Goal: Task Accomplishment & Management: Use online tool/utility

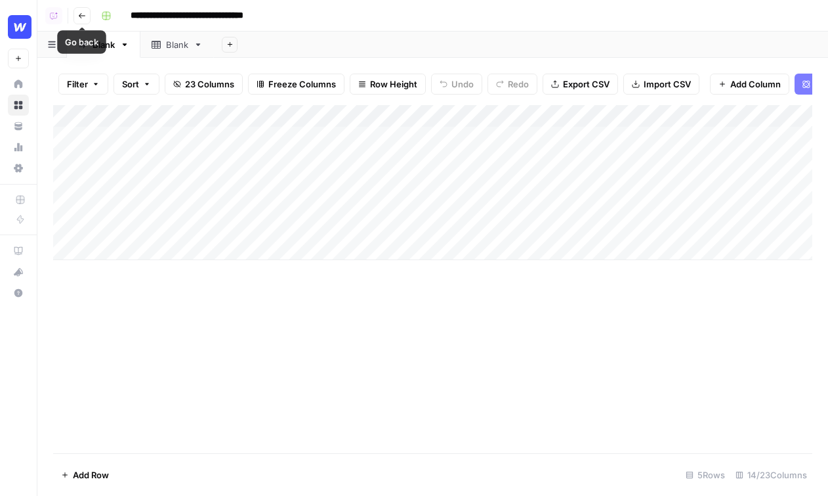
click at [82, 16] on icon "button" at bounding box center [82, 16] width 8 height 8
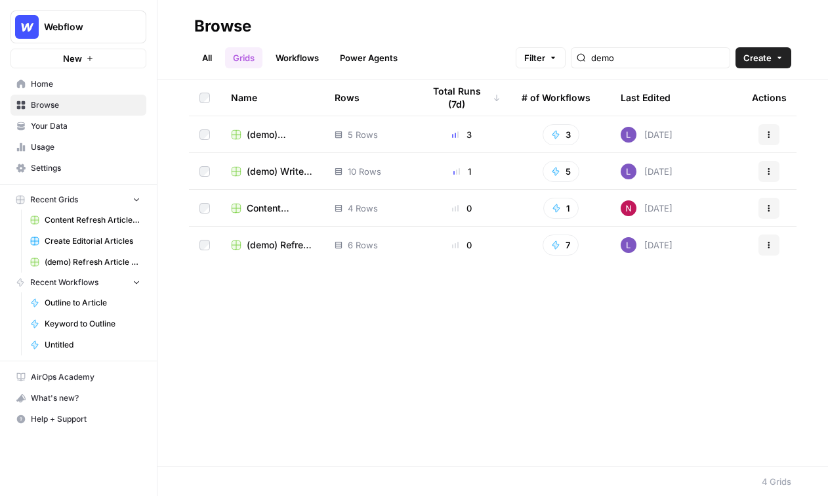
click at [51, 85] on span "Home" at bounding box center [86, 84] width 110 height 12
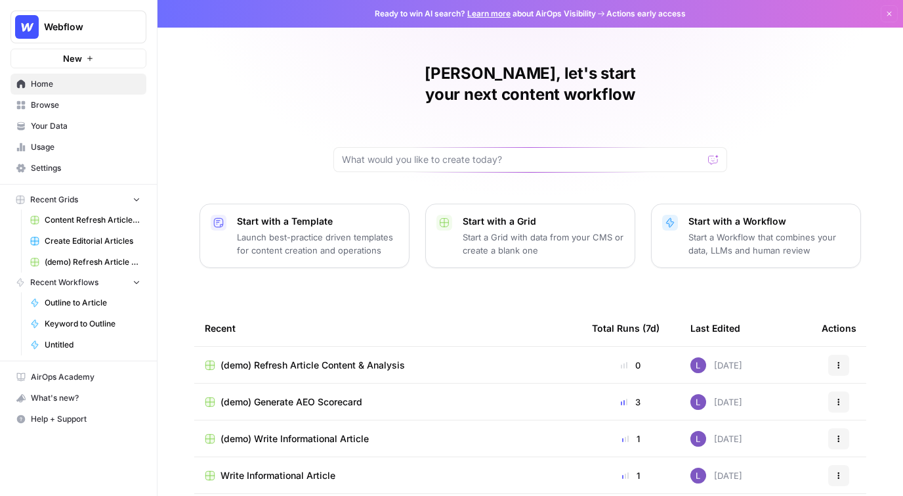
click at [61, 125] on span "Your Data" at bounding box center [86, 126] width 110 height 12
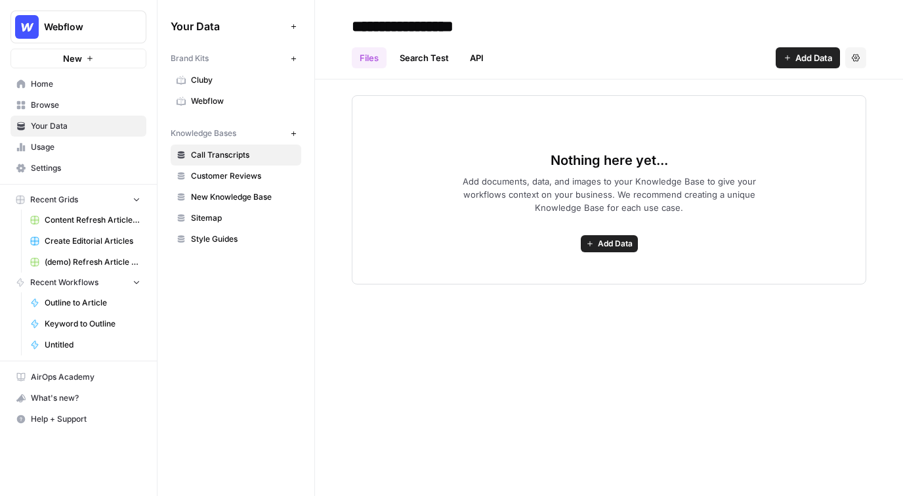
click at [225, 100] on span "Webflow" at bounding box center [243, 101] width 104 height 12
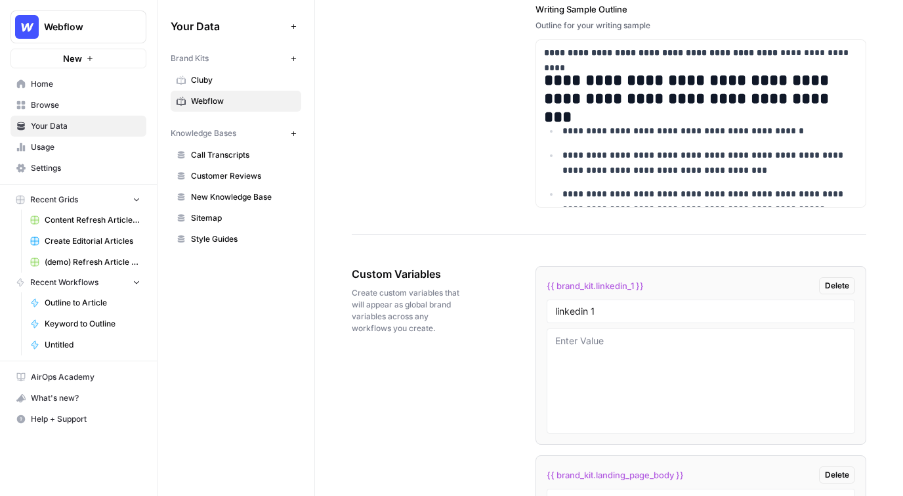
scroll to position [2024, 0]
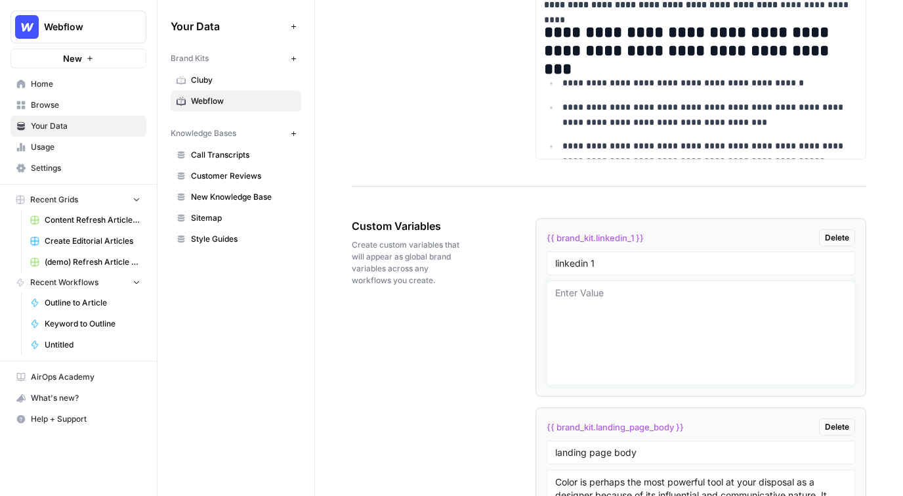
click at [661, 307] on textarea at bounding box center [700, 332] width 291 height 93
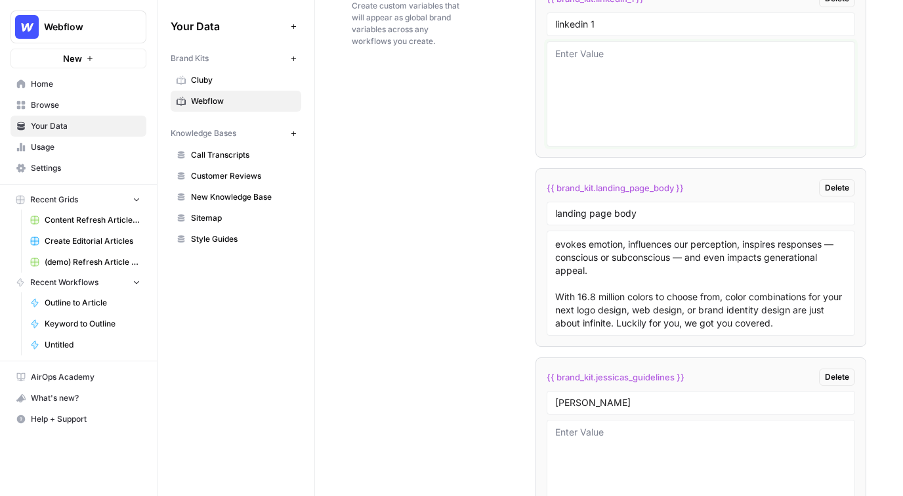
scroll to position [2251, 0]
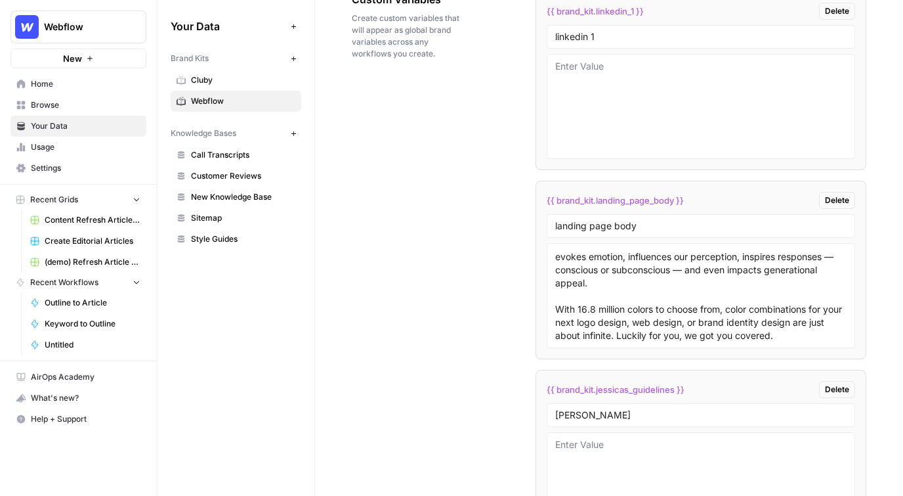
click at [229, 151] on span "Call Transcripts" at bounding box center [243, 155] width 104 height 12
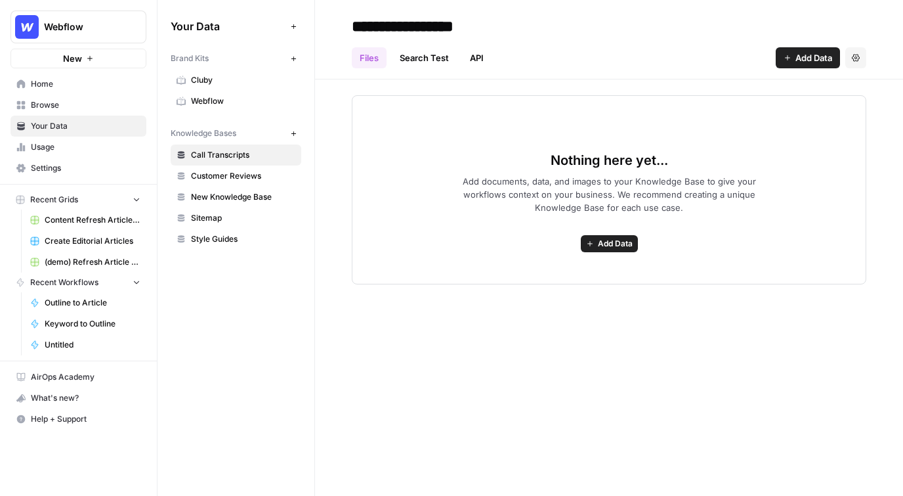
click at [297, 132] on icon "button" at bounding box center [293, 133] width 7 height 7
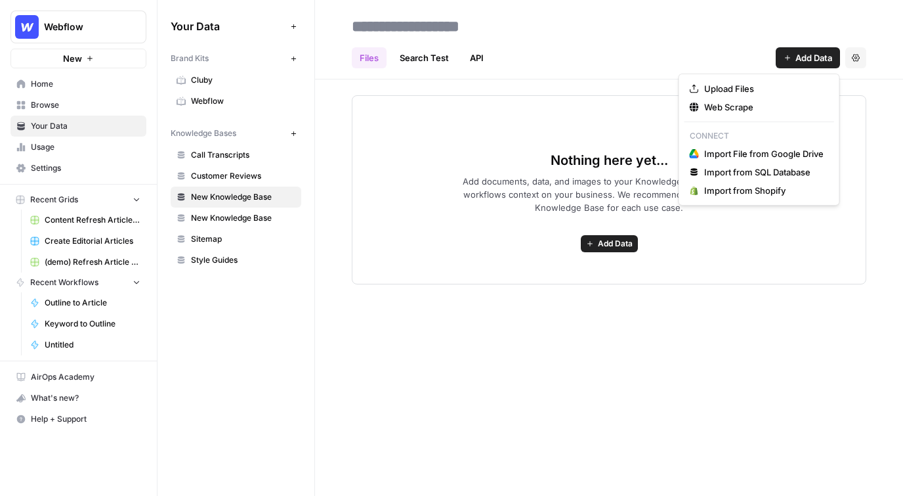
click at [804, 58] on span "Add Data" at bounding box center [814, 57] width 37 height 13
click at [689, 89] on button "Upload Files" at bounding box center [760, 88] width 150 height 18
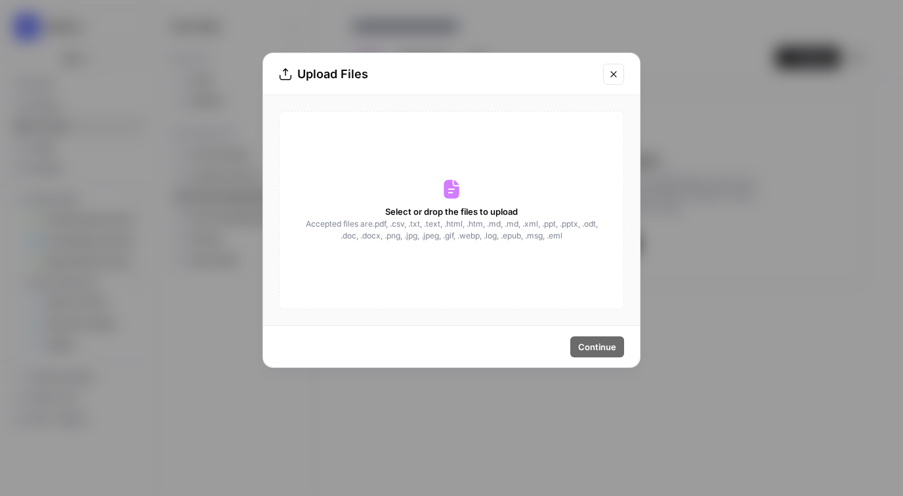
click at [611, 76] on icon "Close modal" at bounding box center [613, 74] width 6 height 6
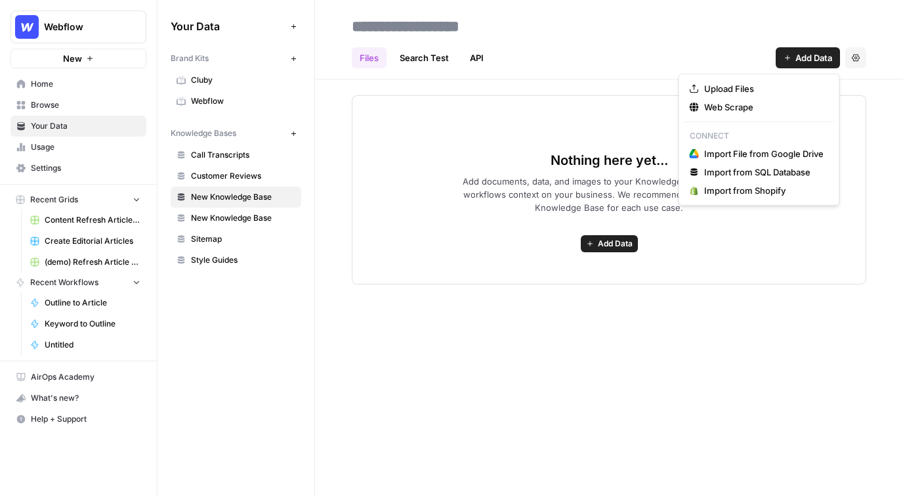
click at [807, 60] on span "Add Data" at bounding box center [814, 57] width 37 height 13
click at [743, 105] on span "Web Scrape" at bounding box center [763, 106] width 119 height 13
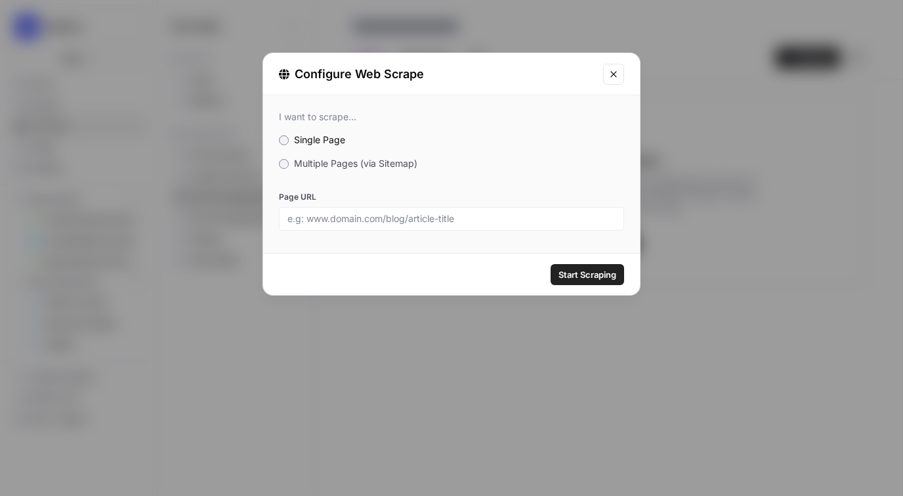
click at [318, 165] on span "Multiple Pages (via Sitemap)" at bounding box center [355, 163] width 123 height 11
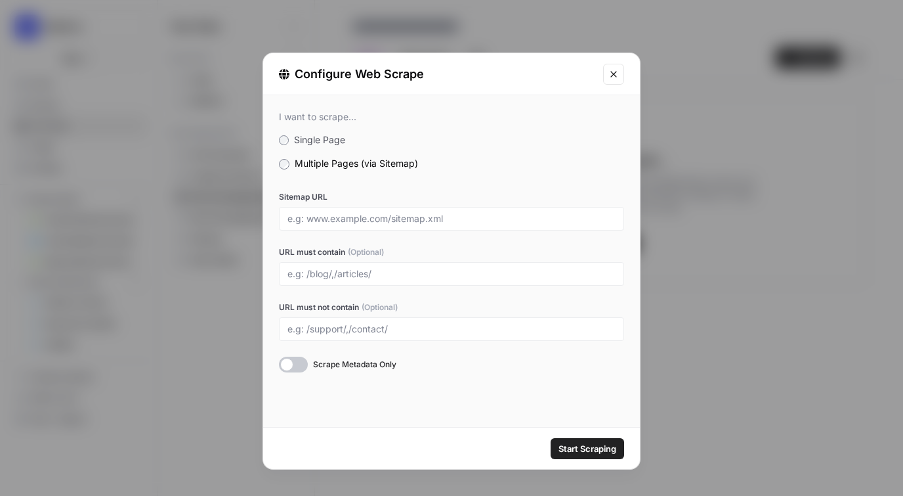
click at [372, 209] on div at bounding box center [451, 219] width 345 height 24
drag, startPoint x: 298, startPoint y: 217, endPoint x: 385, endPoint y: 217, distance: 87.3
click at [385, 217] on input "Sitemap URL" at bounding box center [451, 219] width 328 height 12
drag, startPoint x: 394, startPoint y: 220, endPoint x: 498, endPoint y: 219, distance: 103.7
click at [498, 219] on input "Sitemap URL" at bounding box center [451, 219] width 328 height 12
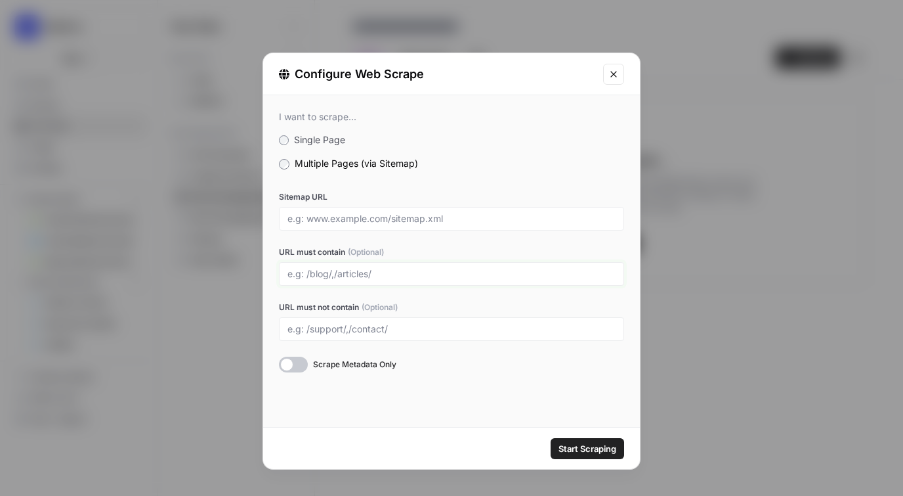
click at [300, 276] on input "URL must contain (Optional)" at bounding box center [451, 274] width 328 height 12
type input "blogs"
click at [606, 75] on button "Close modal" at bounding box center [613, 74] width 21 height 21
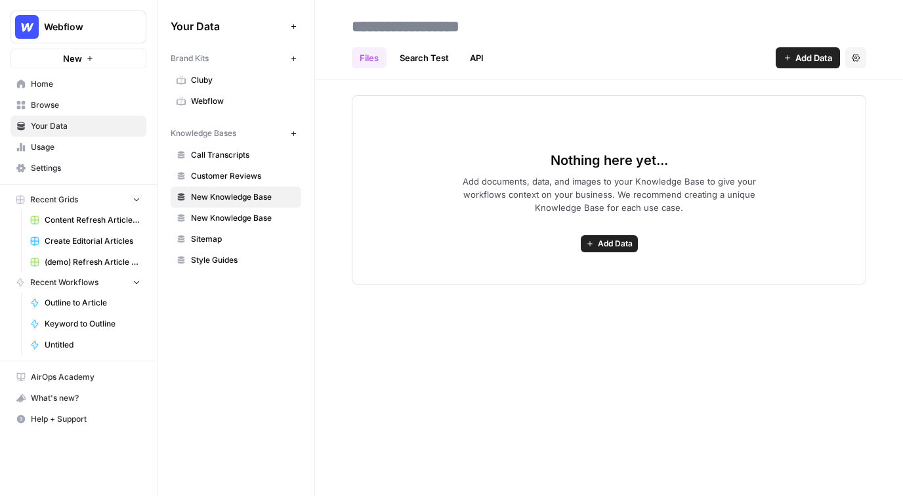
click at [204, 241] on span "Sitemap" at bounding box center [243, 239] width 104 height 12
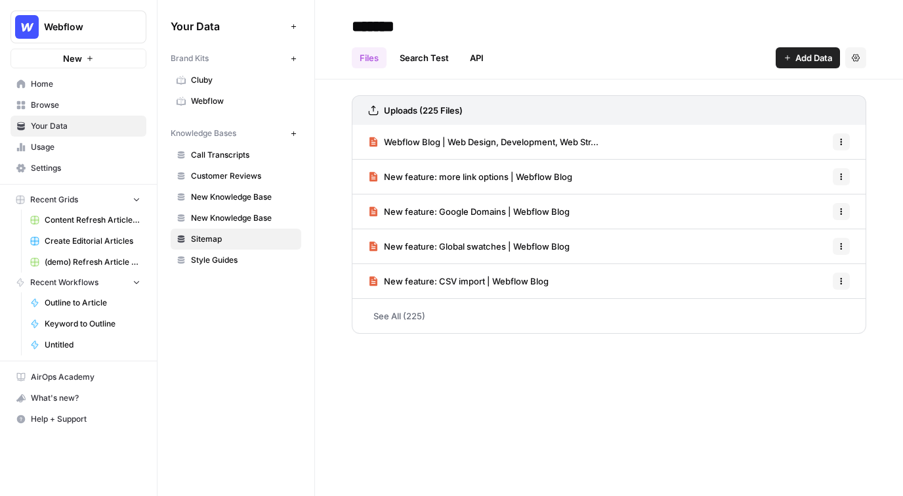
click at [402, 312] on link "See All (225)" at bounding box center [609, 316] width 515 height 34
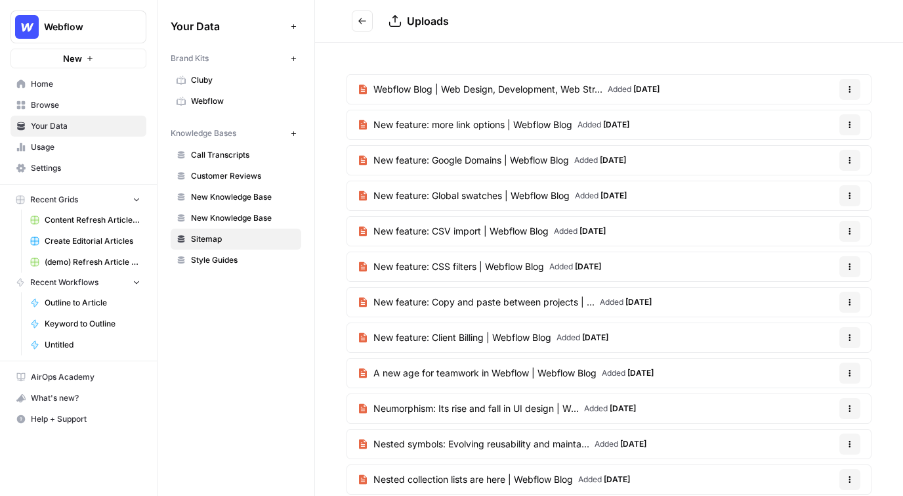
click at [365, 24] on icon "Go back" at bounding box center [362, 20] width 9 height 9
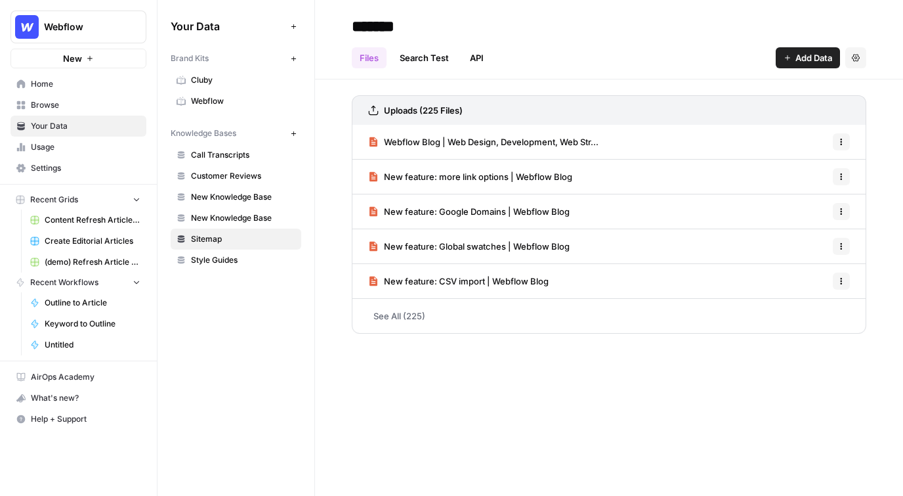
click at [115, 101] on span "Browse" at bounding box center [86, 105] width 110 height 12
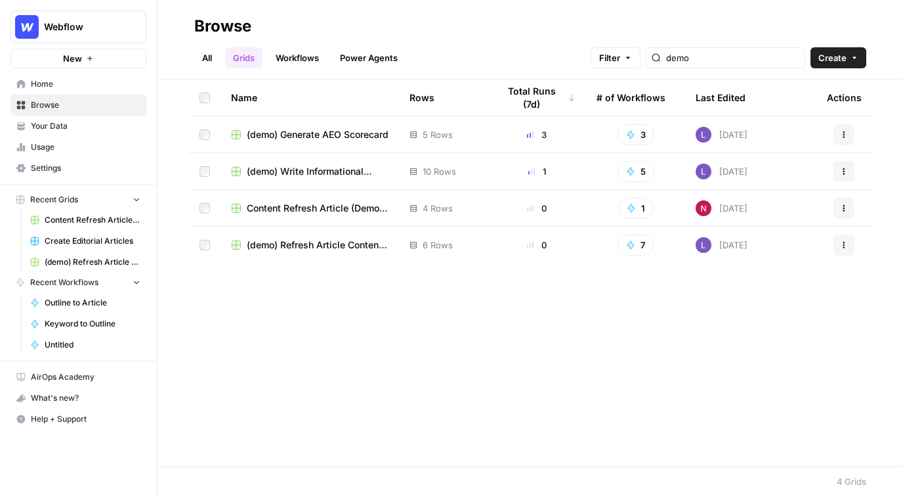
click at [114, 127] on span "Your Data" at bounding box center [86, 126] width 110 height 12
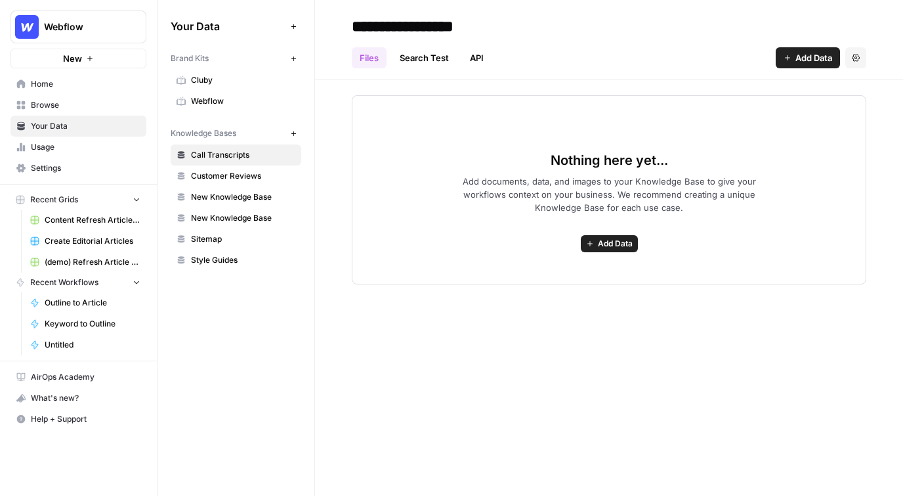
click at [216, 101] on span "Webflow" at bounding box center [243, 101] width 104 height 12
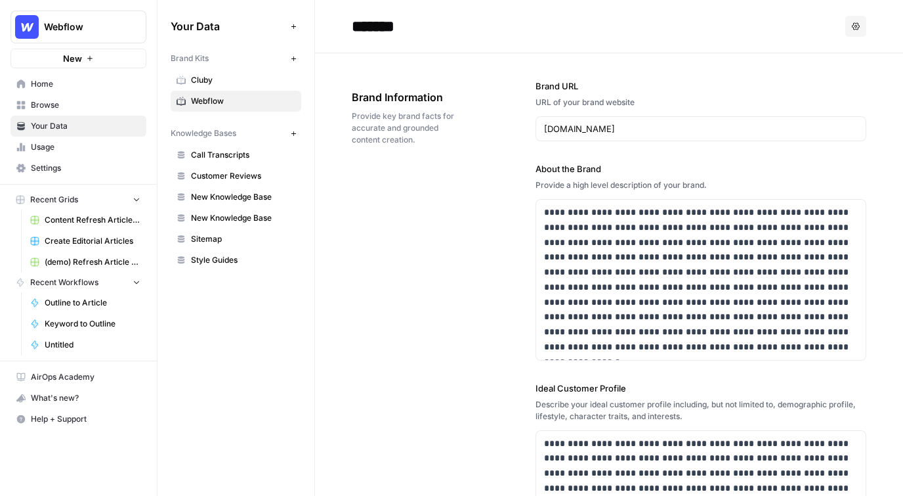
click at [382, 27] on input "*******" at bounding box center [452, 26] width 210 height 26
click at [93, 107] on span "Browse" at bounding box center [86, 105] width 110 height 12
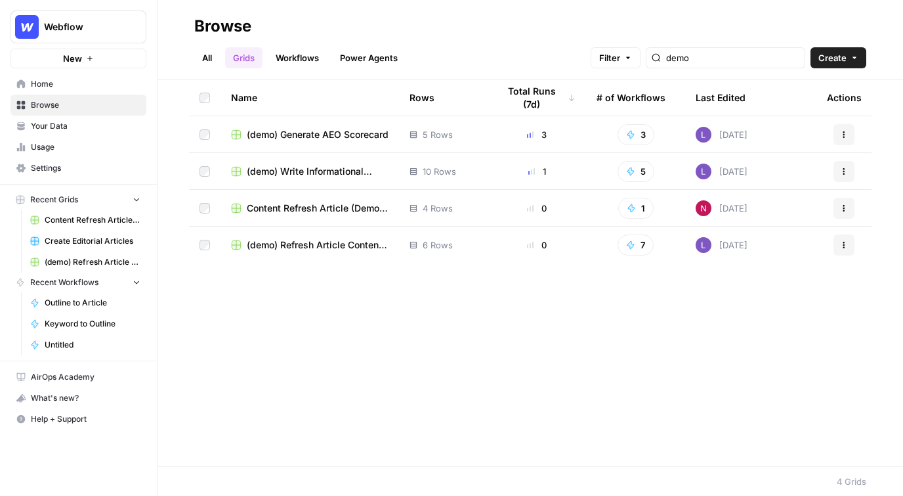
click at [191, 60] on header "Browse All Grids Workflows Power Agents Filter demo Create" at bounding box center [531, 39] width 746 height 79
click at [207, 59] on link "All" at bounding box center [207, 57] width 26 height 21
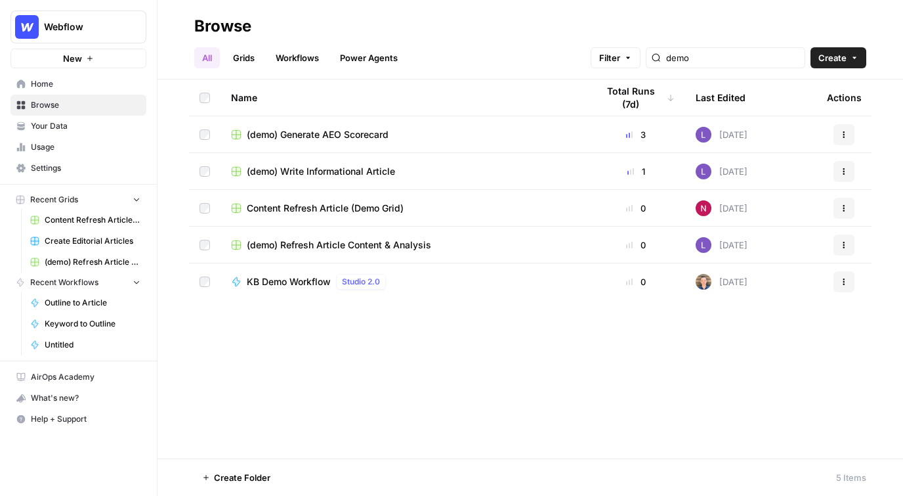
click at [828, 58] on icon "button" at bounding box center [855, 58] width 8 height 8
click at [233, 62] on link "Grids" at bounding box center [243, 57] width 37 height 21
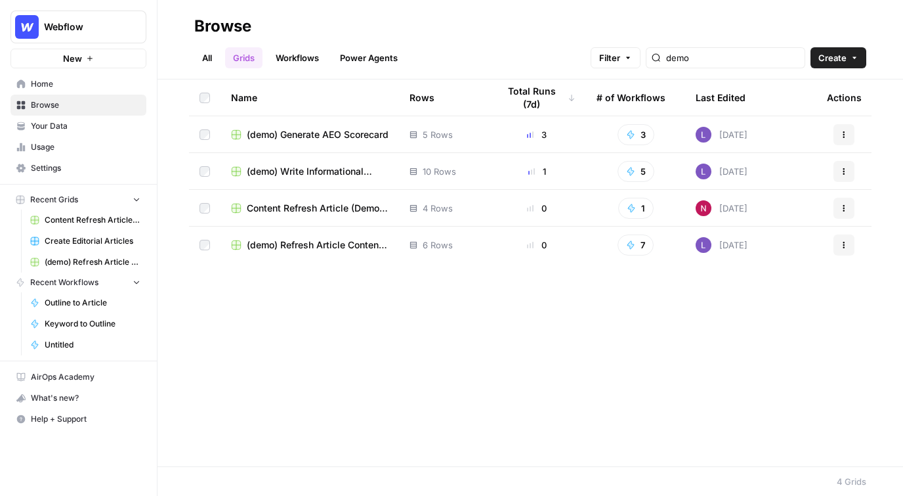
click at [828, 54] on header "Browse All Grids Workflows Power Agents Filter demo Create" at bounding box center [531, 39] width 746 height 79
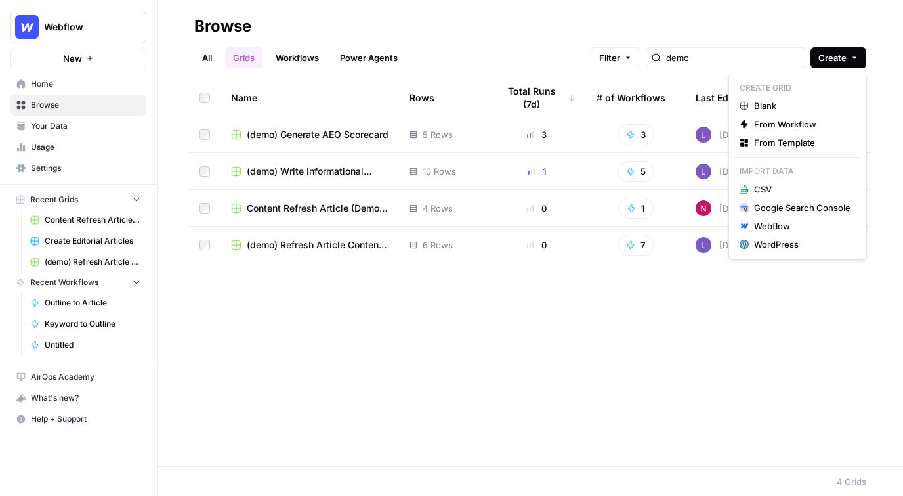
click at [828, 64] on button "Create" at bounding box center [839, 57] width 56 height 21
click at [823, 140] on span "From Template" at bounding box center [802, 142] width 96 height 13
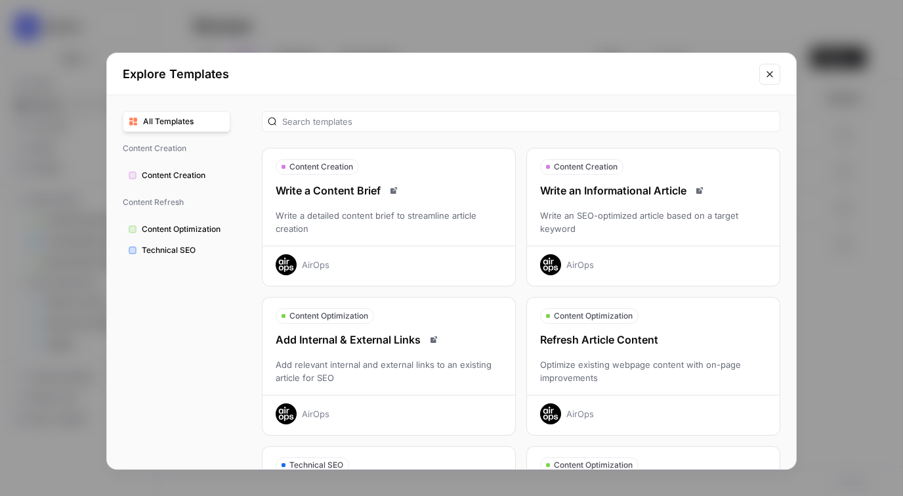
click at [683, 190] on div "Write an Informational Article" at bounding box center [653, 190] width 253 height 16
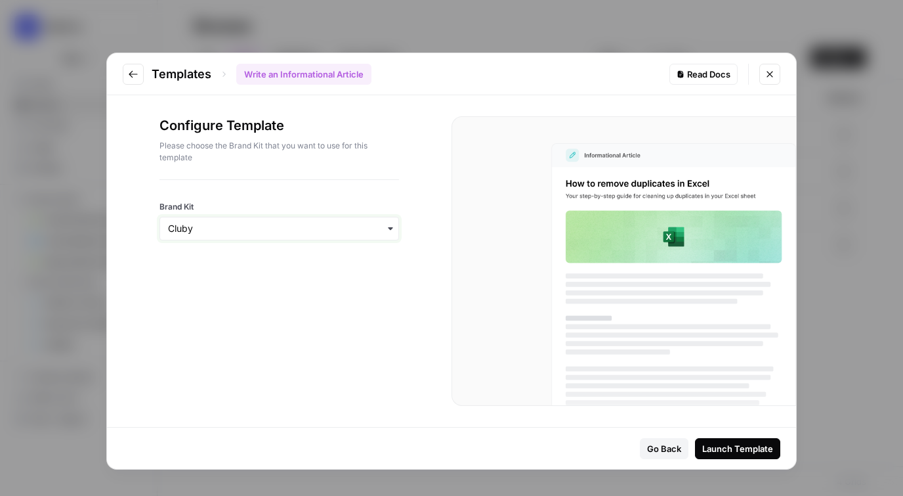
click at [362, 228] on input "Brand Kit" at bounding box center [279, 228] width 223 height 13
click at [368, 156] on p "Please choose the Brand Kit that you want to use for this template" at bounding box center [279, 152] width 240 height 24
click at [327, 217] on div "button" at bounding box center [279, 229] width 240 height 24
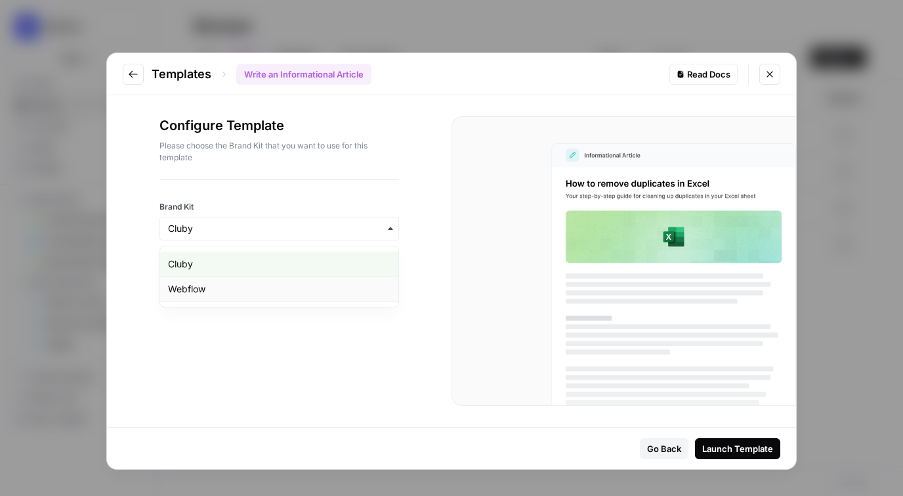
click at [330, 297] on div "Webflow" at bounding box center [279, 288] width 238 height 25
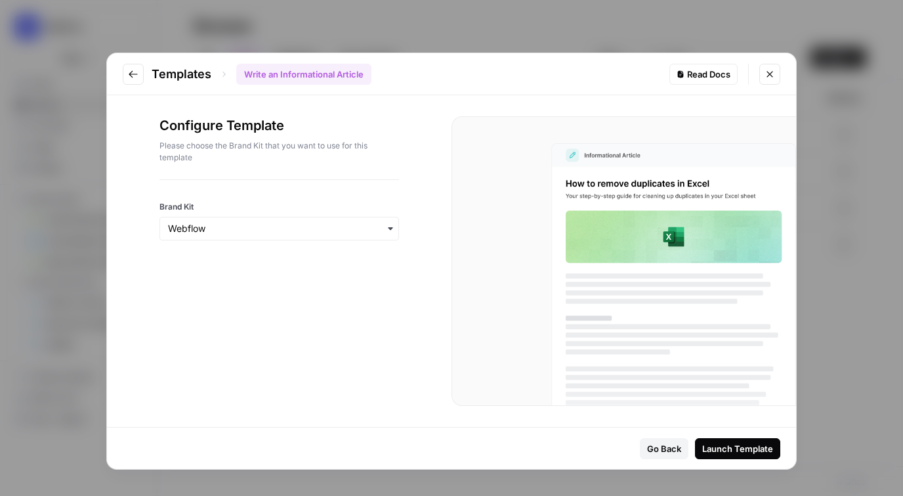
click at [718, 448] on div "Launch Template" at bounding box center [737, 448] width 71 height 13
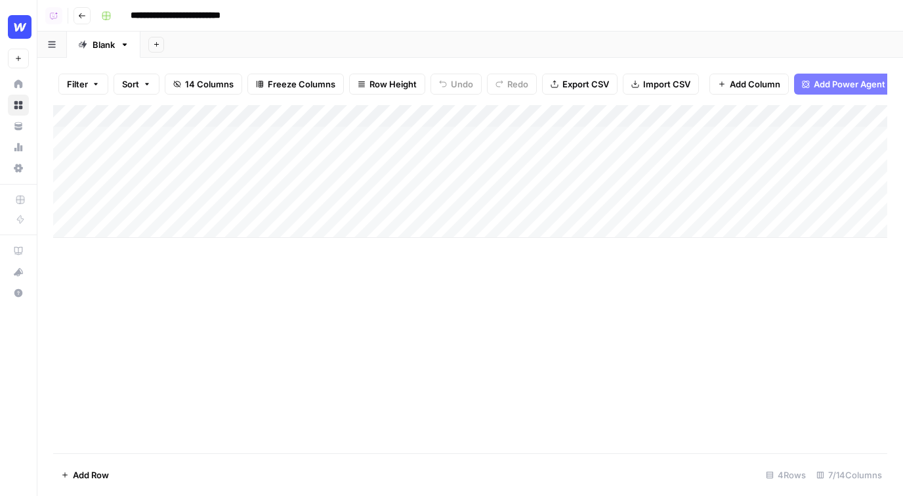
click at [644, 83] on span "Import CSV" at bounding box center [666, 83] width 47 height 13
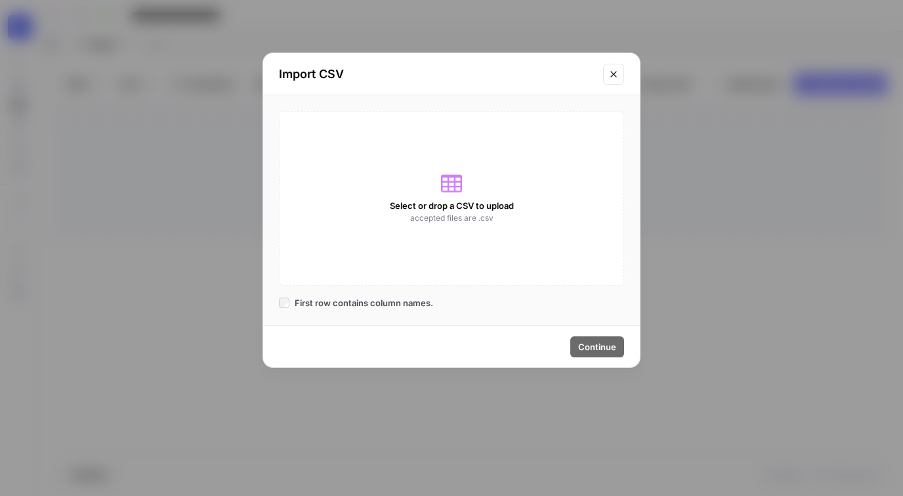
click at [614, 73] on icon "Close modal" at bounding box center [613, 74] width 11 height 11
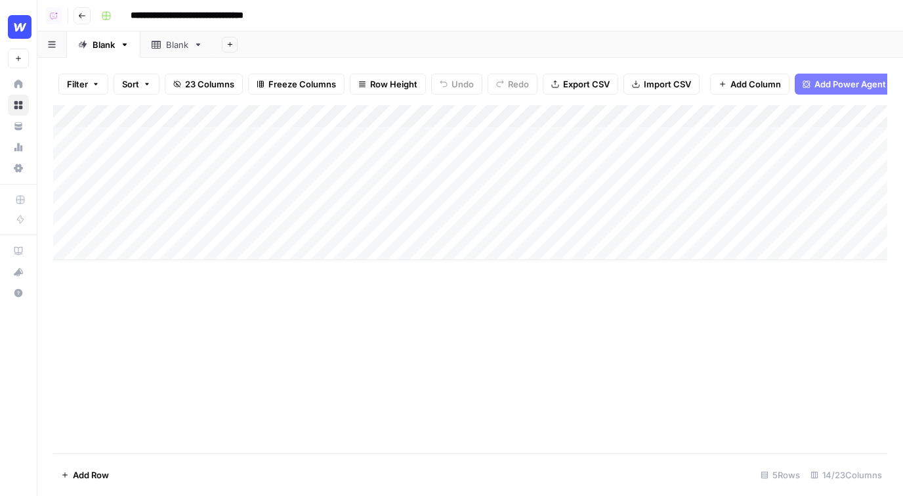
click at [339, 211] on div "Add Column" at bounding box center [470, 182] width 834 height 155
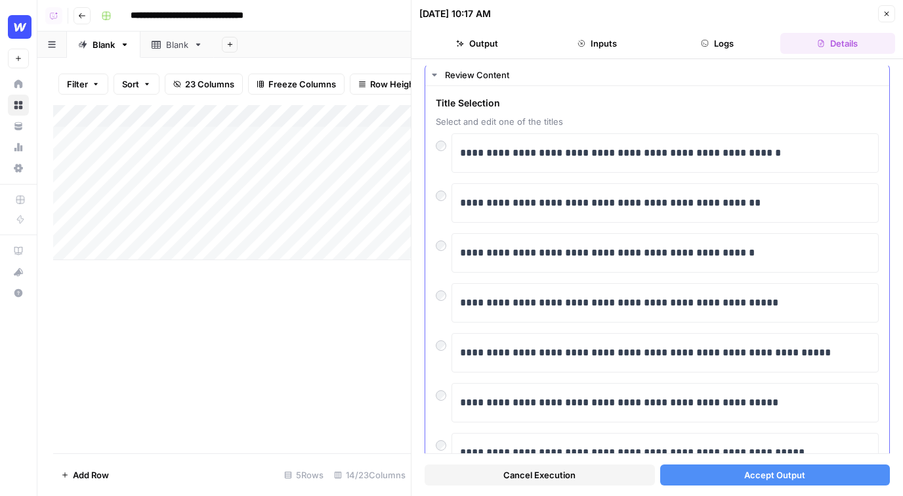
scroll to position [45, 0]
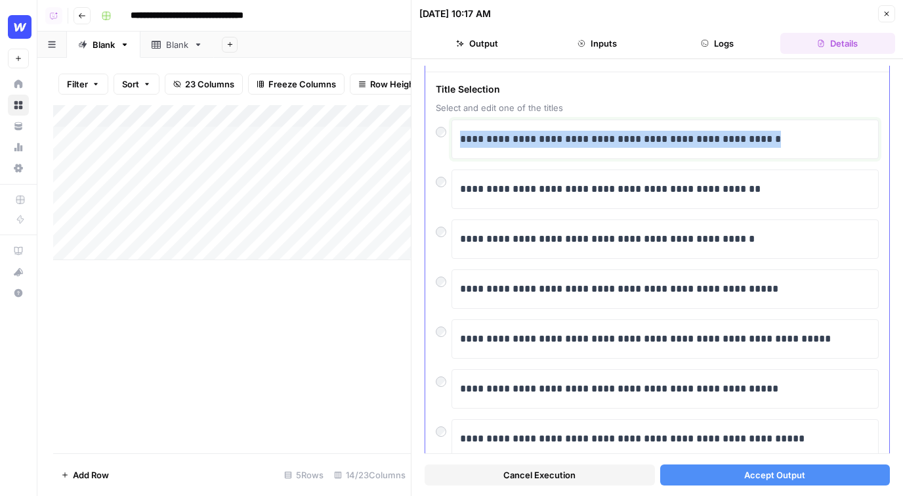
drag, startPoint x: 797, startPoint y: 141, endPoint x: 513, endPoint y: 110, distance: 285.9
click at [513, 110] on div "**********" at bounding box center [657, 345] width 443 height 525
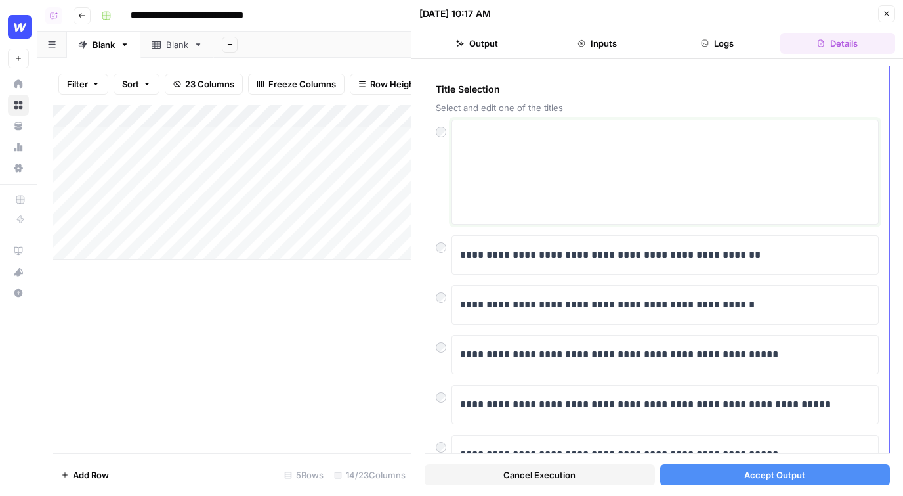
click at [596, 160] on textarea at bounding box center [665, 171] width 410 height 93
click at [617, 259] on p "**********" at bounding box center [665, 254] width 410 height 17
click at [883, 16] on icon "button" at bounding box center [887, 14] width 8 height 8
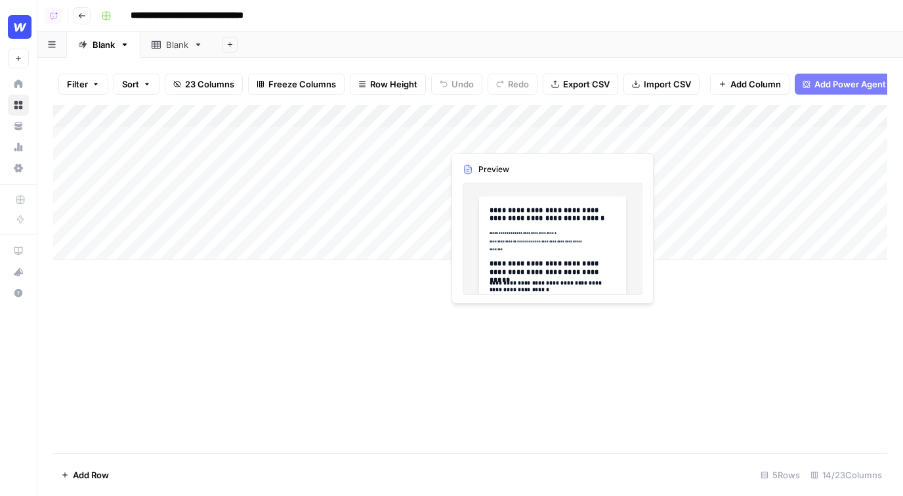
click at [470, 138] on div "Add Column" at bounding box center [470, 182] width 834 height 155
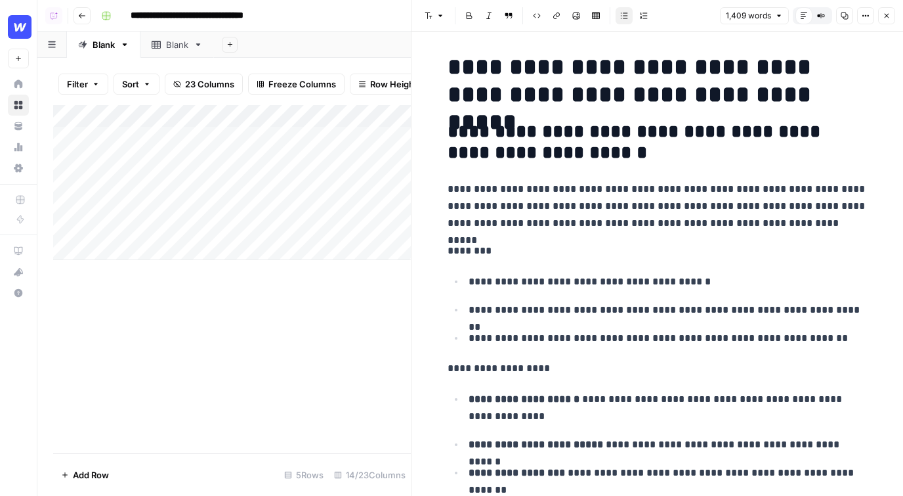
scroll to position [210, 0]
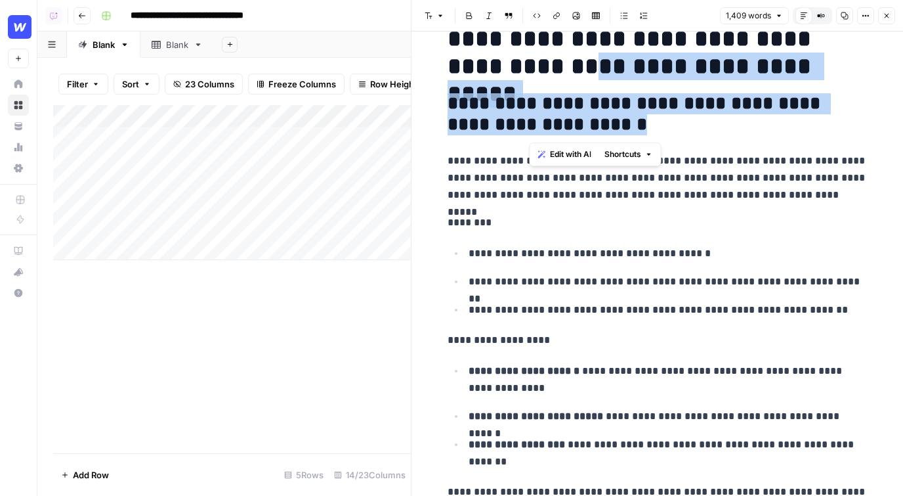
drag, startPoint x: 685, startPoint y: 132, endPoint x: 507, endPoint y: 39, distance: 200.5
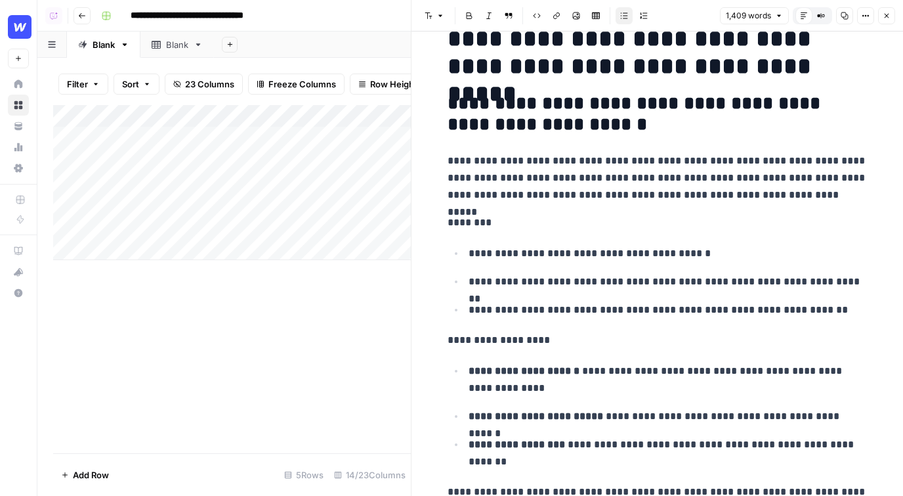
click at [631, 281] on p "**********" at bounding box center [668, 281] width 399 height 17
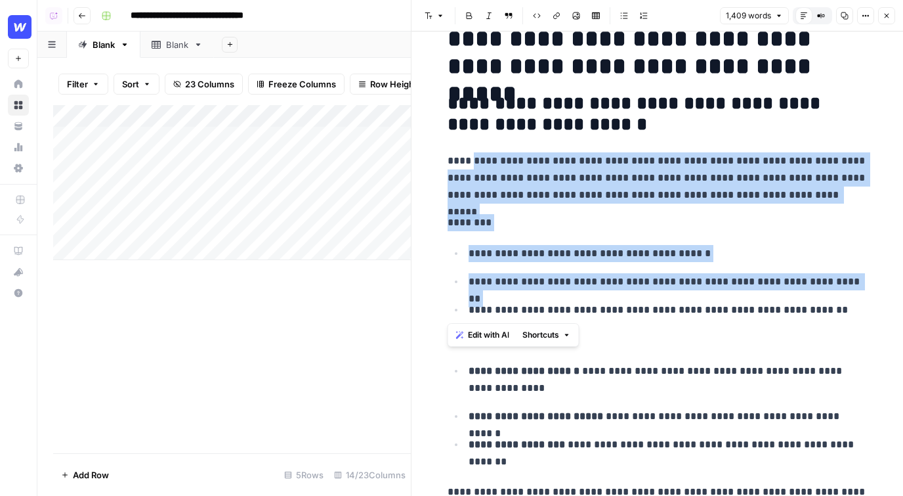
drag, startPoint x: 788, startPoint y: 298, endPoint x: 473, endPoint y: 169, distance: 341.2
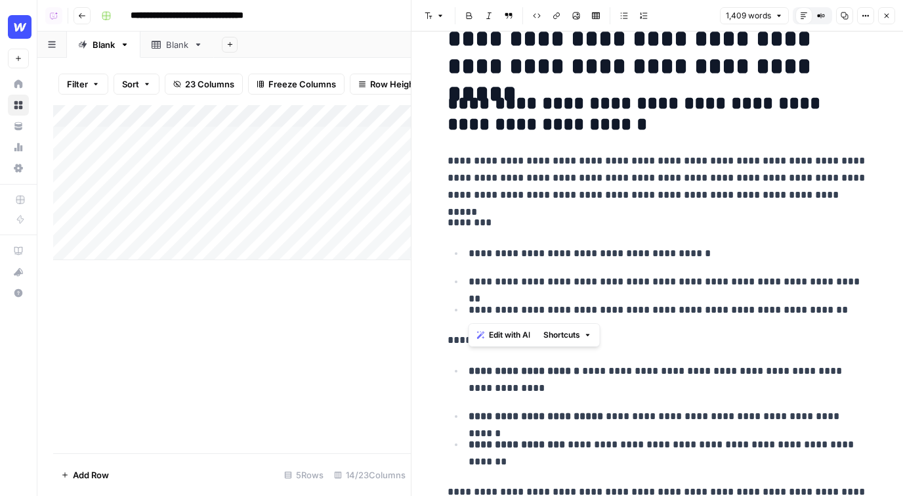
click at [622, 376] on p "**********" at bounding box center [668, 379] width 399 height 34
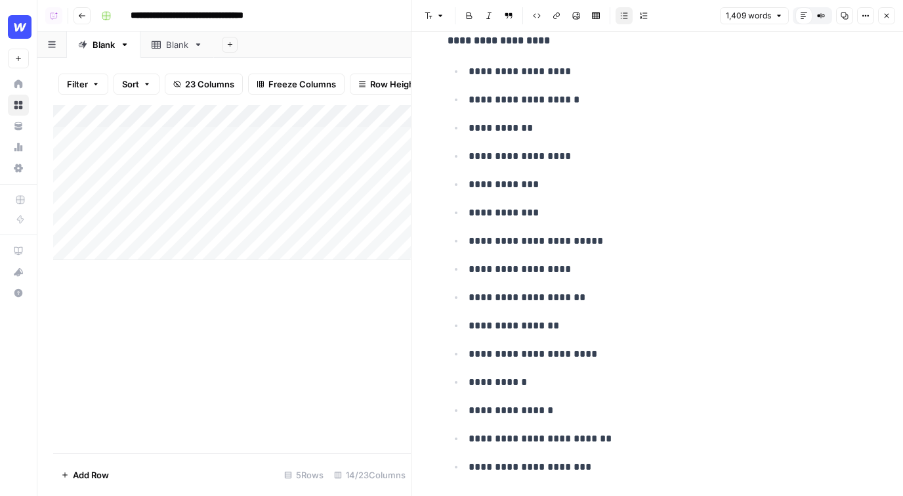
scroll to position [6689, 0]
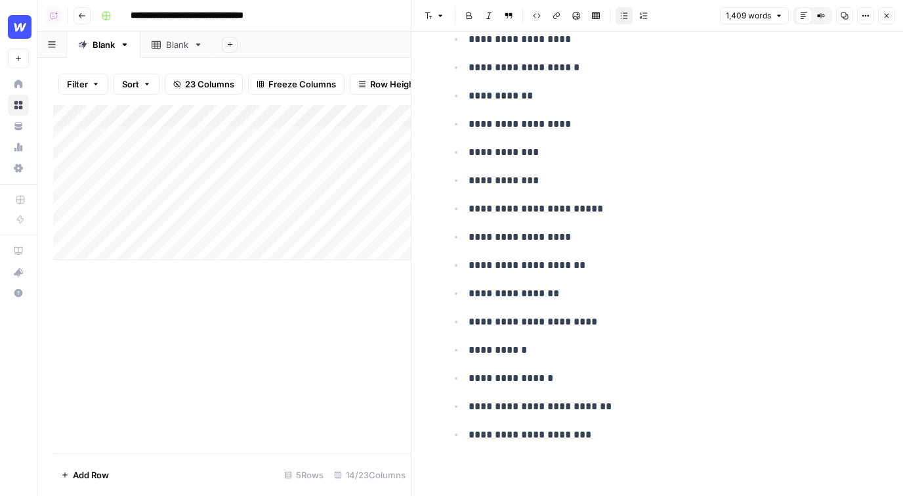
click at [887, 14] on icon "button" at bounding box center [887, 16] width 5 height 5
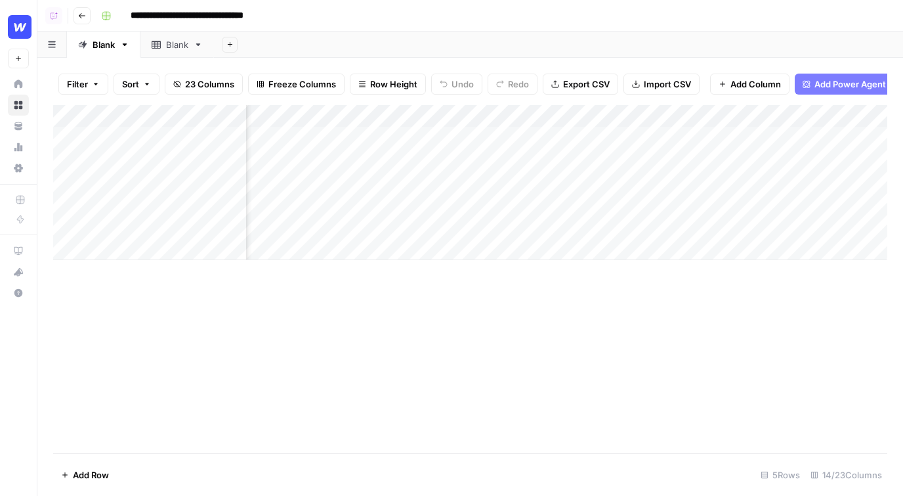
scroll to position [0, 99]
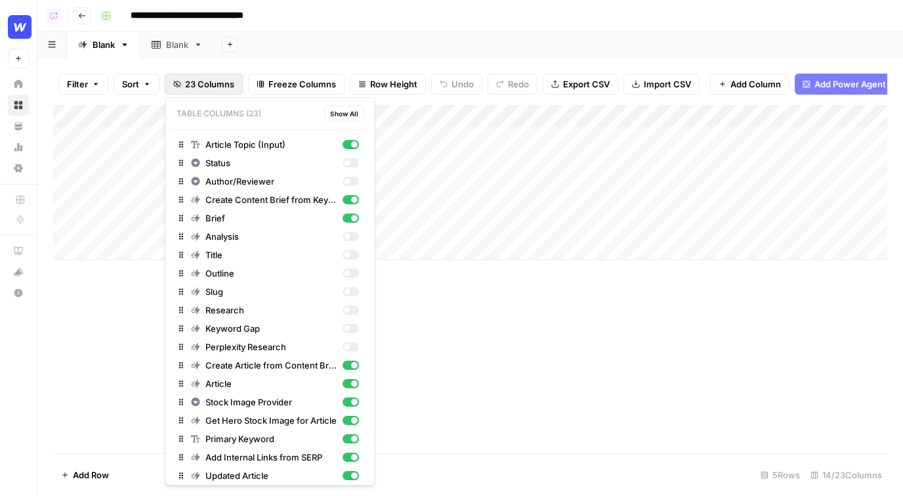
click at [211, 83] on span "23 Columns" at bounding box center [209, 83] width 49 height 13
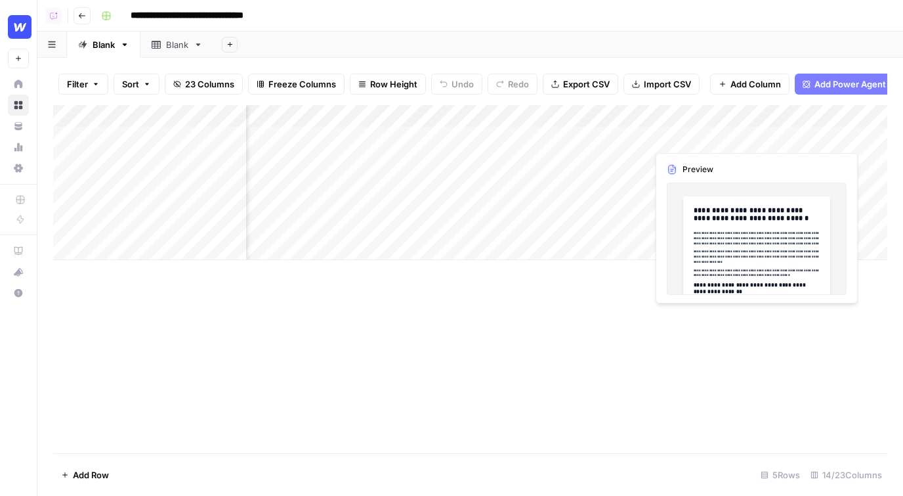
click at [692, 140] on div "Add Column" at bounding box center [470, 182] width 834 height 155
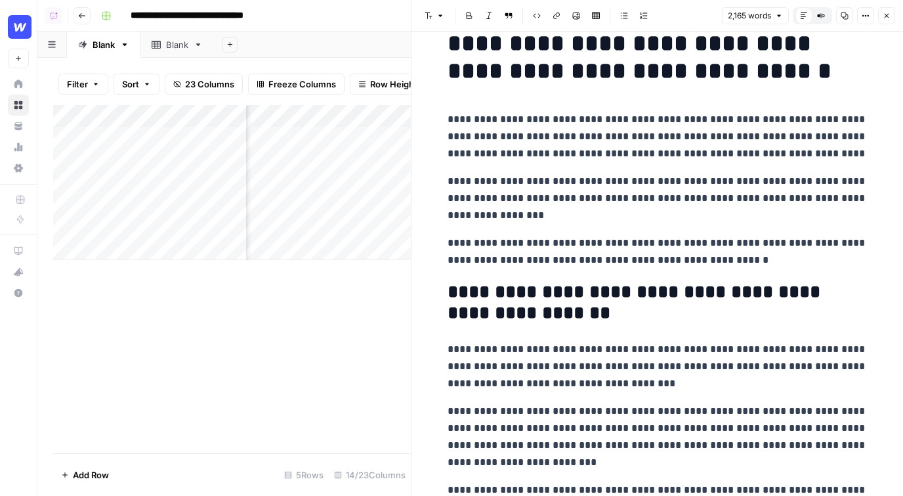
scroll to position [47, 0]
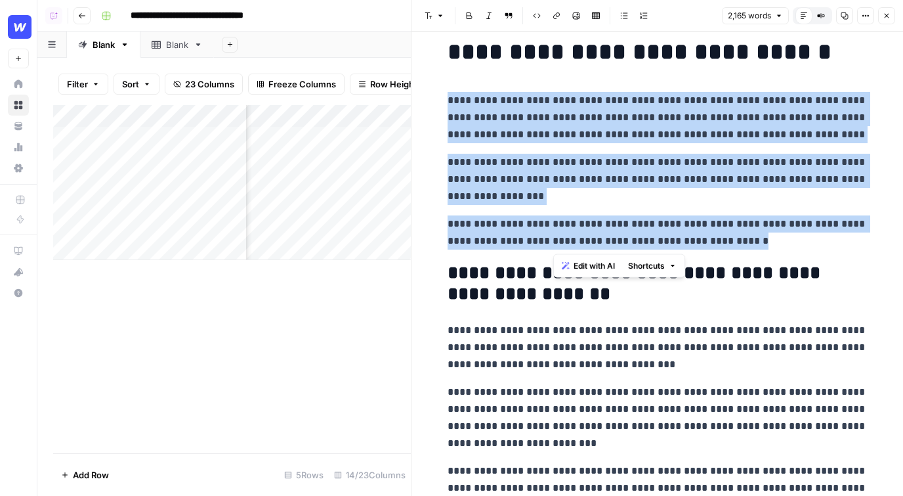
drag, startPoint x: 843, startPoint y: 237, endPoint x: 519, endPoint y: 87, distance: 356.8
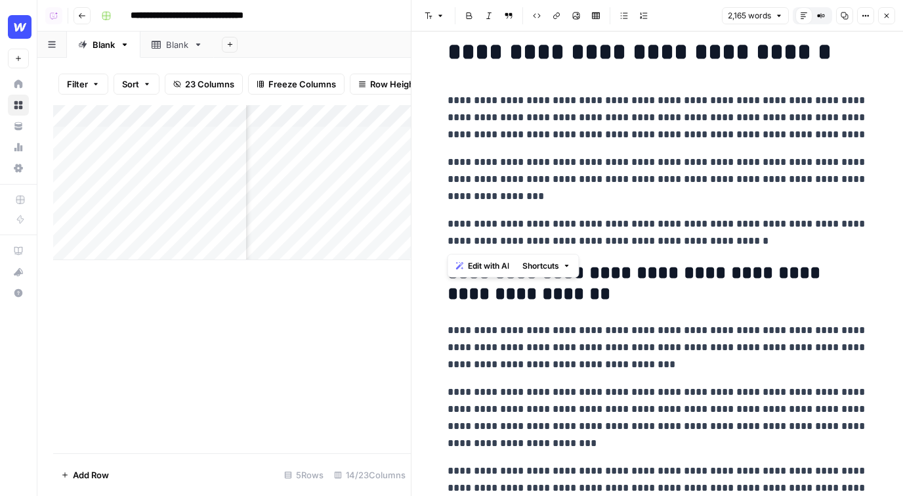
click at [488, 266] on span "Edit with AI" at bounding box center [488, 266] width 41 height 12
click at [885, 16] on icon "button" at bounding box center [887, 16] width 8 height 8
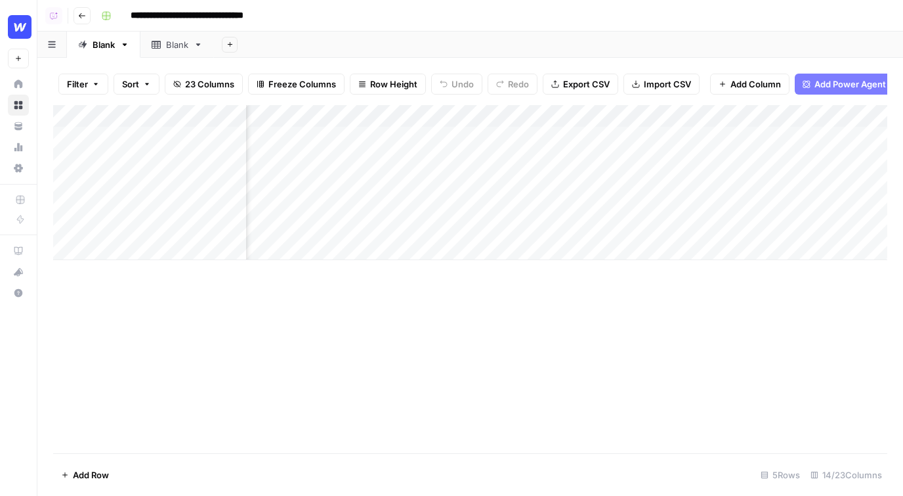
scroll to position [0, 359]
click at [671, 140] on div "Add Column" at bounding box center [470, 182] width 834 height 155
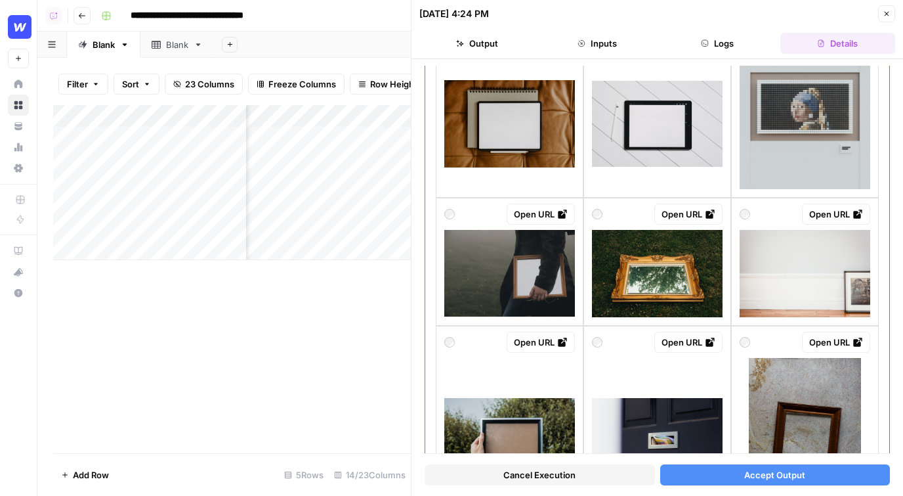
scroll to position [358, 0]
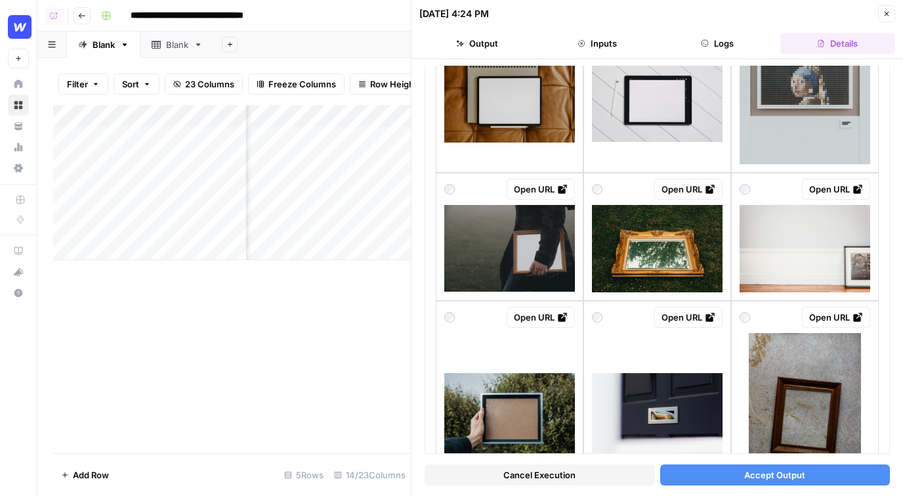
click at [885, 14] on icon "button" at bounding box center [887, 14] width 8 height 8
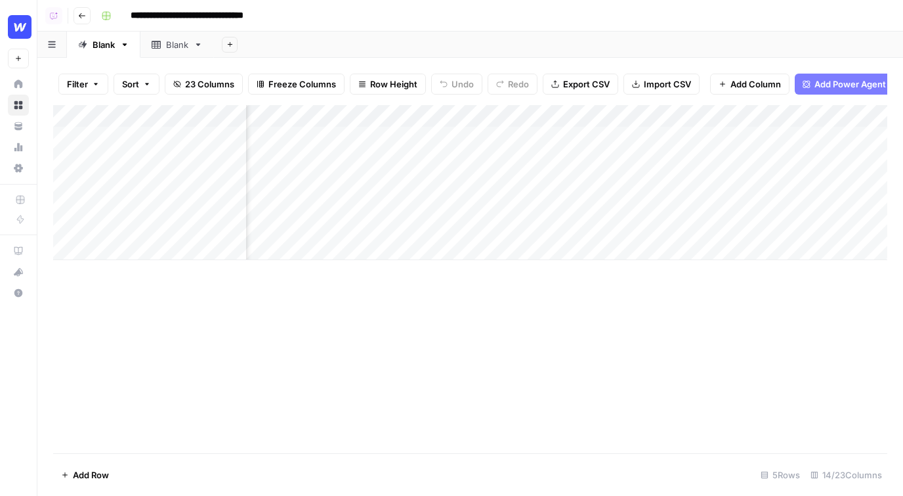
scroll to position [0, 587]
click at [721, 119] on div "Add Column" at bounding box center [470, 182] width 834 height 155
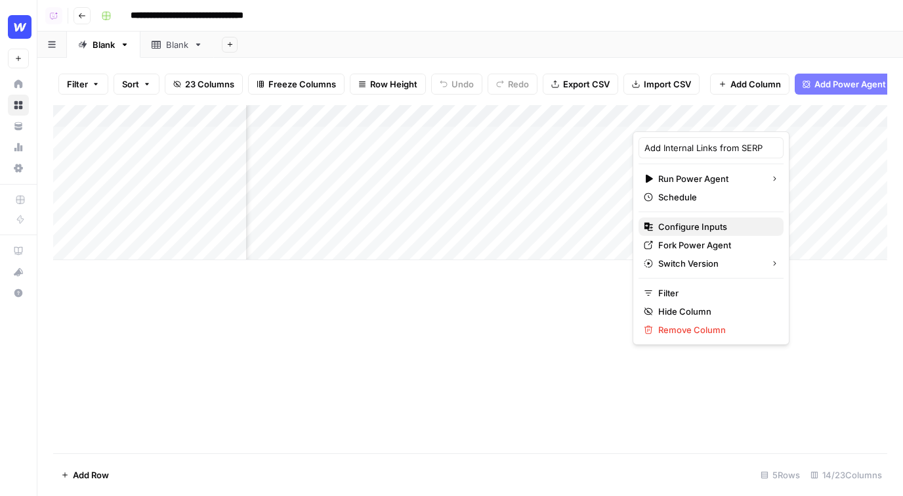
click at [694, 225] on span "Configure Inputs" at bounding box center [715, 226] width 115 height 13
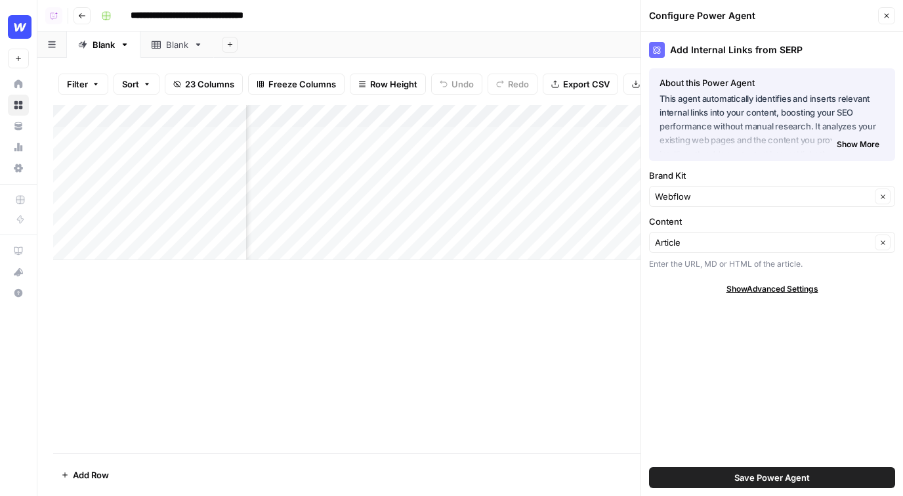
click at [893, 11] on button "Close" at bounding box center [886, 15] width 17 height 17
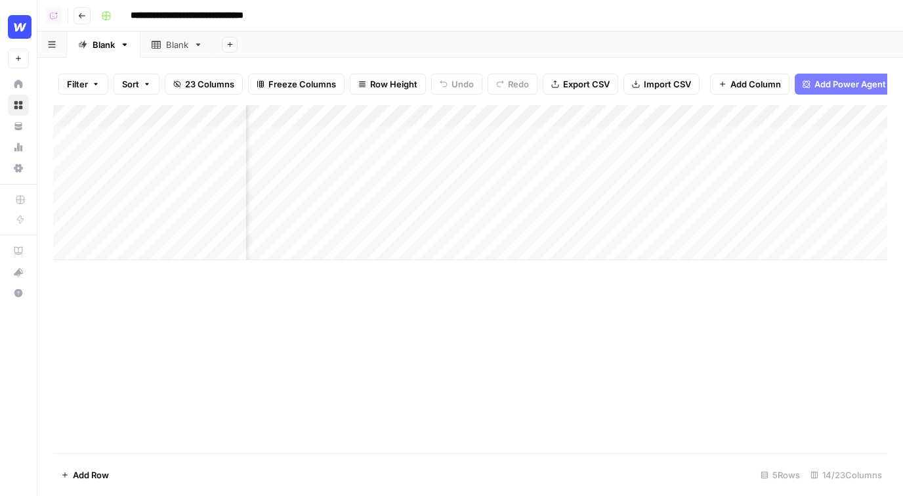
scroll to position [0, 0]
click at [205, 82] on span "23 Columns" at bounding box center [209, 83] width 49 height 13
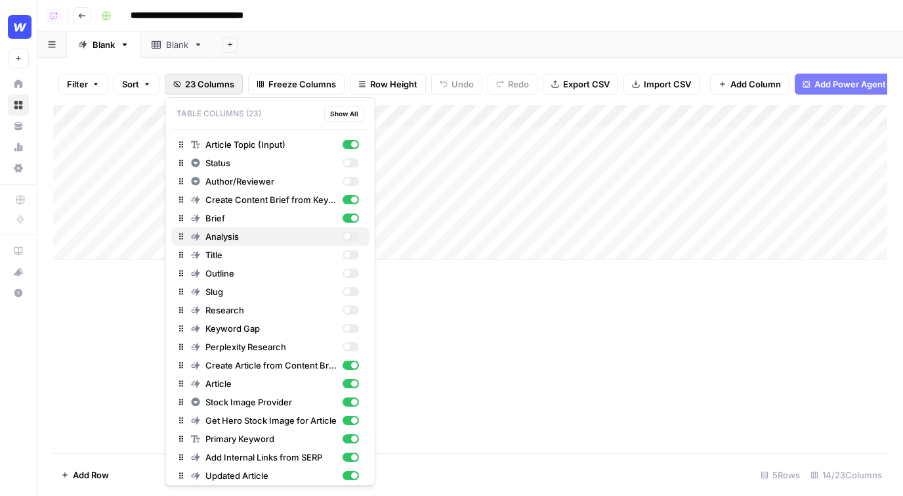
click at [351, 235] on div "button" at bounding box center [350, 236] width 16 height 9
click at [666, 137] on div "Add Column" at bounding box center [470, 182] width 834 height 155
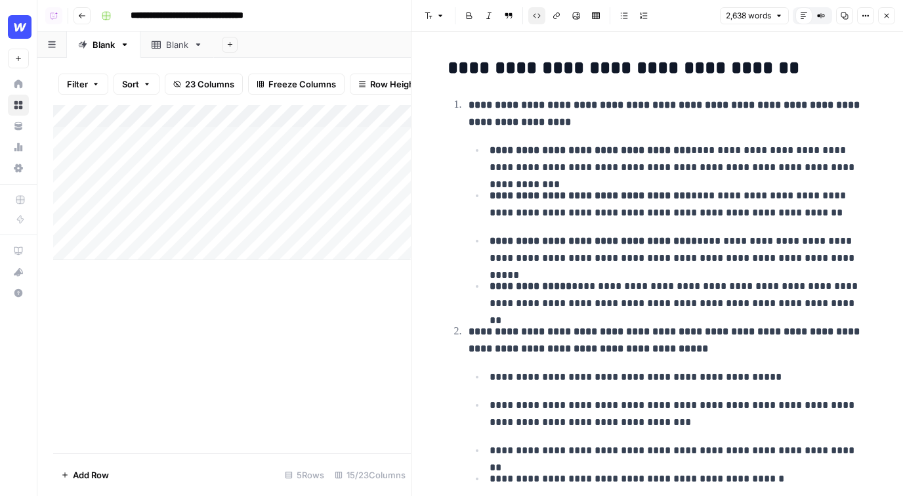
click at [890, 18] on button "Close" at bounding box center [886, 15] width 17 height 17
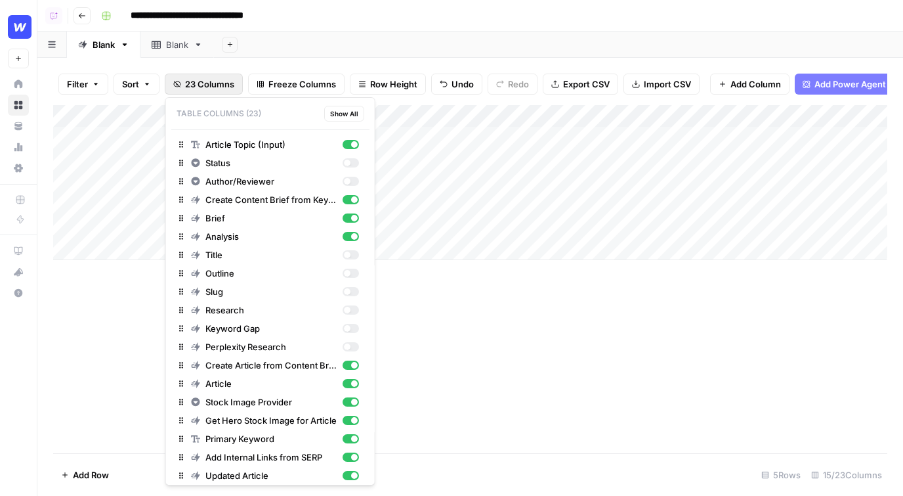
click at [195, 83] on span "23 Columns" at bounding box center [209, 83] width 49 height 13
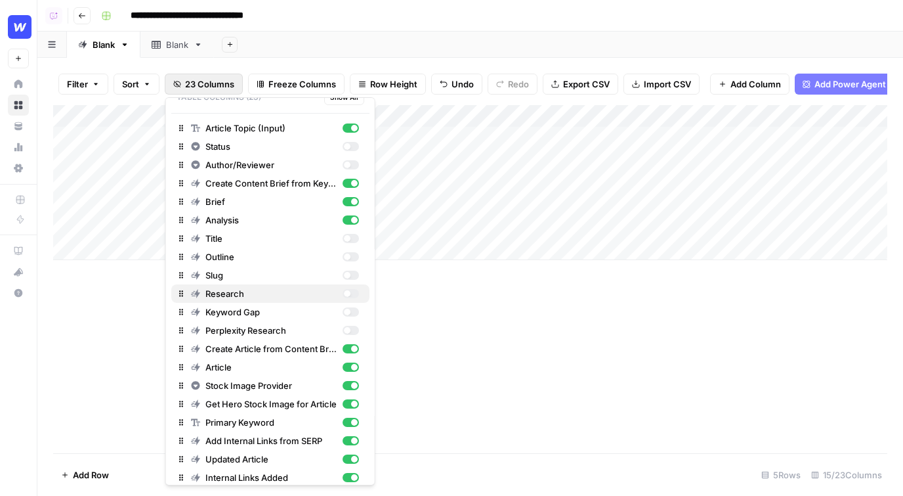
click at [350, 290] on div "button" at bounding box center [350, 293] width 16 height 9
click at [742, 142] on div "Add Column" at bounding box center [470, 182] width 834 height 155
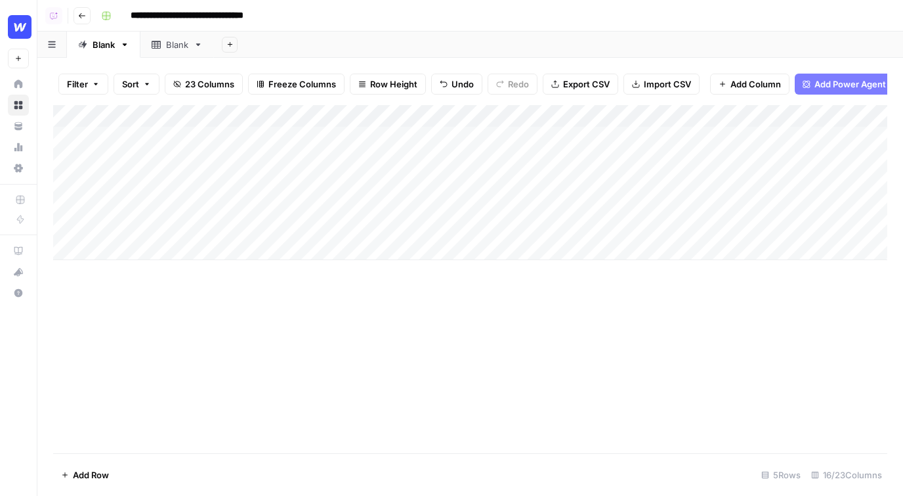
click at [742, 142] on div "Add Column" at bounding box center [470, 182] width 834 height 155
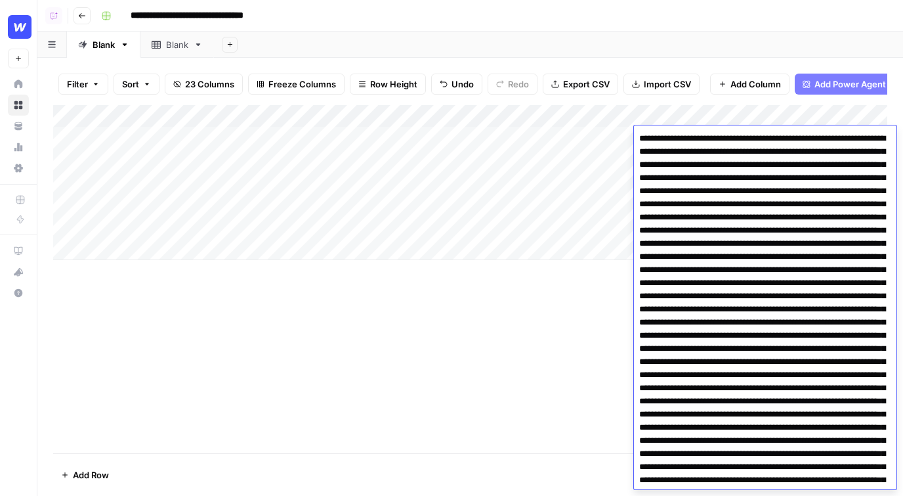
drag, startPoint x: 699, startPoint y: 167, endPoint x: 698, endPoint y: 349, distance: 181.8
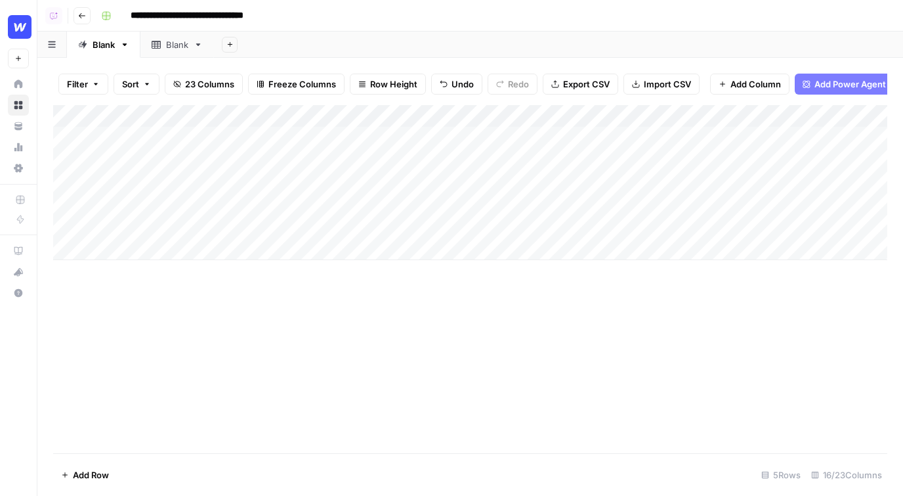
click at [786, 116] on div "Add Column" at bounding box center [470, 182] width 834 height 155
click at [733, 221] on span "Hide Column" at bounding box center [763, 226] width 115 height 13
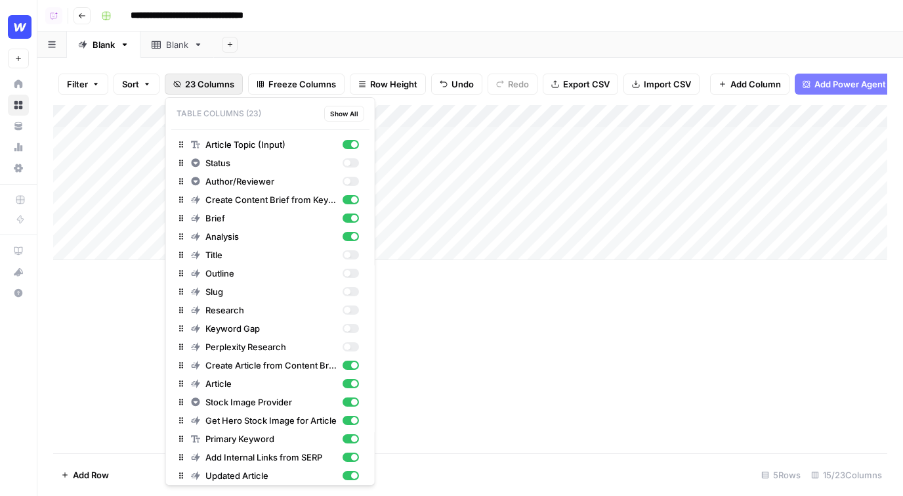
click at [215, 87] on span "23 Columns" at bounding box center [209, 83] width 49 height 13
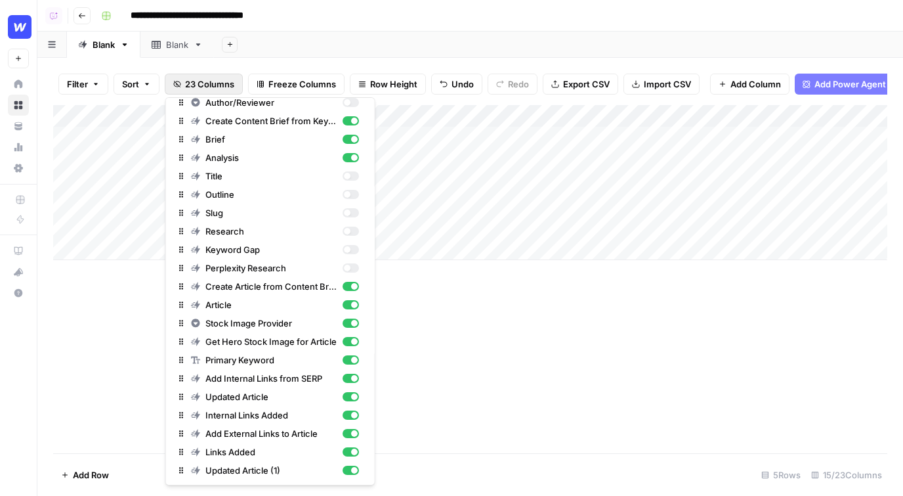
scroll to position [78, 0]
click at [500, 419] on div "Add Column" at bounding box center [470, 279] width 834 height 348
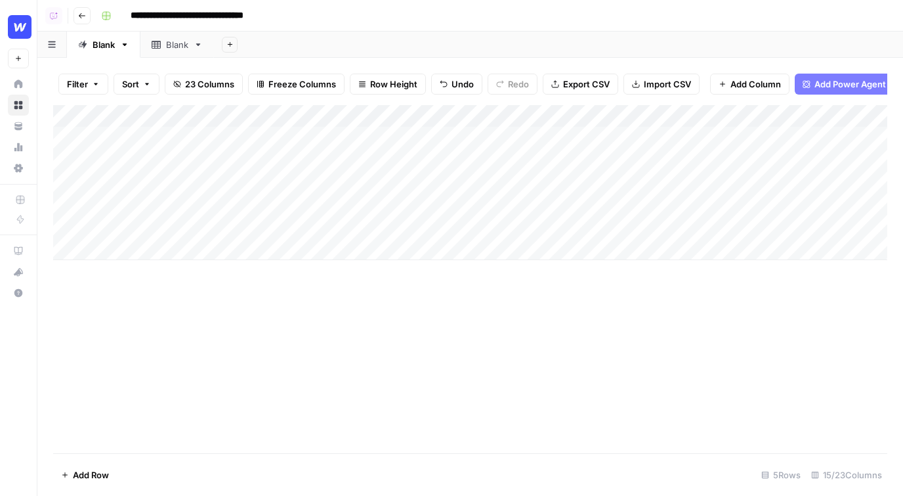
click at [18, 86] on icon at bounding box center [18, 83] width 9 height 9
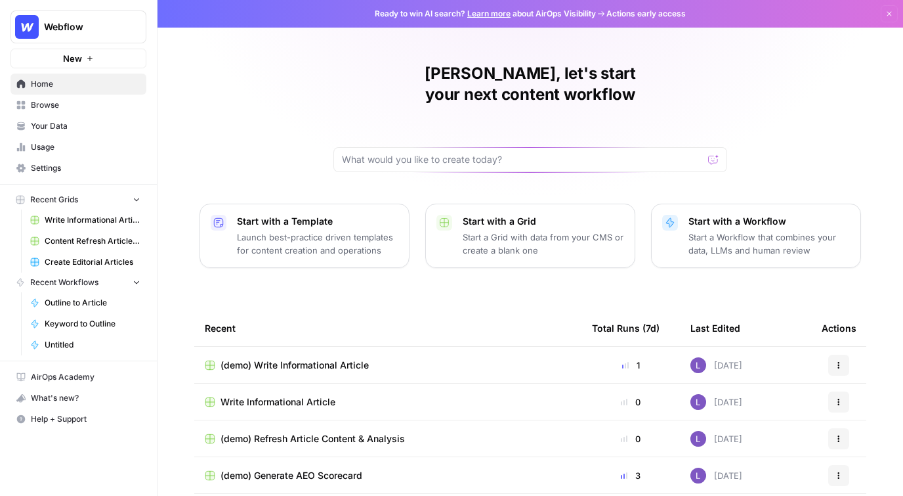
click at [109, 124] on span "Your Data" at bounding box center [86, 126] width 110 height 12
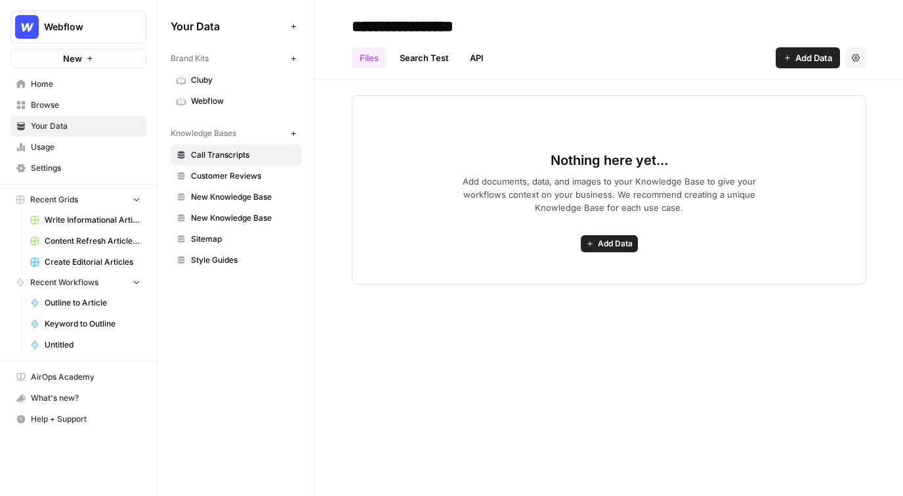
click at [222, 80] on span "Cluby" at bounding box center [243, 80] width 104 height 12
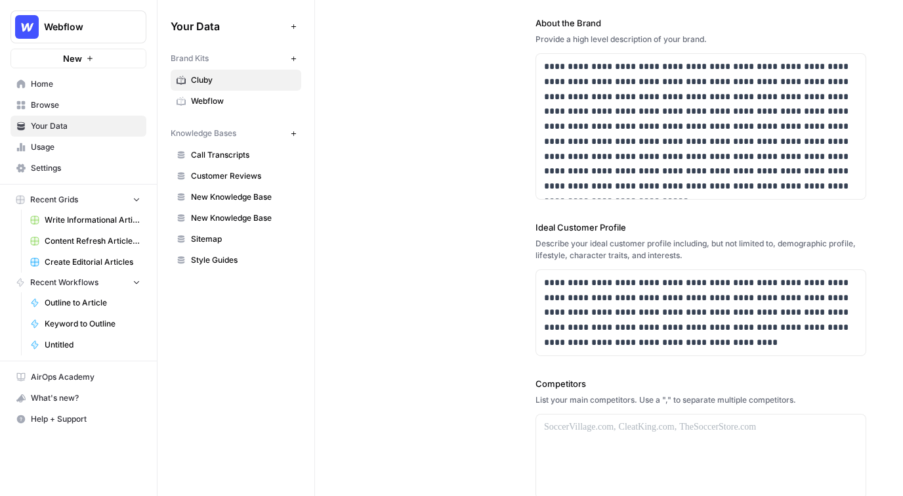
scroll to position [154, 0]
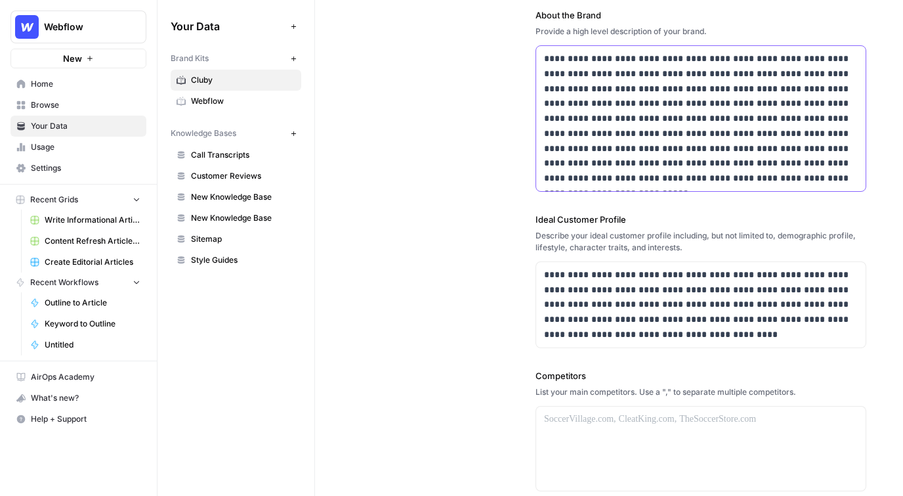
drag, startPoint x: 597, startPoint y: 78, endPoint x: 603, endPoint y: 373, distance: 295.4
click at [604, 373] on div "**********" at bounding box center [701, 288] width 331 height 776
click at [500, 299] on div "**********" at bounding box center [609, 288] width 515 height 777
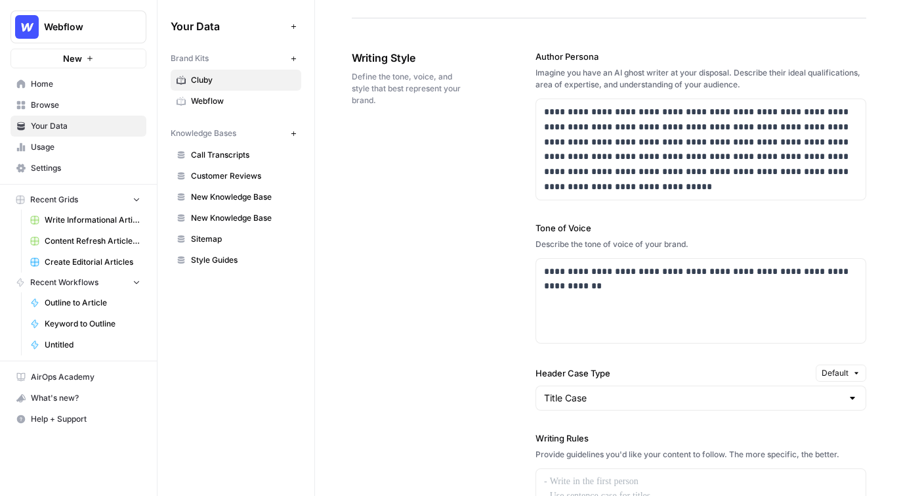
scroll to position [826, 0]
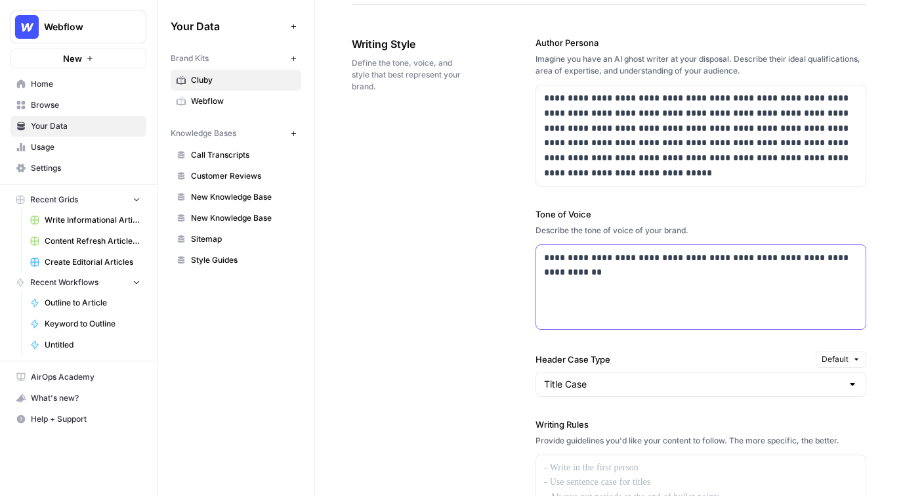
drag, startPoint x: 677, startPoint y: 291, endPoint x: 539, endPoint y: 219, distance: 156.2
click at [539, 220] on div "**********" at bounding box center [701, 268] width 331 height 122
click at [499, 245] on div "**********" at bounding box center [609, 371] width 515 height 722
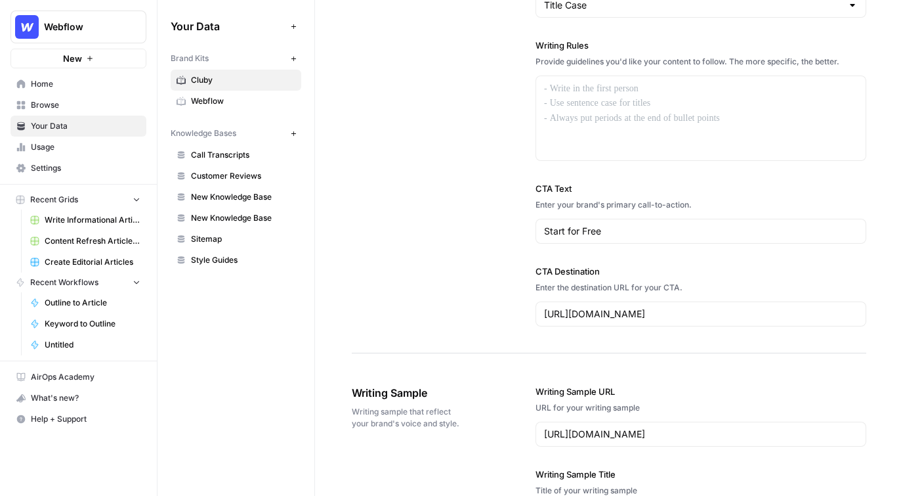
scroll to position [1381, 0]
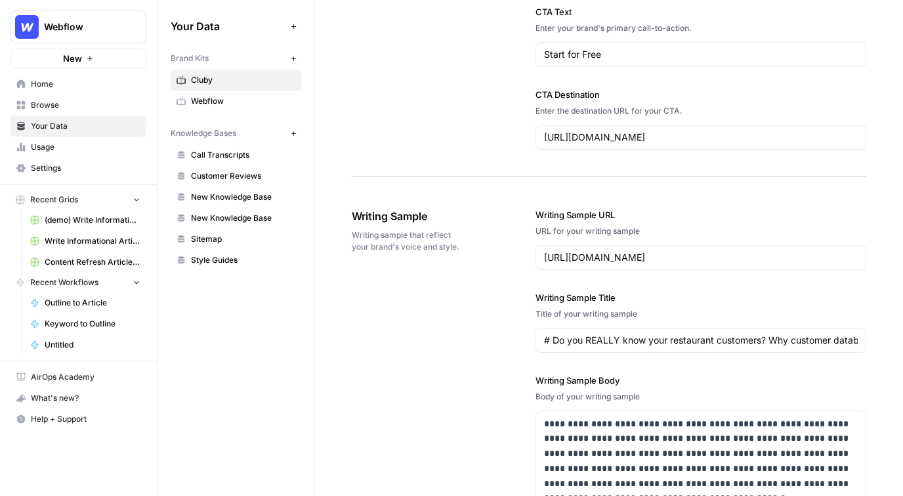
click at [56, 104] on span "Browse" at bounding box center [86, 105] width 110 height 12
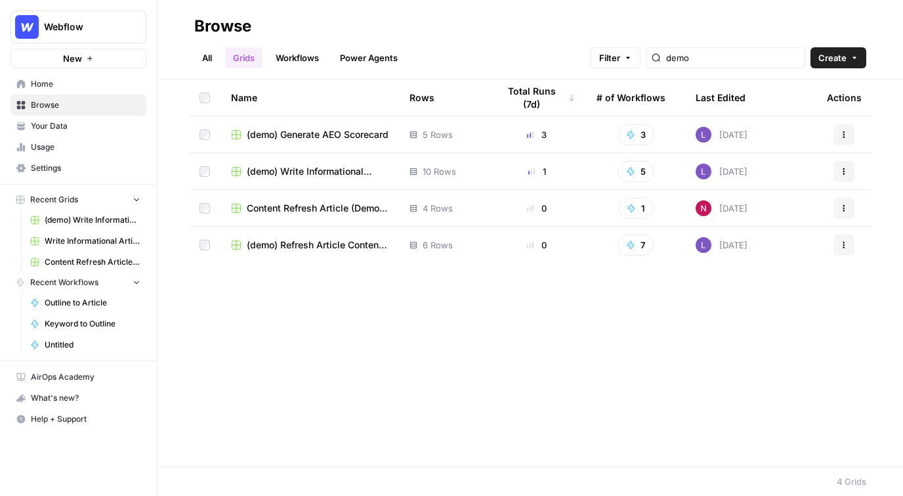
click at [211, 52] on link "All" at bounding box center [207, 57] width 26 height 21
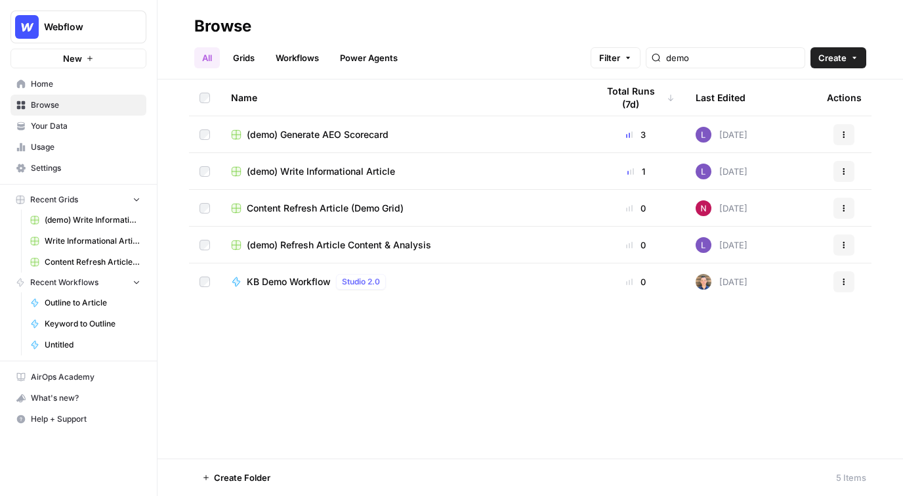
click at [86, 86] on span "Home" at bounding box center [86, 84] width 110 height 12
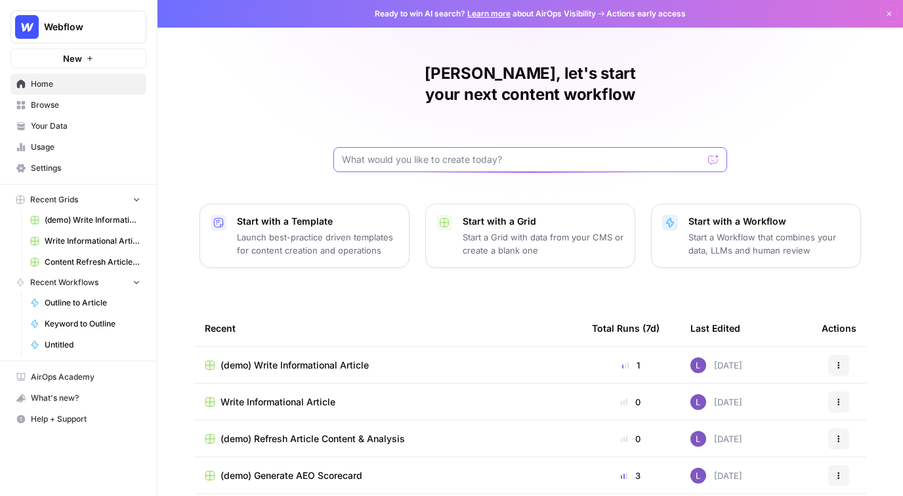
click at [429, 153] on input "text" at bounding box center [522, 159] width 361 height 13
drag, startPoint x: 477, startPoint y: 139, endPoint x: 308, endPoint y: 138, distance: 169.3
click at [308, 138] on div "Lily, let's start your next content workflow I want to create a workflow based …" at bounding box center [531, 312] width 746 height 625
click at [394, 153] on input "I want to create a workflow based on a topic input (could be a property launchi…" at bounding box center [517, 159] width 350 height 13
drag, startPoint x: 344, startPoint y: 140, endPoint x: 673, endPoint y: 164, distance: 330.3
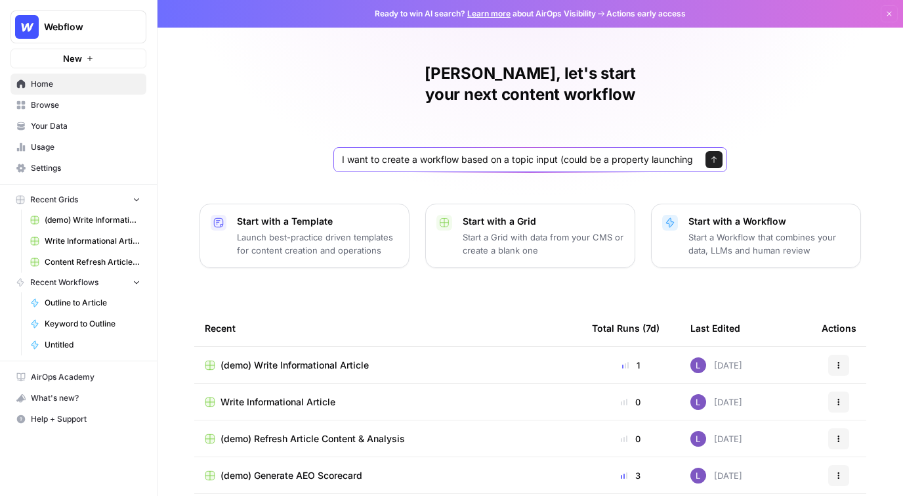
click at [676, 165] on div "Lily, let's start your next content workflow I want to create a workflow based …" at bounding box center [531, 312] width 746 height 625
click at [442, 153] on input "I want to create a workflow based on a topic input (could be a property launchi…" at bounding box center [517, 159] width 350 height 13
drag, startPoint x: 341, startPoint y: 140, endPoint x: 416, endPoint y: 139, distance: 74.8
click at [417, 153] on input "I want to create a workflow based on a topic input (could be a property launchi…" at bounding box center [517, 159] width 350 height 13
click at [490, 153] on input "I want to create a workflow based on a topic input (could be a property launchi…" at bounding box center [517, 159] width 350 height 13
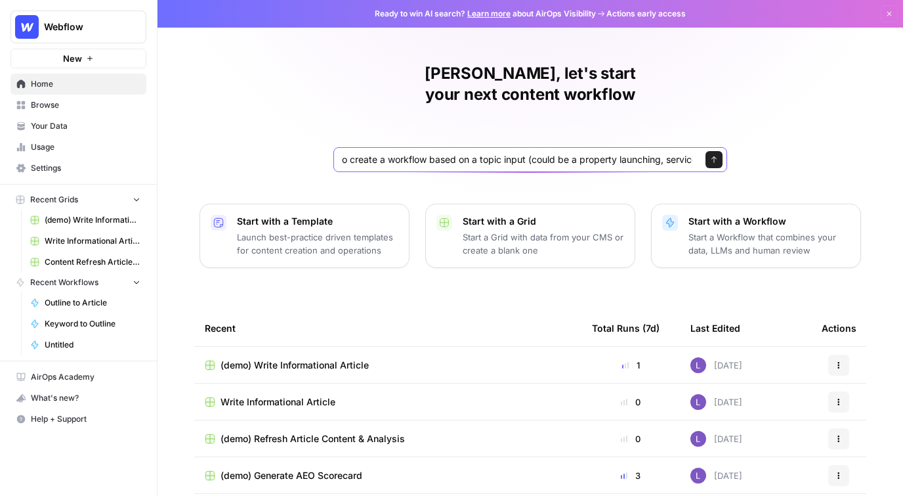
scroll to position [0, 142]
click at [692, 147] on div "I want to create a workflow based on a topic input (could be a property launchi…" at bounding box center [530, 159] width 394 height 25
drag, startPoint x: 681, startPoint y: 137, endPoint x: 759, endPoint y: 136, distance: 77.5
click at [759, 137] on div "Lily, let's start your next content workflow I want to create a workflow based …" at bounding box center [531, 312] width 746 height 625
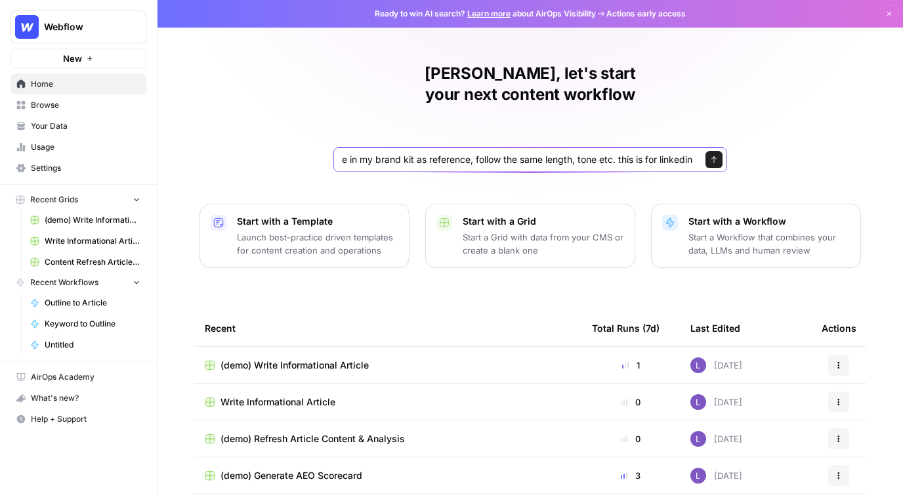
type input "I want to create a workflow based on a topic input (could be a property launchi…"
click button "Send" at bounding box center [714, 159] width 17 height 17
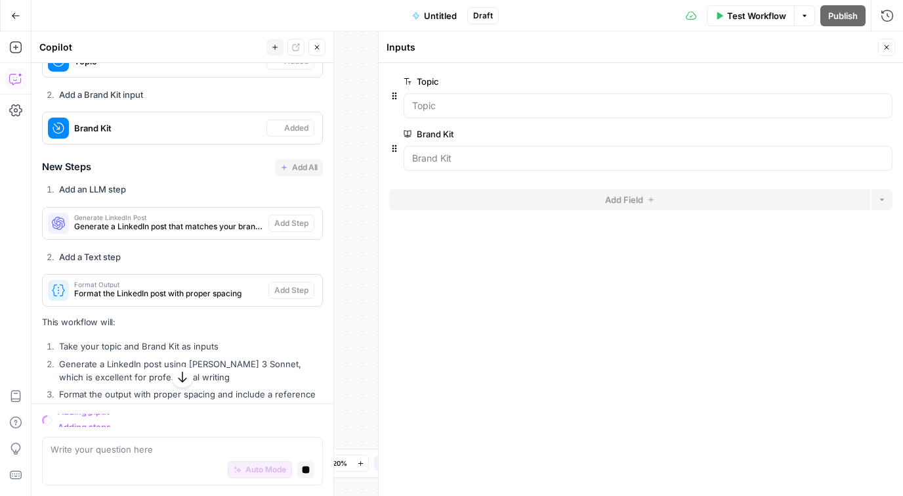
scroll to position [293, 0]
click at [890, 47] on icon "button" at bounding box center [887, 47] width 8 height 8
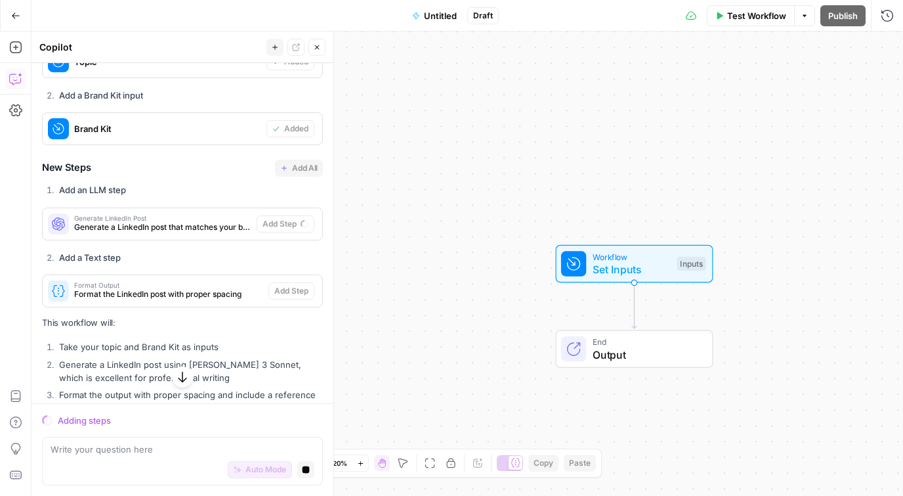
click at [608, 257] on span "Workflow" at bounding box center [632, 256] width 78 height 12
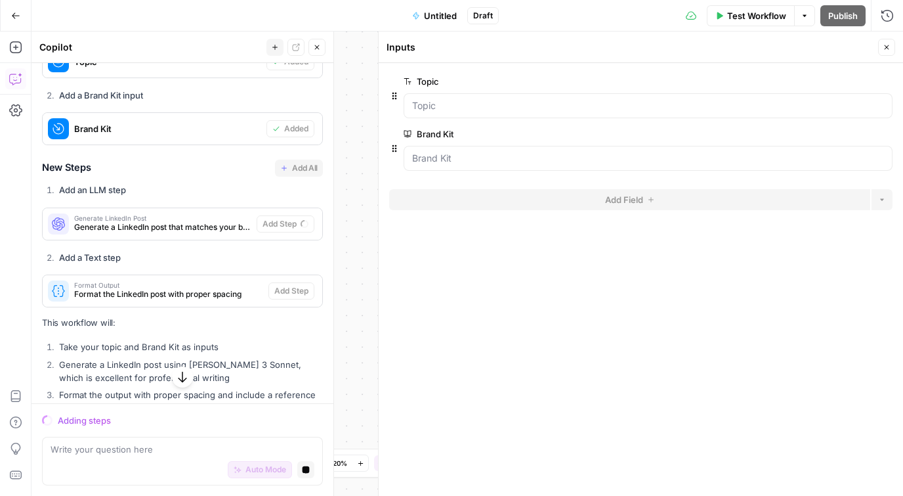
click at [885, 46] on icon "button" at bounding box center [887, 47] width 8 height 8
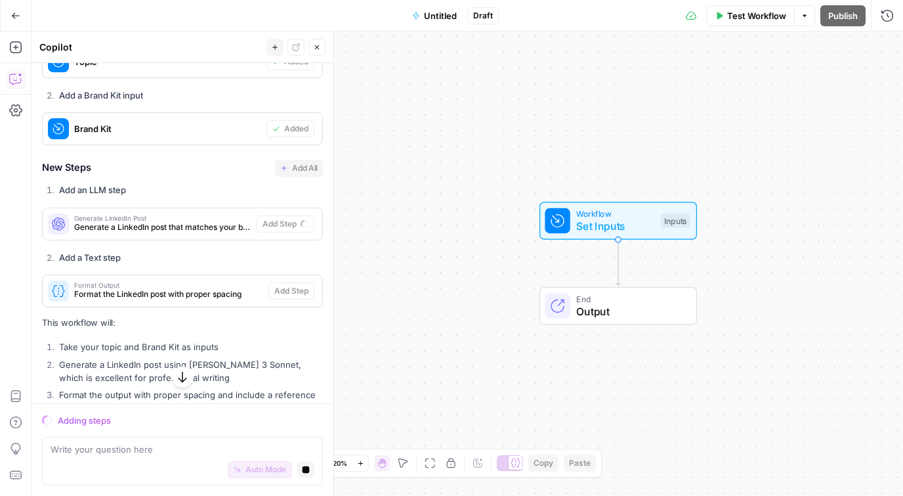
click at [183, 228] on span "Generate a LinkedIn post that matches your brand's style and tone" at bounding box center [162, 227] width 177 height 12
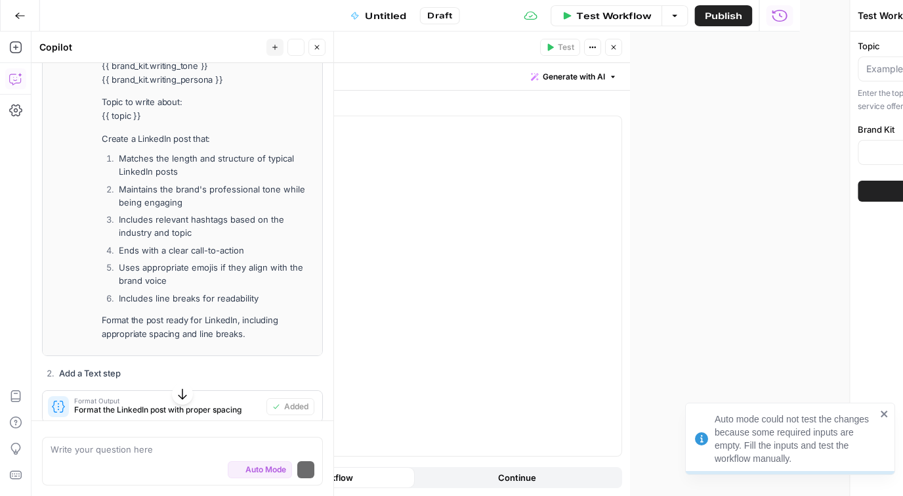
scroll to position [939, 0]
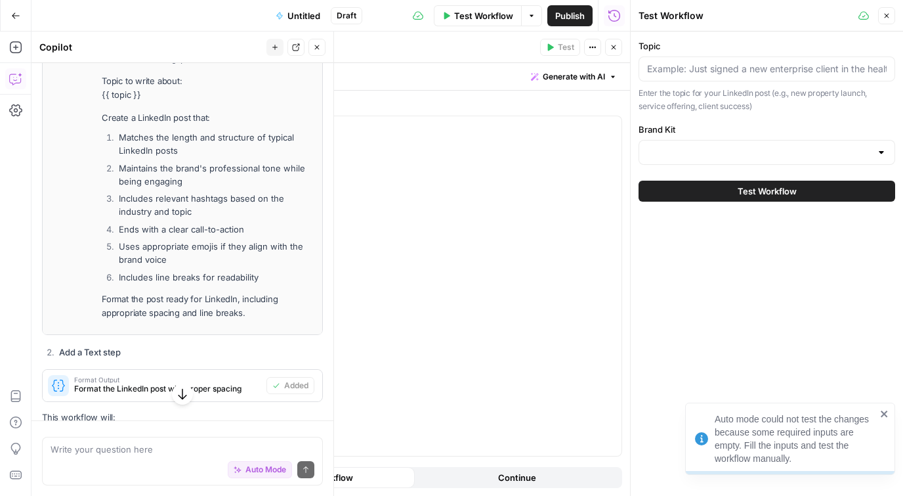
click at [885, 10] on button "Close" at bounding box center [886, 15] width 17 height 17
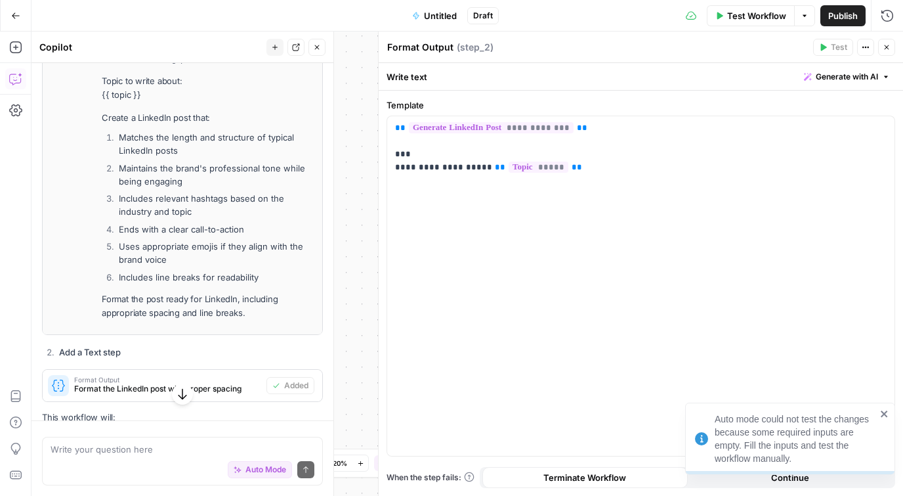
click at [890, 51] on button "Close" at bounding box center [886, 47] width 17 height 17
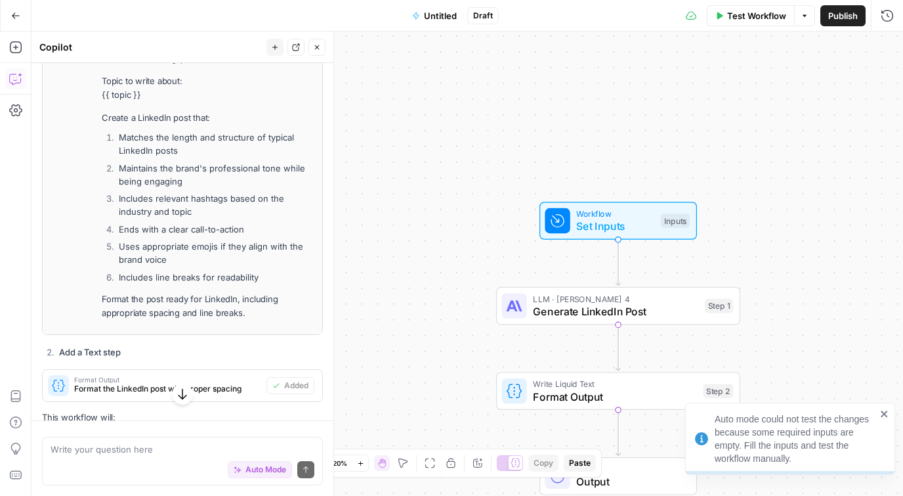
click at [559, 312] on span "Generate LinkedIn Post" at bounding box center [615, 311] width 165 height 16
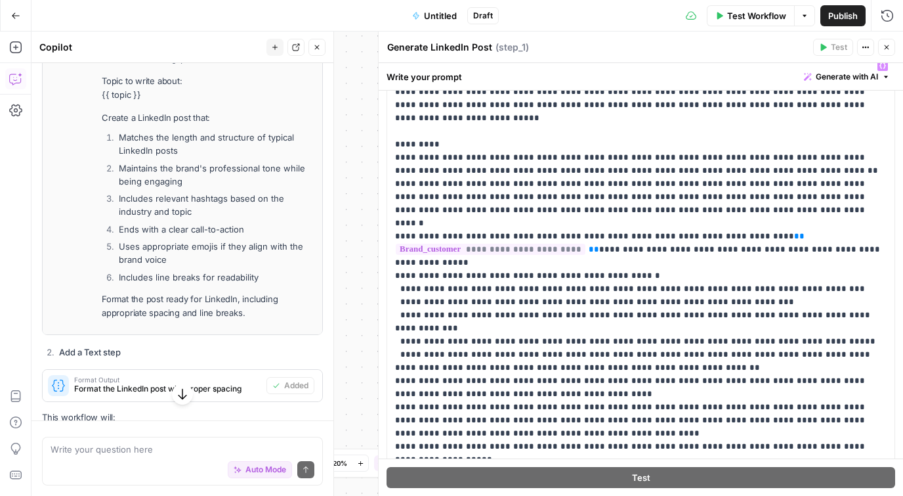
scroll to position [0, 0]
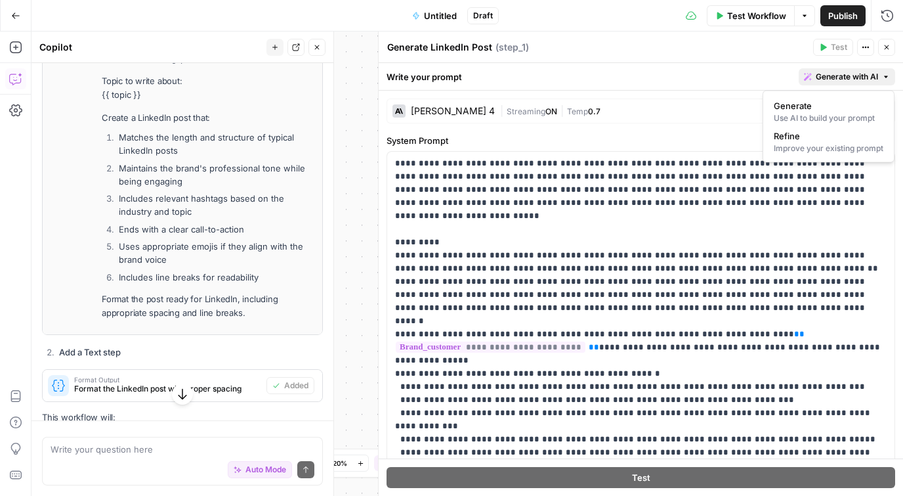
click at [851, 71] on span "Generate with AI" at bounding box center [847, 77] width 62 height 12
click at [719, 312] on p "**********" at bounding box center [641, 373] width 492 height 433
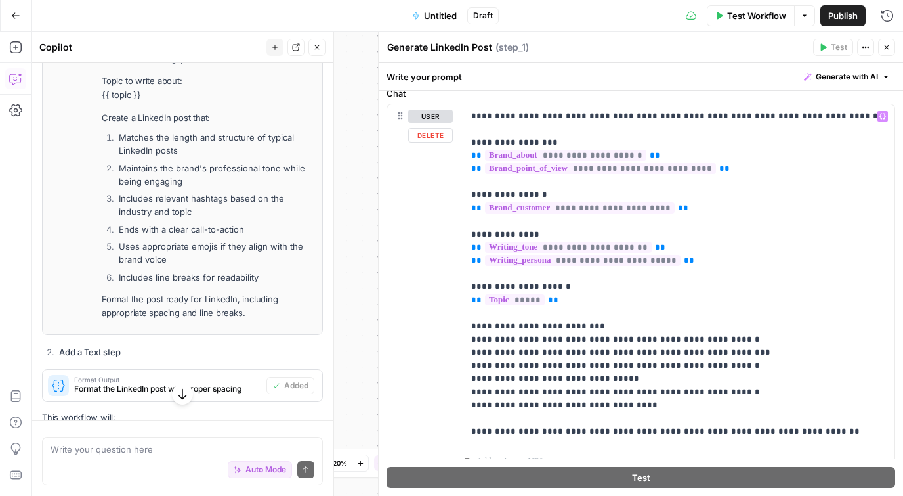
scroll to position [526, 0]
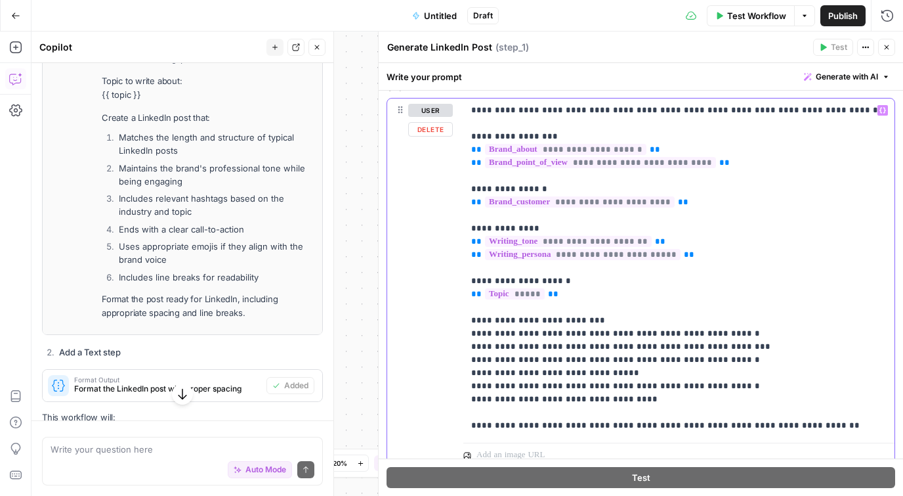
drag, startPoint x: 469, startPoint y: 151, endPoint x: 684, endPoint y: 152, distance: 214.6
click at [684, 152] on div "**********" at bounding box center [678, 267] width 431 height 339
click at [775, 167] on p "**********" at bounding box center [678, 268] width 415 height 328
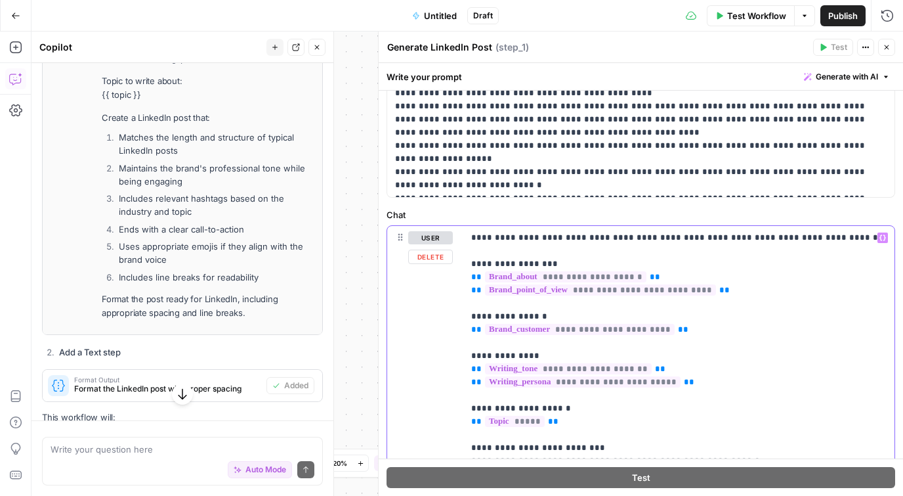
scroll to position [446, 0]
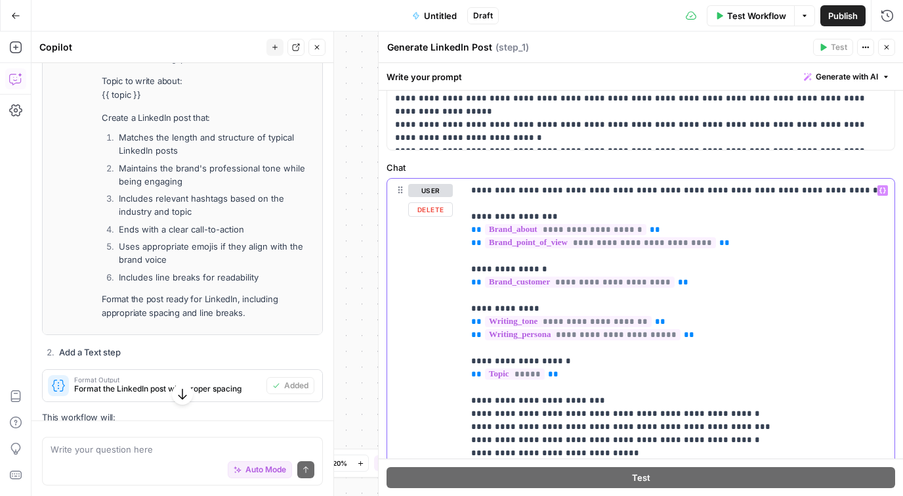
drag, startPoint x: 742, startPoint y: 283, endPoint x: 382, endPoint y: 280, distance: 359.7
click at [382, 280] on div "**********" at bounding box center [640, 264] width 525 height 464
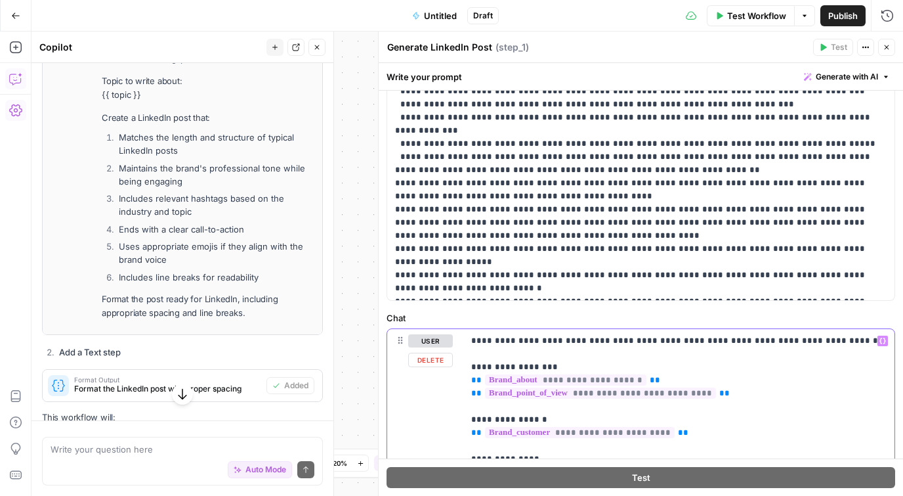
scroll to position [45, 0]
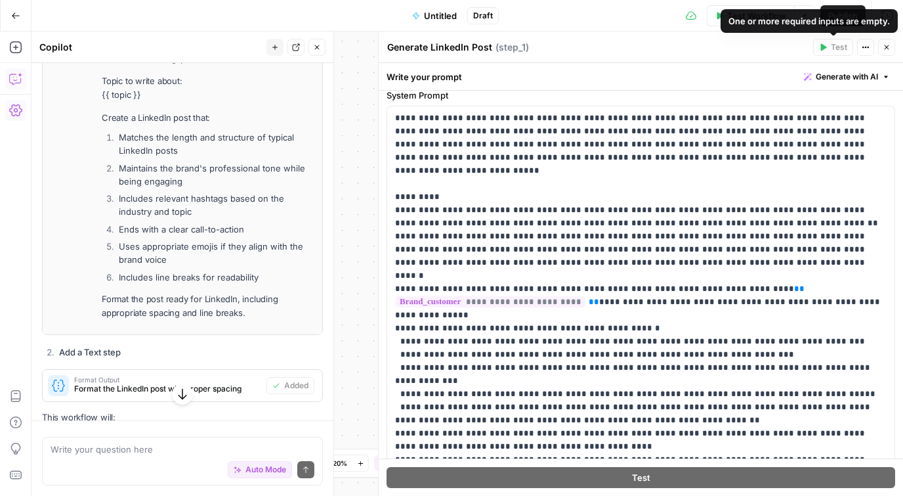
click at [882, 45] on button "Close" at bounding box center [886, 47] width 17 height 17
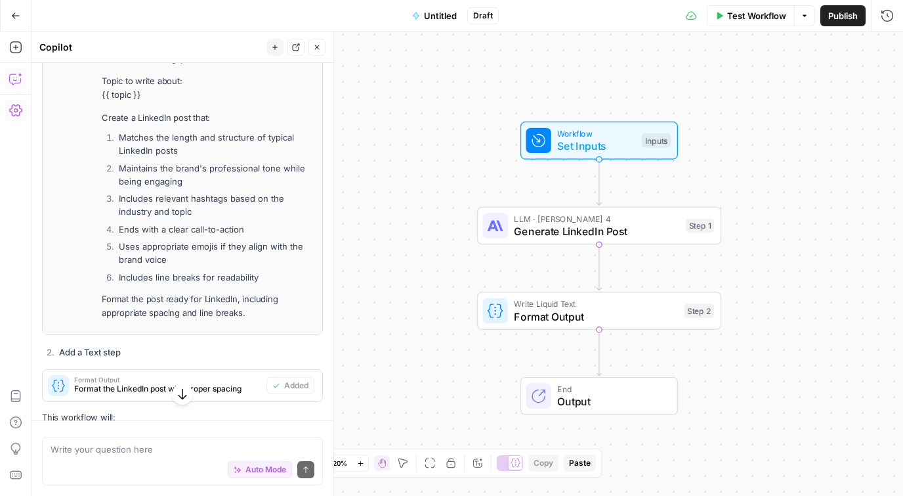
click at [624, 136] on span "Workflow" at bounding box center [596, 133] width 78 height 12
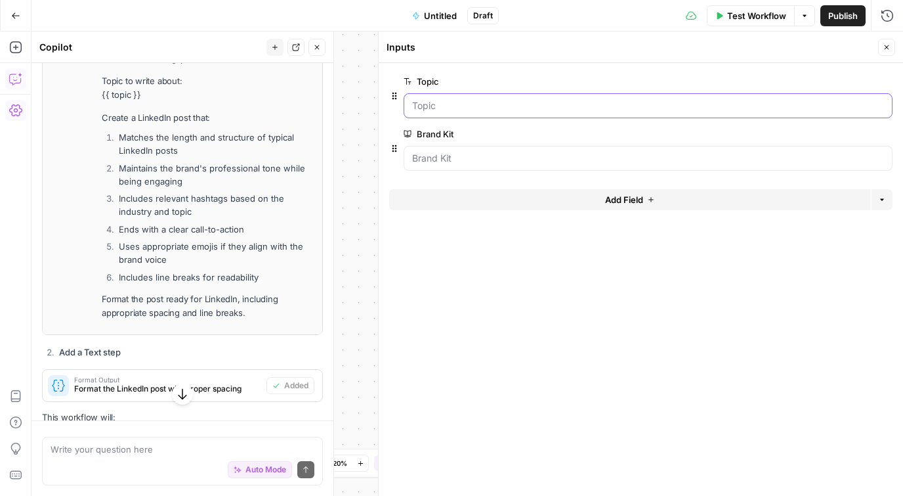
click at [561, 100] on input "Topic" at bounding box center [648, 105] width 472 height 13
click at [551, 110] on input "Topic" at bounding box center [648, 105] width 472 height 13
click at [550, 112] on input "Topic" at bounding box center [648, 105] width 472 height 13
click at [523, 99] on input "Topic" at bounding box center [648, 105] width 472 height 13
click at [608, 99] on input "Topic" at bounding box center [648, 105] width 472 height 13
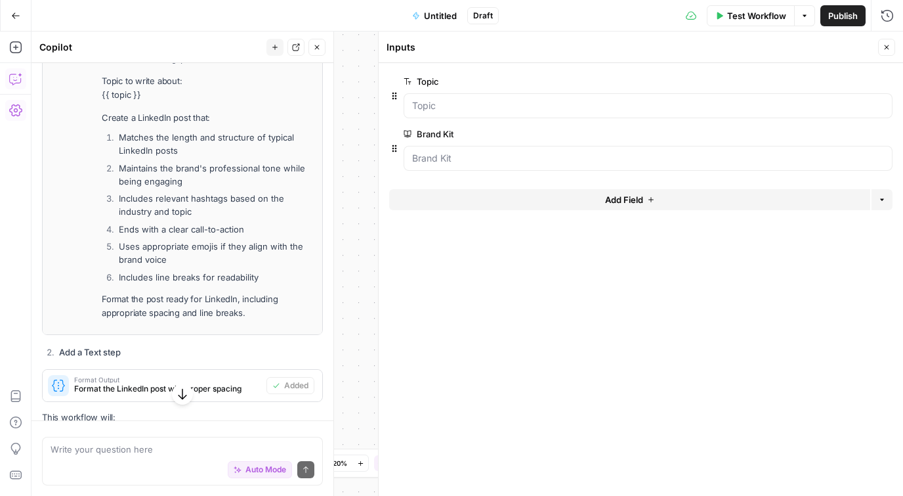
click at [746, 22] on button "Test Workflow" at bounding box center [751, 15] width 88 height 21
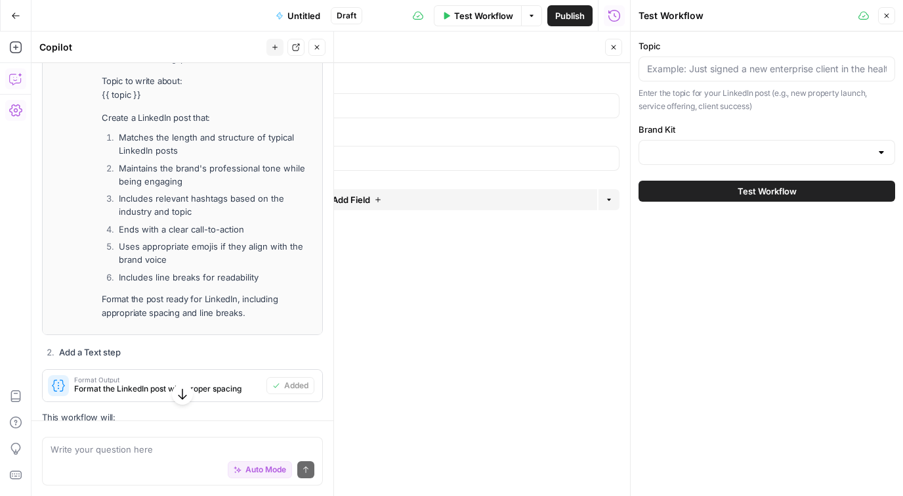
click at [685, 82] on div "Topic Enter the topic for your LinkedIn post (e.g., new property launch, servic…" at bounding box center [767, 75] width 257 height 73
click at [698, 67] on input "Topic" at bounding box center [767, 68] width 240 height 13
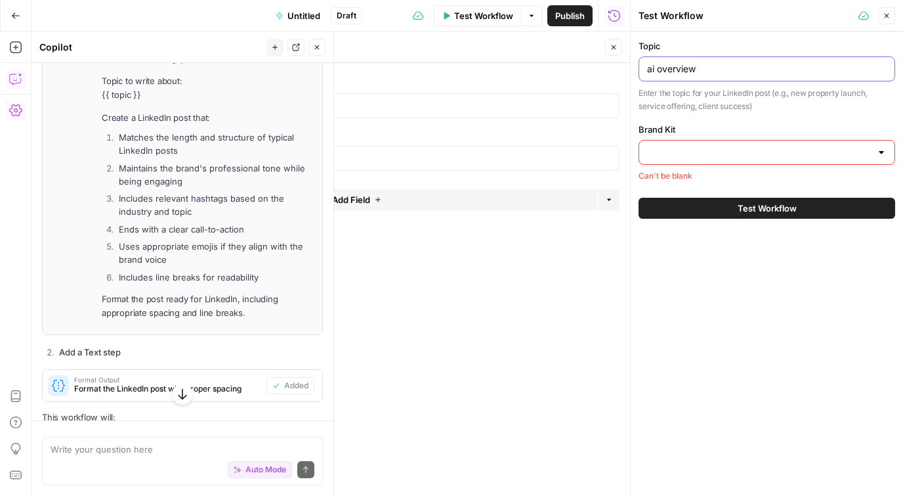
type input "ai overview"
click at [721, 155] on input "Brand Kit" at bounding box center [759, 152] width 224 height 13
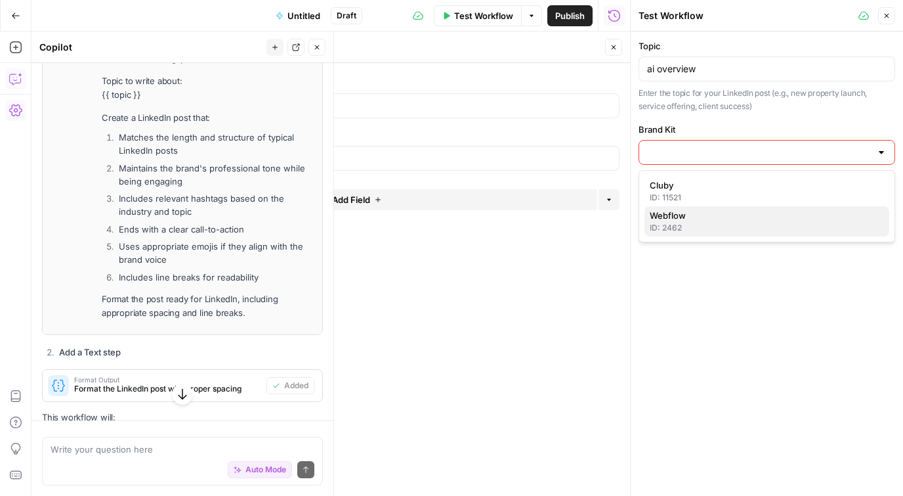
click at [702, 222] on div "ID: 2462" at bounding box center [767, 228] width 234 height 12
type input "Webflow"
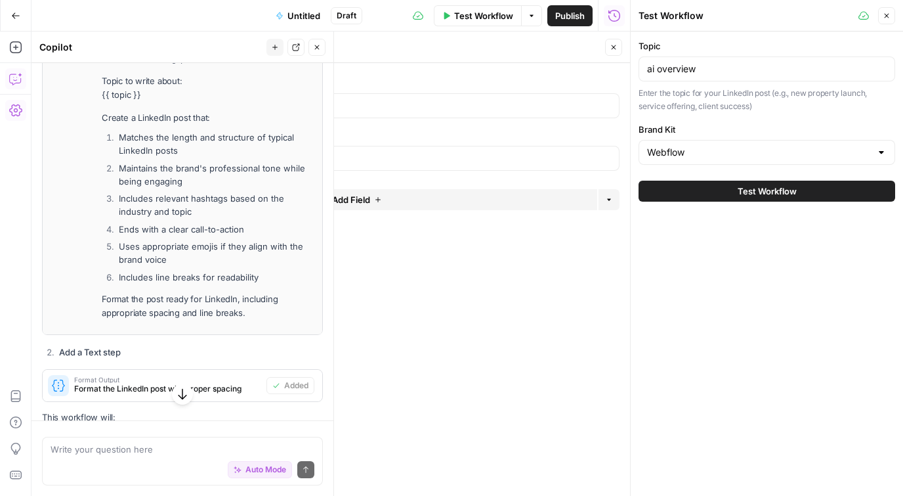
click at [738, 196] on span "Test Workflow" at bounding box center [767, 190] width 59 height 13
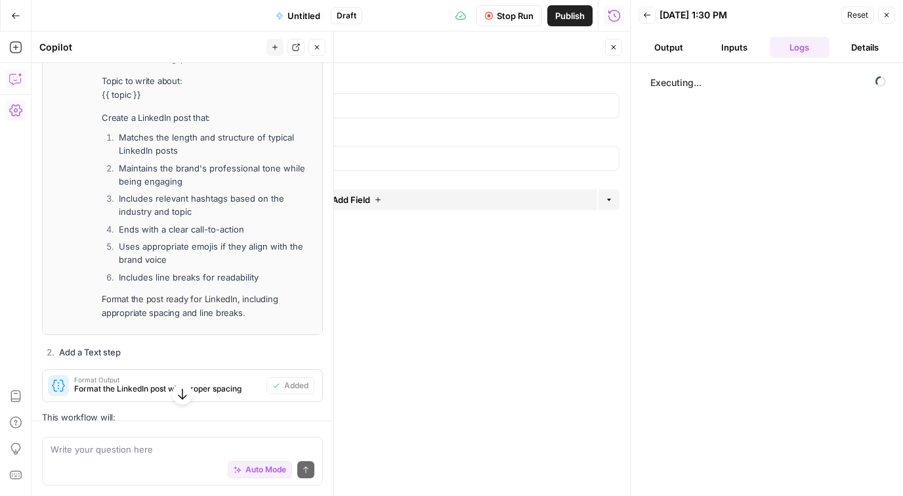
click at [620, 50] on button "Close" at bounding box center [613, 47] width 17 height 17
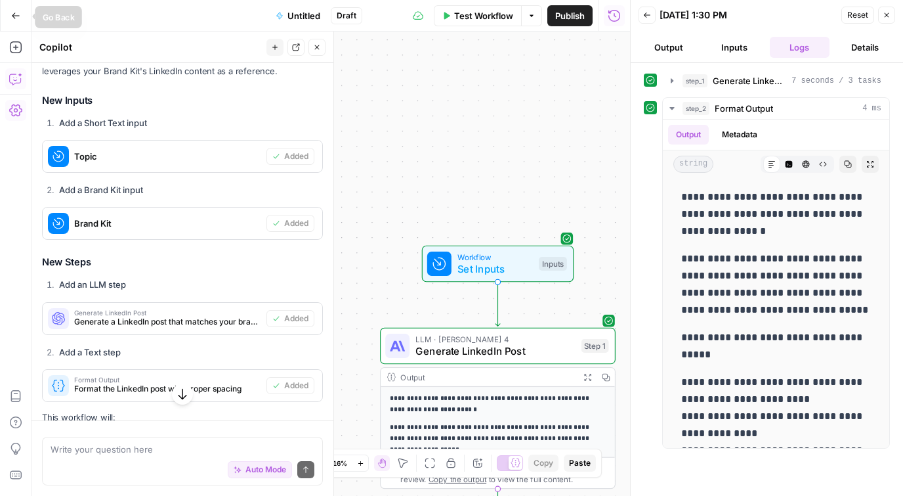
click at [21, 18] on button "Go Back" at bounding box center [16, 16] width 24 height 24
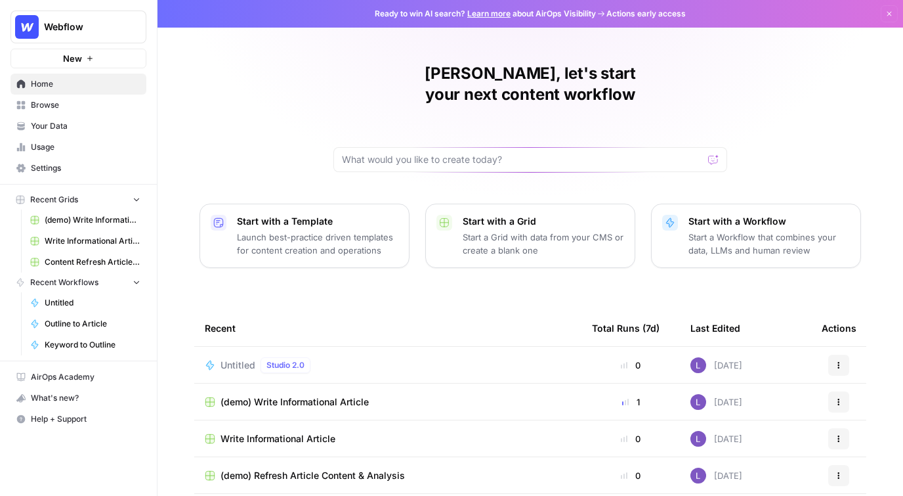
click at [83, 114] on link "Browse" at bounding box center [79, 105] width 136 height 21
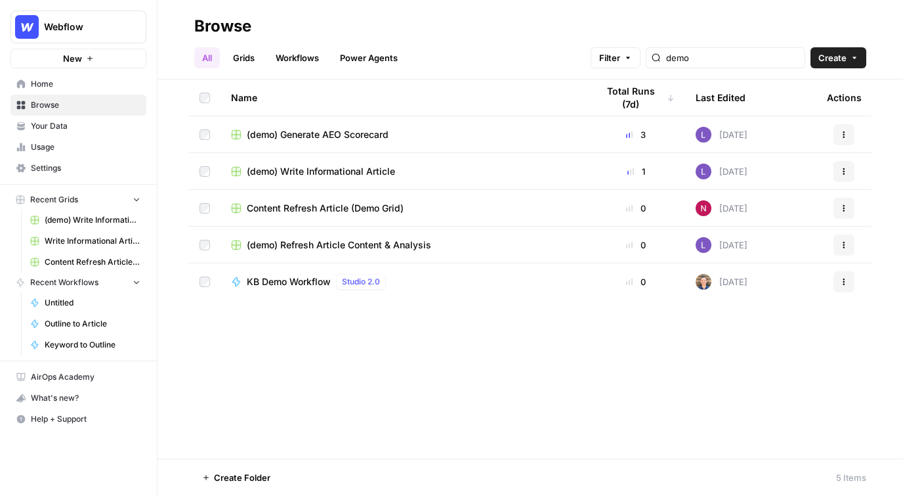
click at [92, 127] on span "Your Data" at bounding box center [86, 126] width 110 height 12
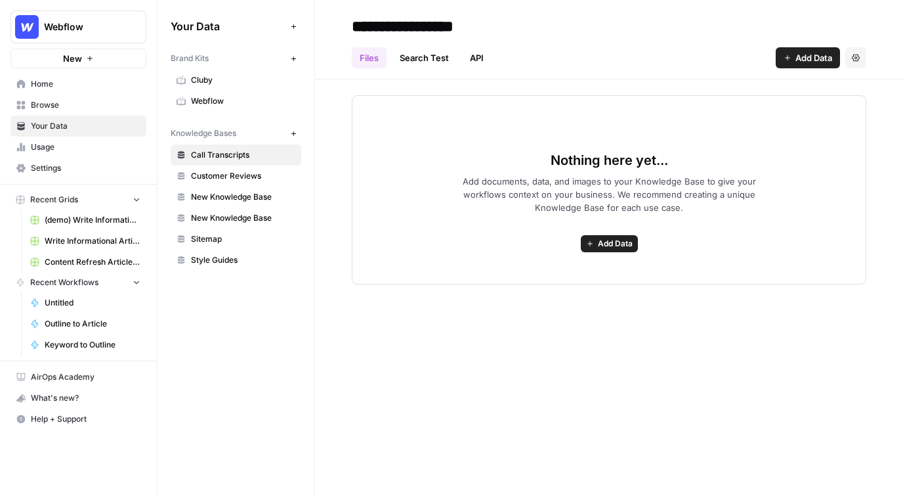
click at [87, 111] on link "Browse" at bounding box center [79, 105] width 136 height 21
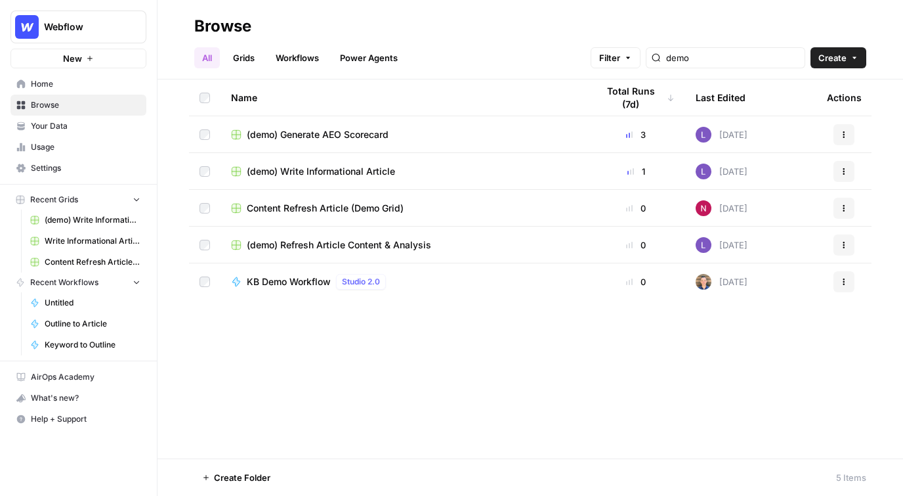
click at [99, 80] on span "Home" at bounding box center [86, 84] width 110 height 12
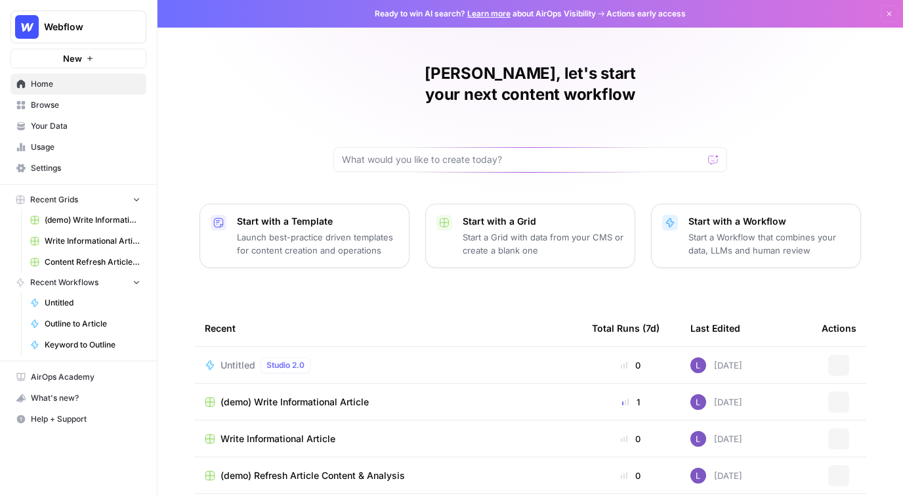
click at [99, 131] on span "Your Data" at bounding box center [86, 126] width 110 height 12
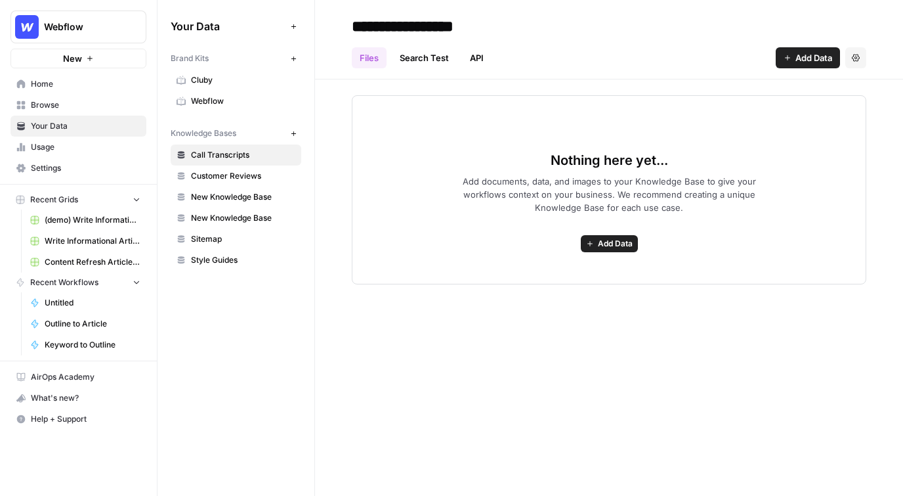
click at [805, 60] on span "Add Data" at bounding box center [814, 57] width 37 height 13
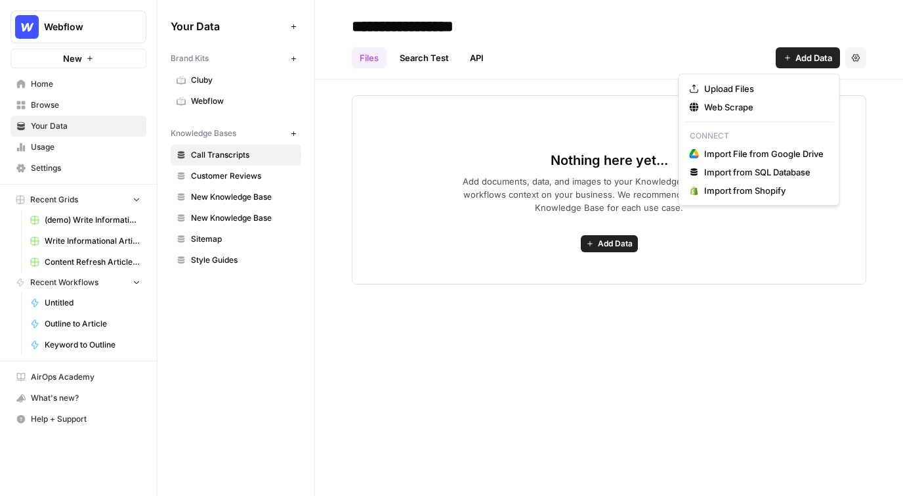
click at [482, 58] on link "API" at bounding box center [477, 57] width 30 height 21
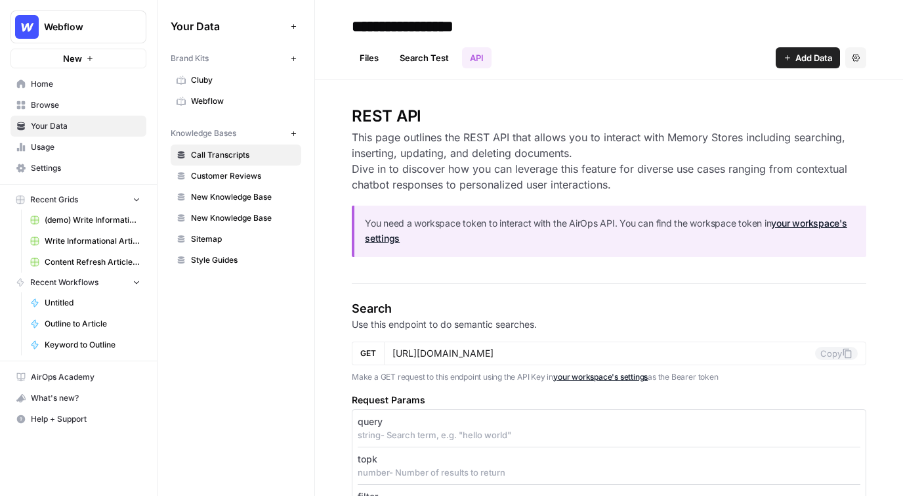
click at [440, 58] on link "Search Test" at bounding box center [424, 57] width 65 height 21
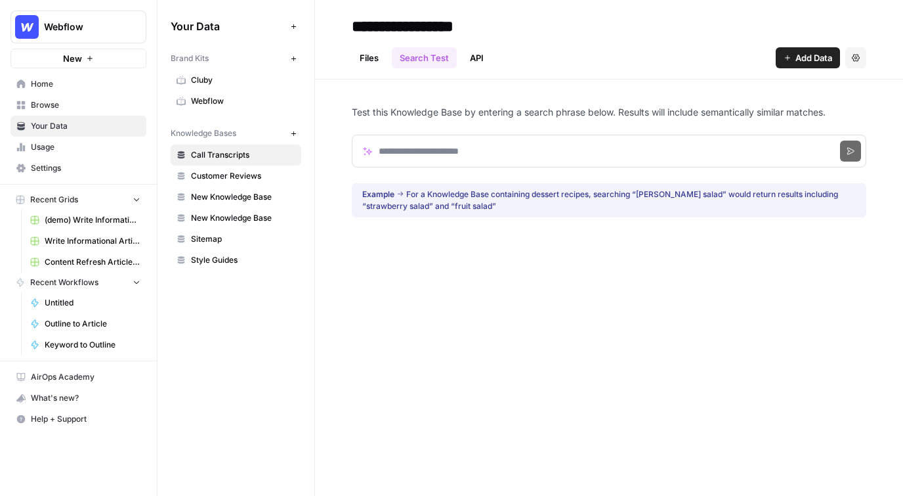
click at [467, 58] on link "API" at bounding box center [477, 57] width 30 height 21
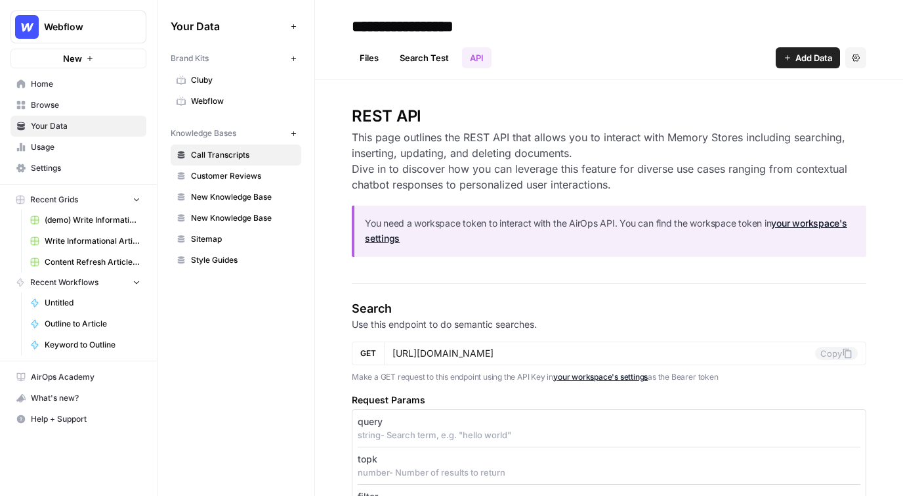
click at [829, 64] on span "Add Data" at bounding box center [814, 57] width 37 height 13
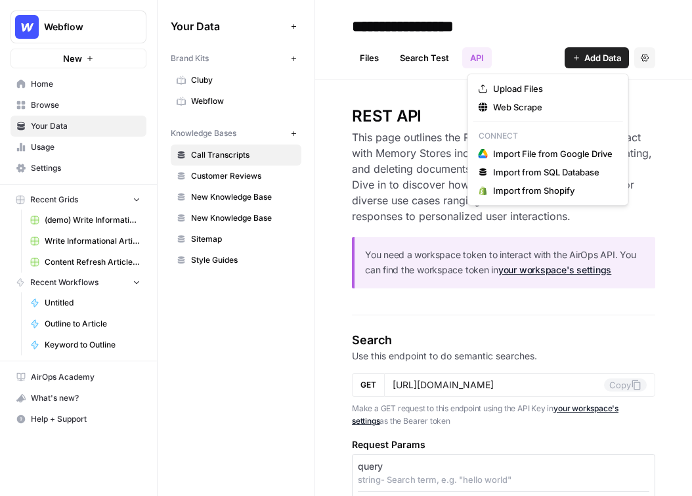
click at [89, 95] on link "Browse" at bounding box center [79, 105] width 136 height 21
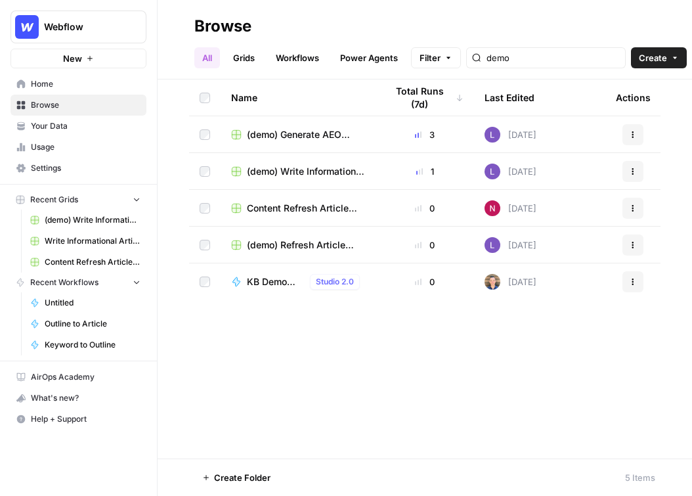
click at [274, 134] on span "(demo) Generate AEO Scorecard" at bounding box center [306, 134] width 118 height 13
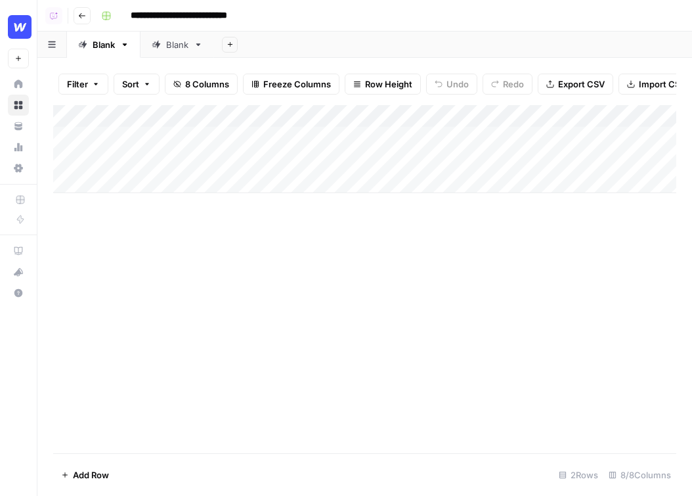
click at [364, 112] on div "Add Column" at bounding box center [364, 149] width 623 height 88
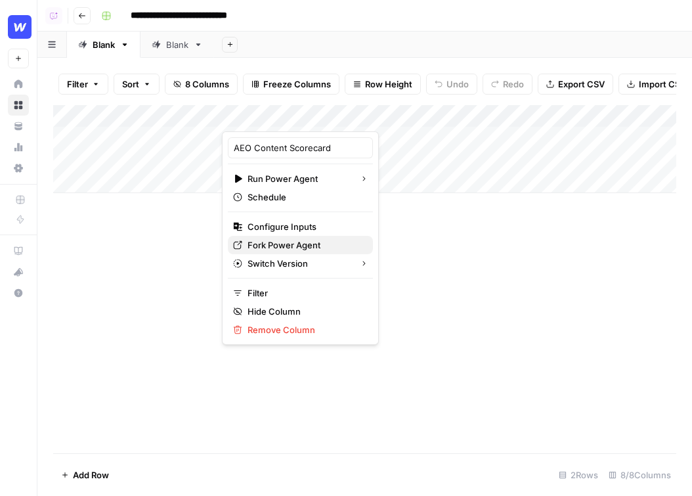
click at [278, 244] on span "Fork Power Agent" at bounding box center [304, 244] width 115 height 13
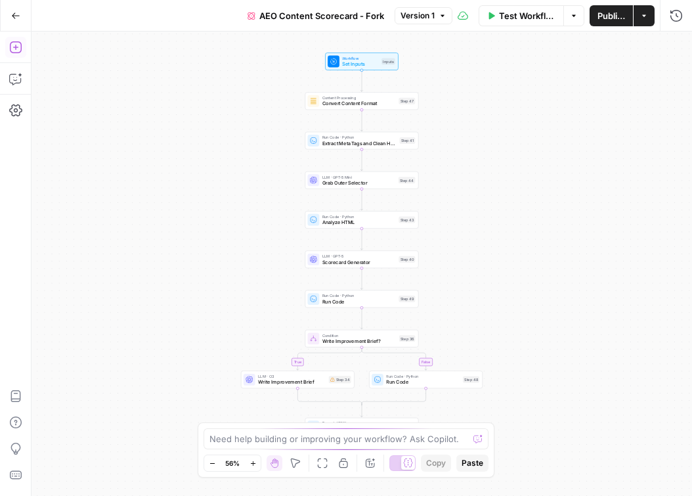
click at [14, 51] on icon "button" at bounding box center [15, 47] width 13 height 13
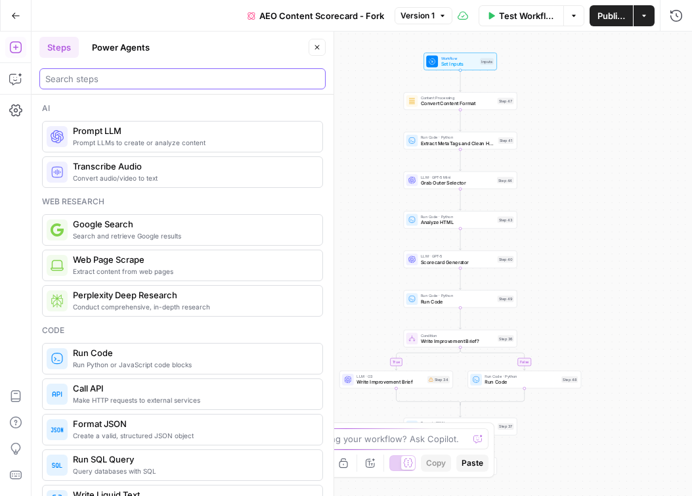
click at [116, 79] on input "search" at bounding box center [182, 78] width 274 height 13
type input "v"
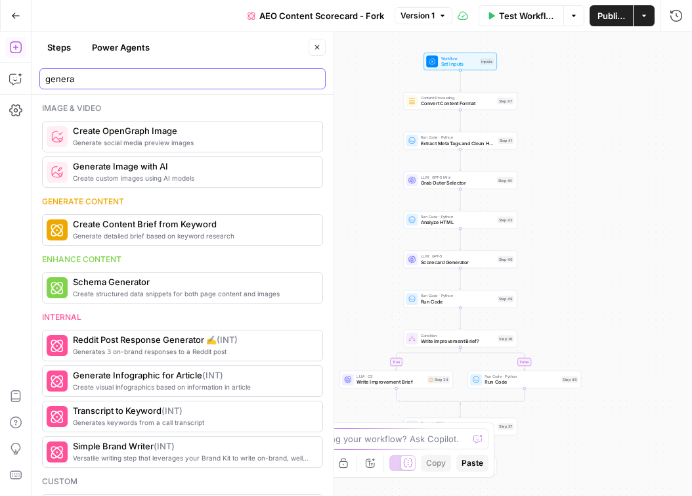
type input "genera"
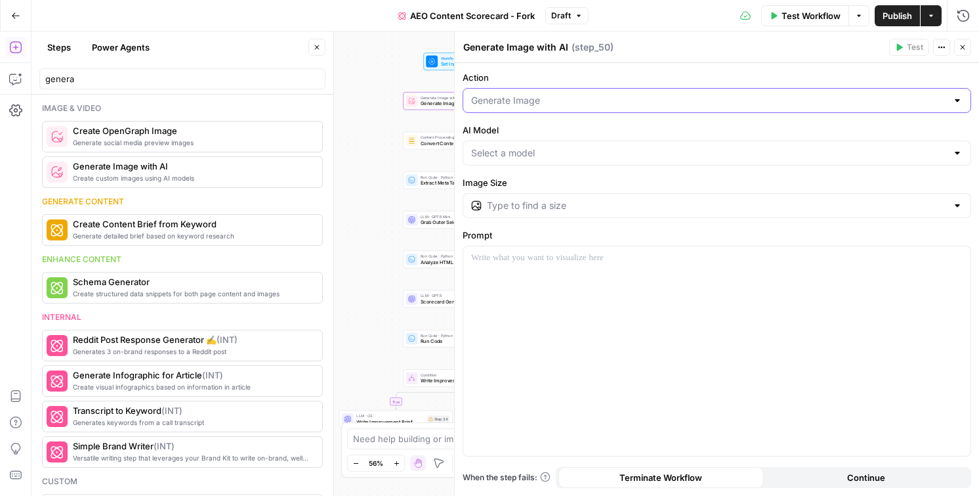
click at [614, 102] on input "Action" at bounding box center [709, 100] width 476 height 13
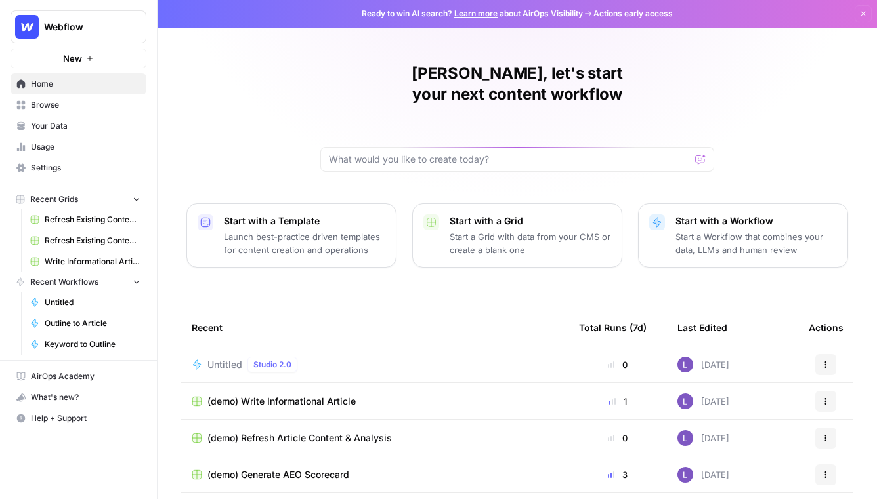
click at [89, 32] on span "Webflow" at bounding box center [83, 26] width 79 height 13
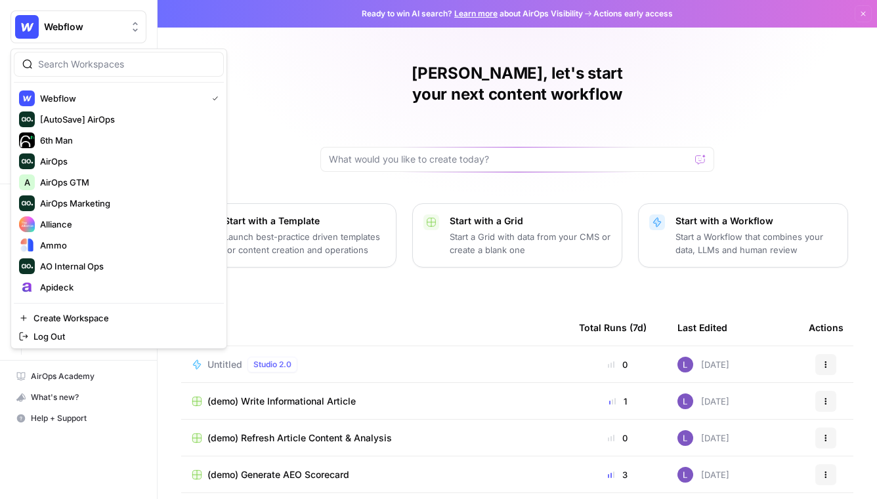
click at [121, 64] on input "search" at bounding box center [126, 64] width 177 height 13
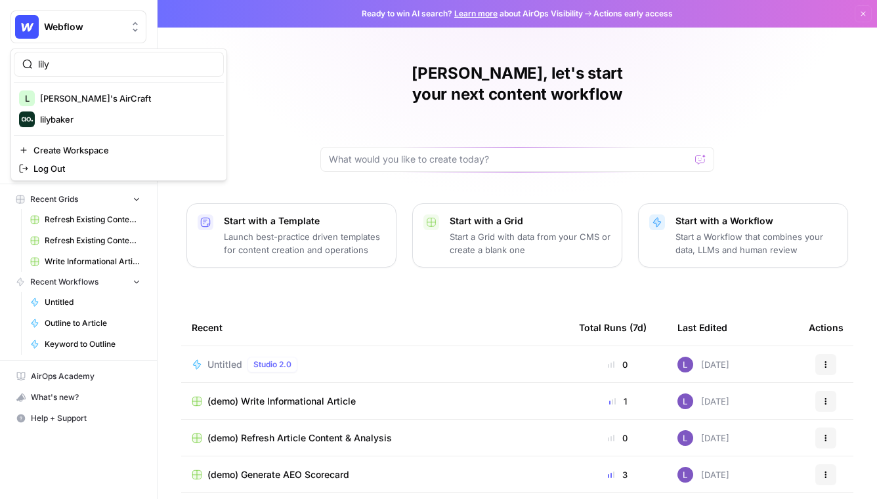
type input "lily"
click at [105, 98] on span "Lily's AirCraft" at bounding box center [126, 98] width 173 height 13
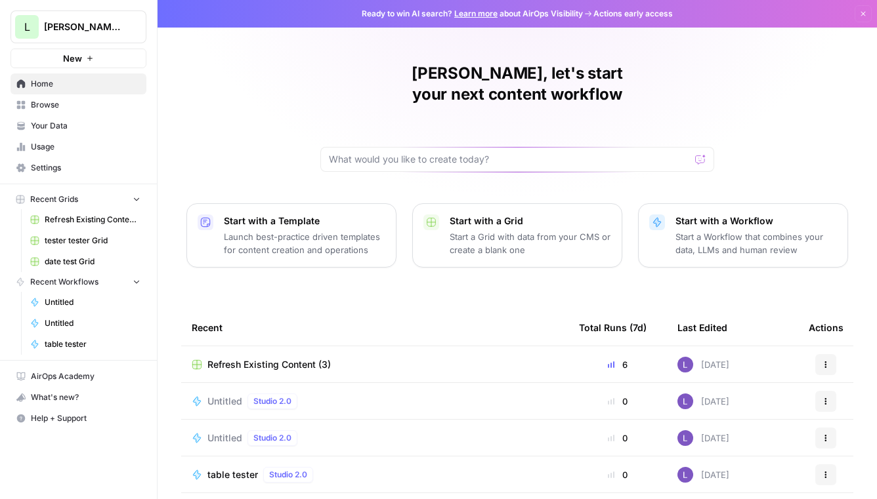
click at [95, 108] on span "Browse" at bounding box center [86, 105] width 110 height 12
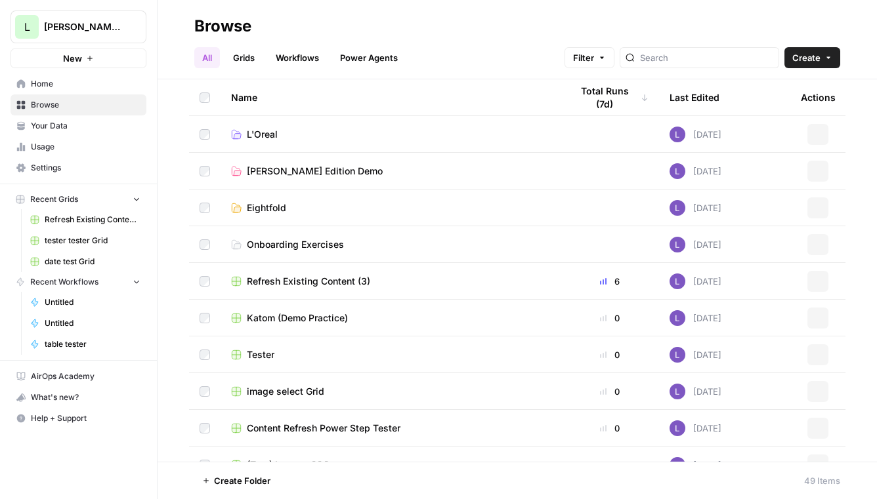
click at [100, 139] on link "Usage" at bounding box center [79, 147] width 136 height 21
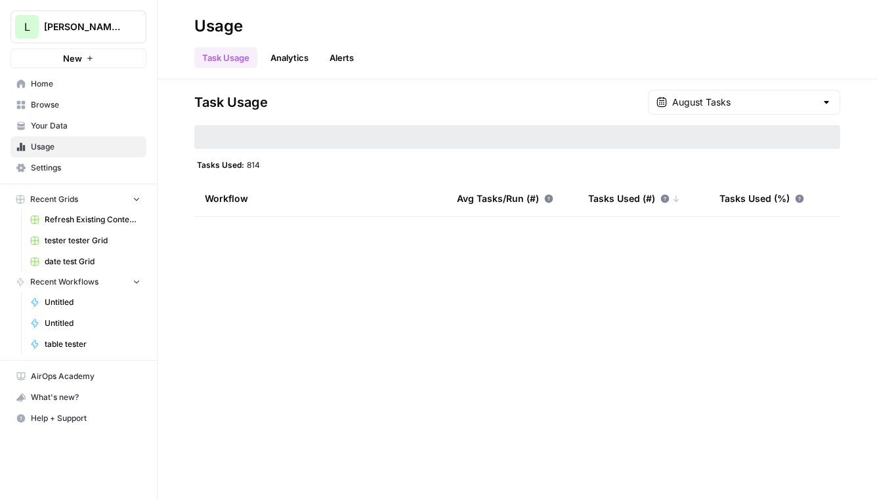
click at [100, 131] on span "Your Data" at bounding box center [86, 126] width 110 height 12
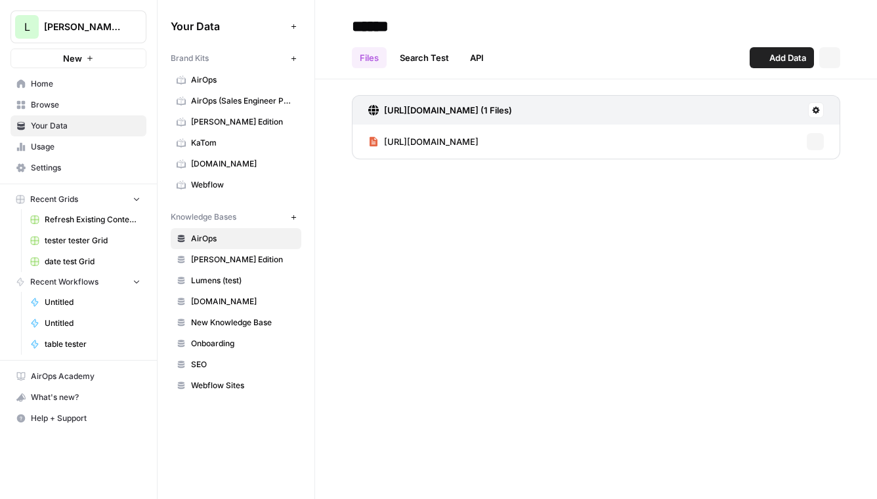
click at [299, 58] on button "New" at bounding box center [294, 59] width 16 height 16
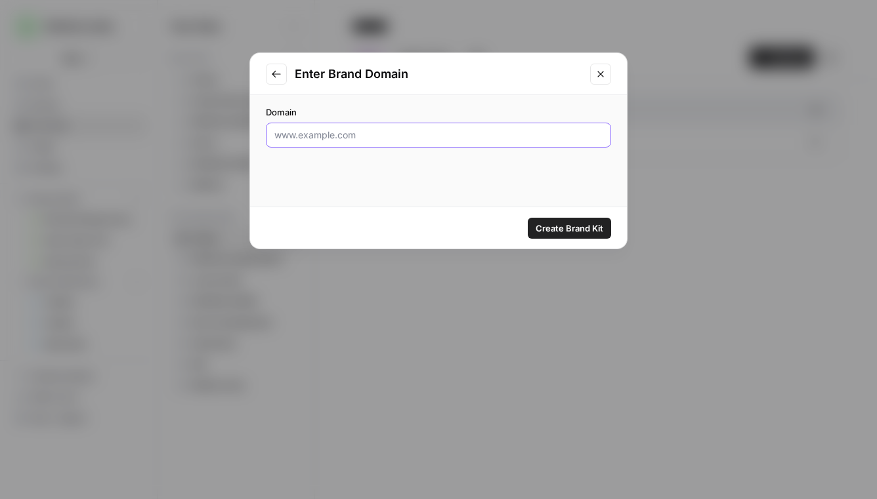
click at [438, 132] on input "Domain" at bounding box center [438, 135] width 328 height 13
paste input "https://truethevote.org/"
type input "https://truethevote.org/"
click at [575, 227] on span "Create Brand Kit" at bounding box center [570, 228] width 68 height 13
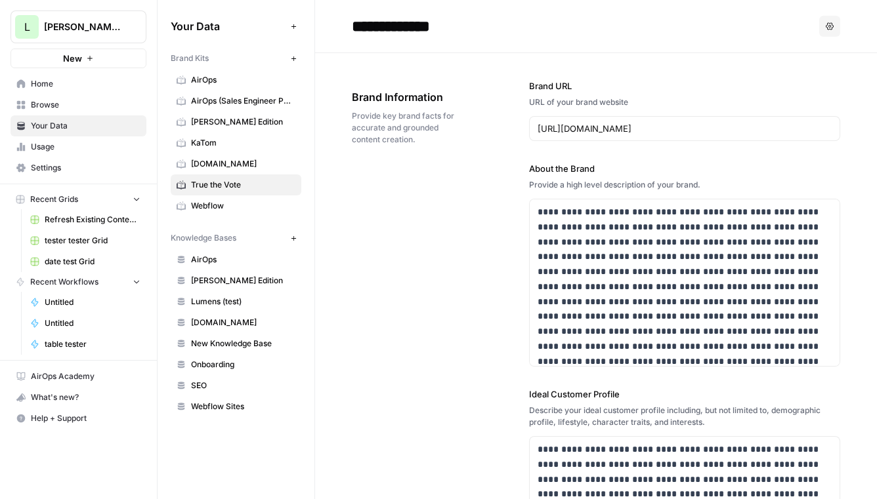
click at [297, 58] on button "New" at bounding box center [294, 59] width 16 height 16
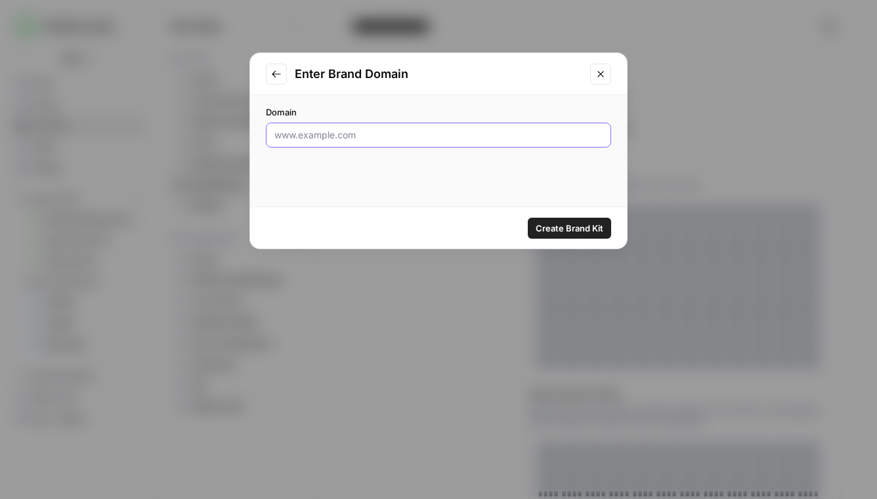
click at [337, 137] on input "Domain" at bounding box center [438, 135] width 328 height 13
click at [602, 72] on icon "Close modal" at bounding box center [600, 74] width 6 height 6
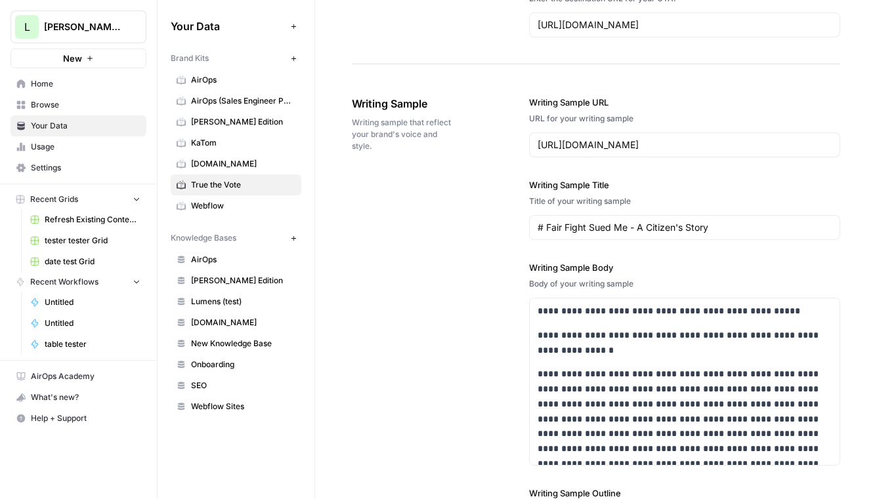
scroll to position [1504, 0]
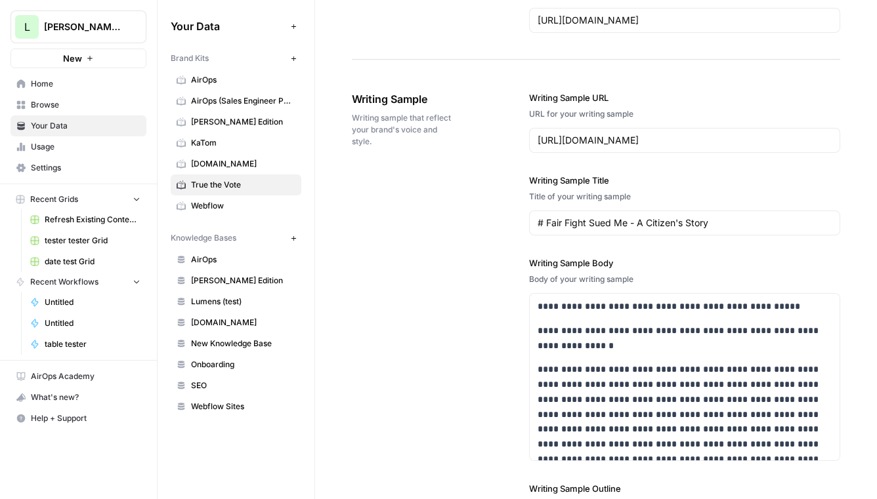
click at [289, 233] on button "New" at bounding box center [294, 238] width 16 height 16
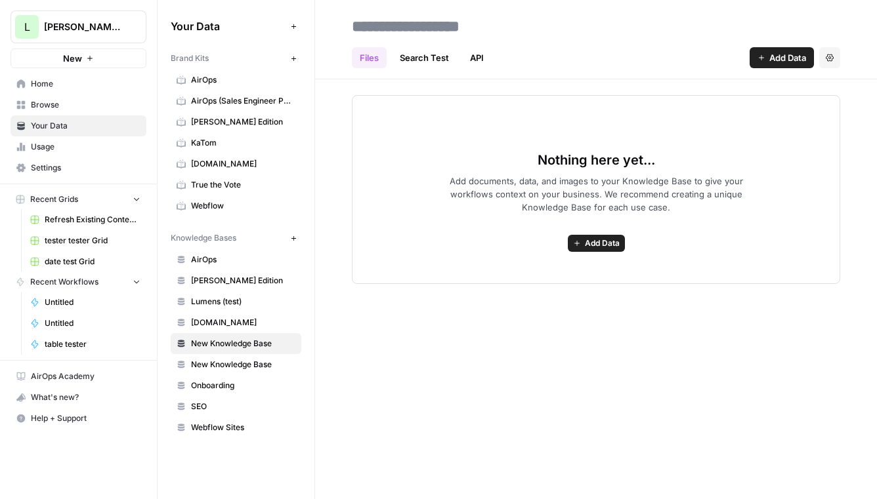
click at [597, 239] on span "Add Data" at bounding box center [602, 244] width 35 height 12
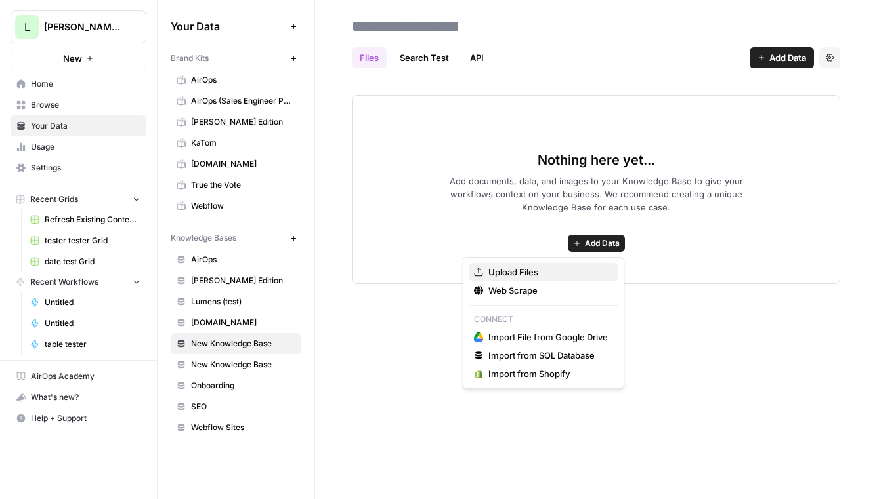
click at [524, 267] on span "Upload Files" at bounding box center [547, 272] width 119 height 13
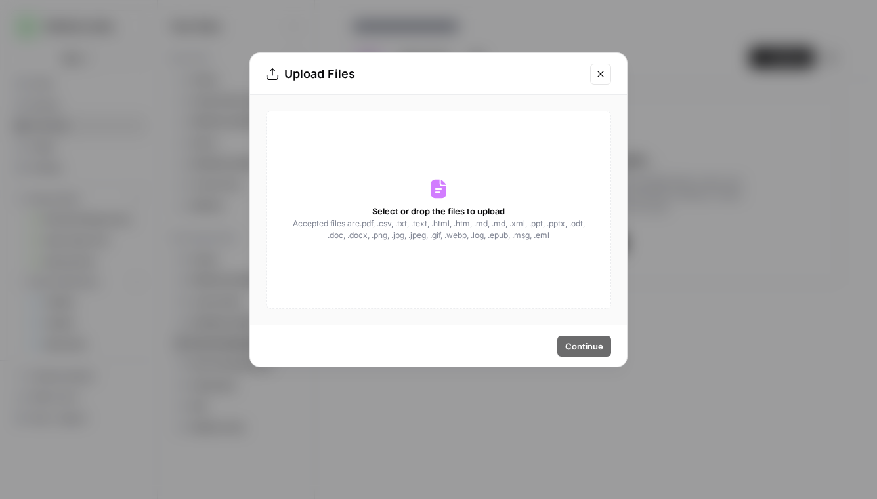
click at [610, 74] on div "Upload Files" at bounding box center [438, 74] width 377 height 42
click at [605, 71] on icon "Close modal" at bounding box center [600, 74] width 11 height 11
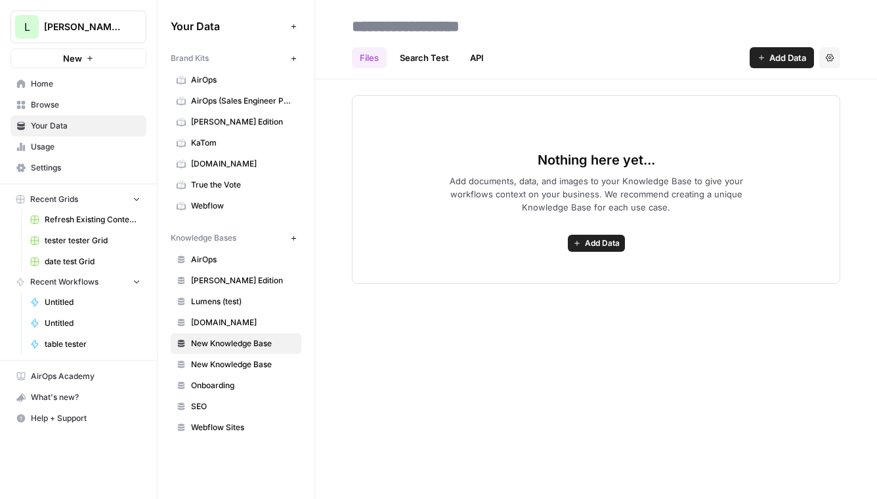
click at [603, 244] on span "Add Data" at bounding box center [602, 244] width 35 height 12
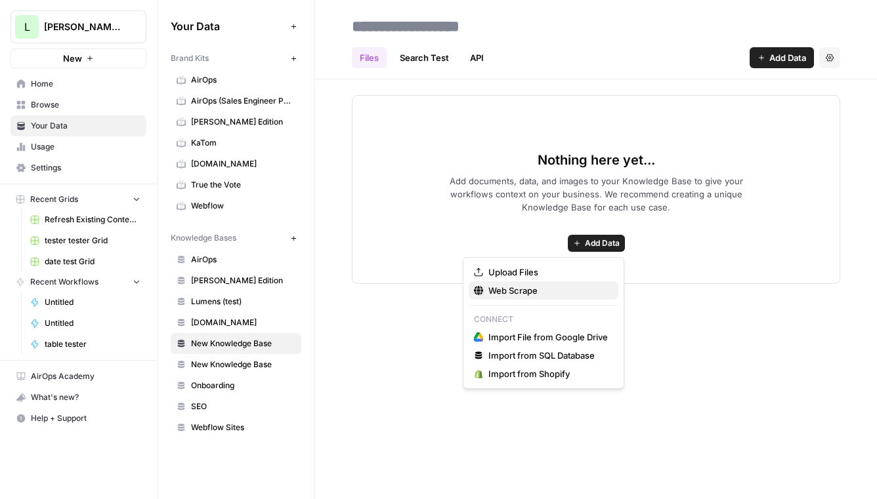
click at [515, 292] on span "Web Scrape" at bounding box center [547, 290] width 119 height 13
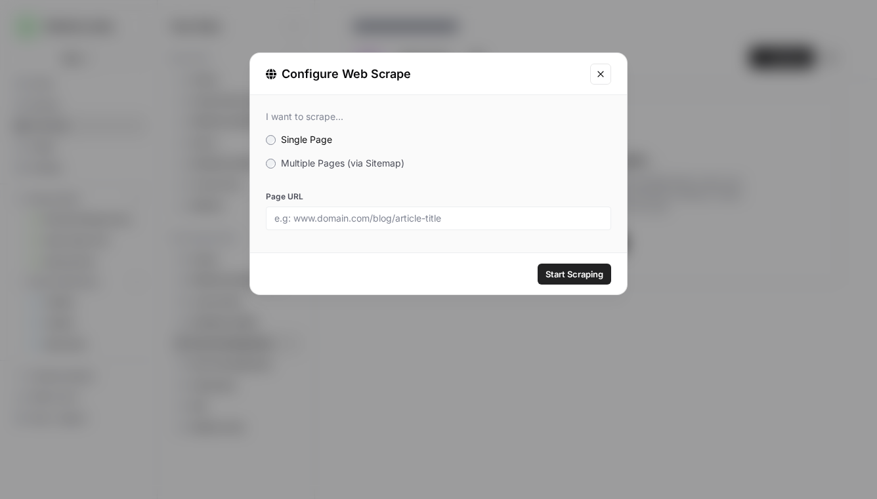
click at [310, 169] on label "Multiple Pages (via Sitemap)" at bounding box center [438, 163] width 345 height 13
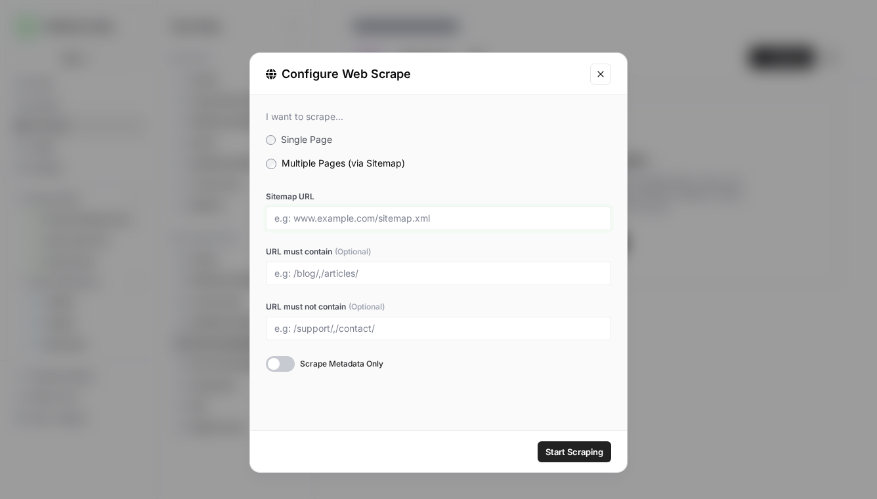
drag, startPoint x: 378, startPoint y: 217, endPoint x: 450, endPoint y: 217, distance: 72.2
click at [451, 217] on input "Sitemap URL" at bounding box center [438, 219] width 328 height 12
drag, startPoint x: 280, startPoint y: 219, endPoint x: 371, endPoint y: 219, distance: 91.2
click at [371, 219] on input "Sitemap URL" at bounding box center [438, 219] width 328 height 12
drag, startPoint x: 378, startPoint y: 217, endPoint x: 443, endPoint y: 217, distance: 65.0
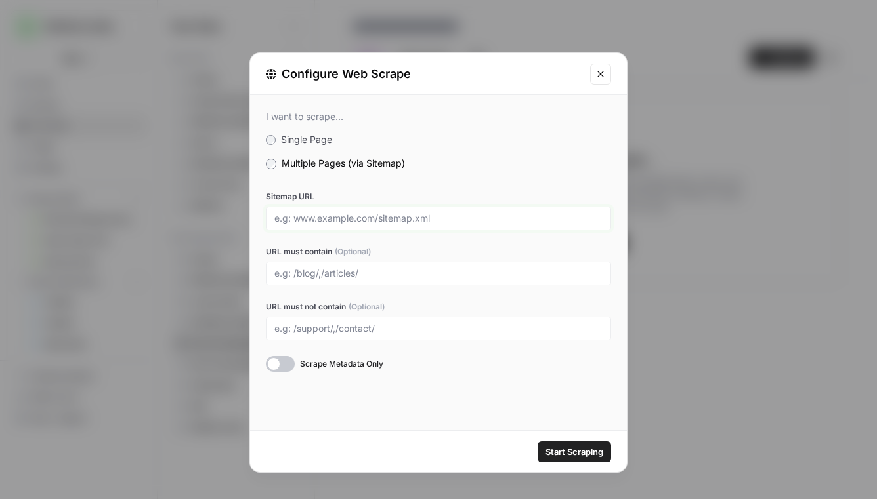
click at [444, 217] on input "Sitemap URL" at bounding box center [438, 219] width 328 height 12
click at [502, 152] on div "I want to scrape... Single Page Multiple Pages (via Sitemap) Sitemap URL URL mu…" at bounding box center [438, 241] width 377 height 293
click at [385, 270] on input "URL must contain (Optional)" at bounding box center [438, 274] width 328 height 12
click at [602, 72] on icon "Close modal" at bounding box center [600, 74] width 11 height 11
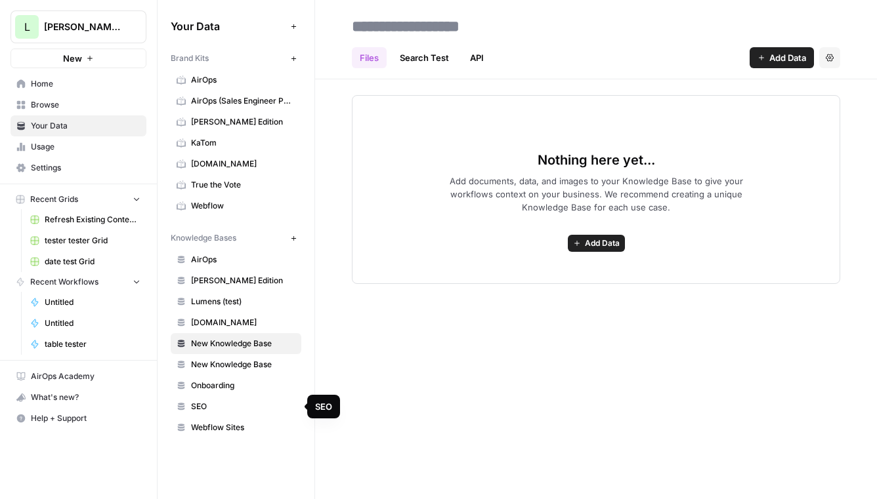
click at [218, 425] on span "Webflow Sites" at bounding box center [243, 428] width 104 height 12
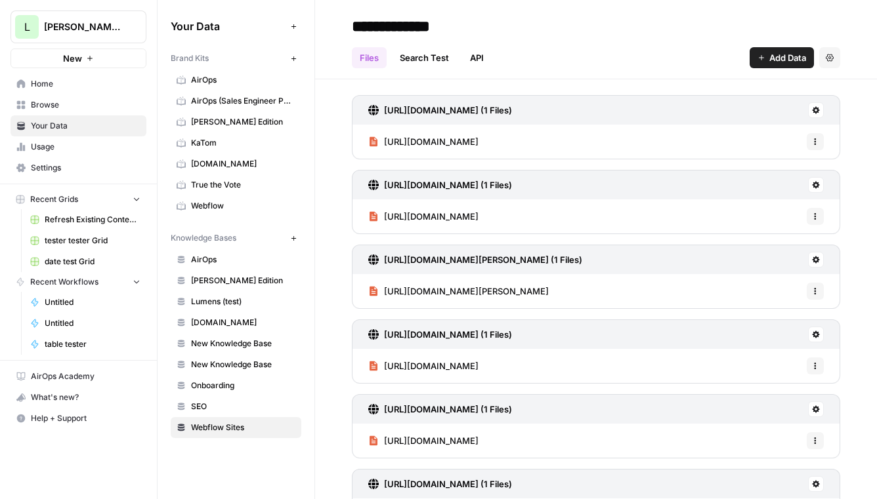
click at [207, 305] on span "Lumens (test)" at bounding box center [243, 302] width 104 height 12
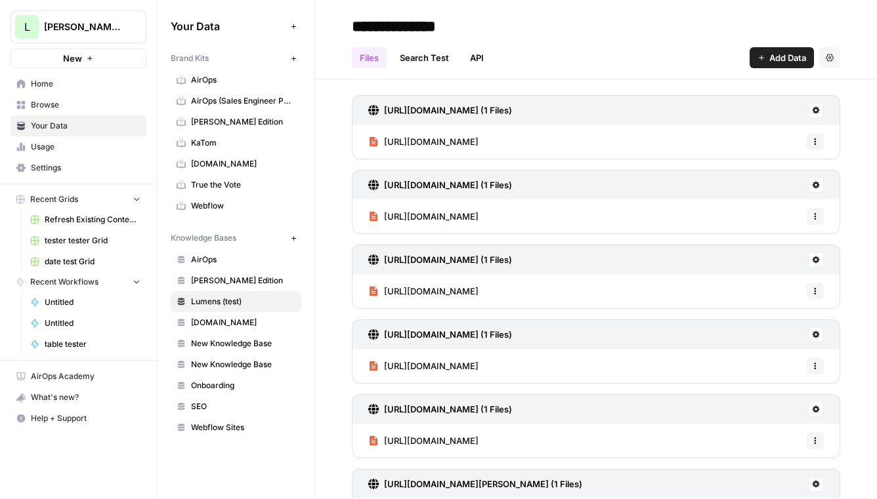
click at [51, 108] on span "Browse" at bounding box center [86, 105] width 110 height 12
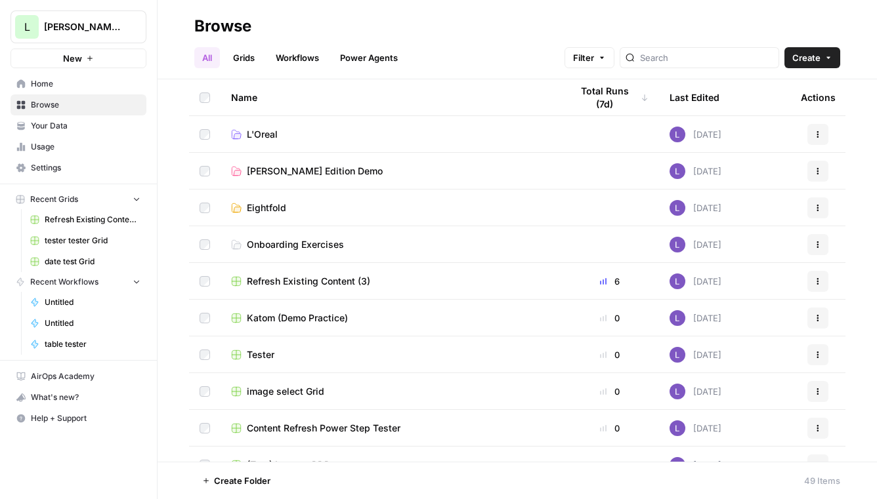
click at [244, 61] on link "Grids" at bounding box center [243, 57] width 37 height 21
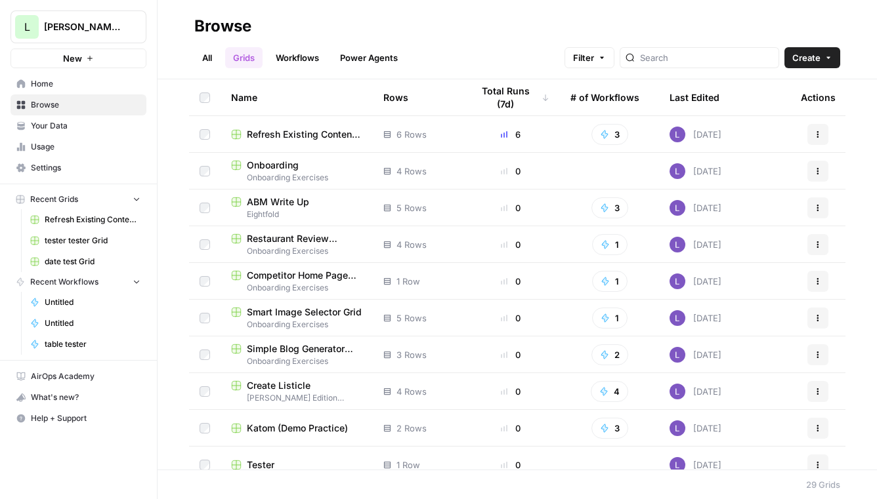
click at [786, 61] on button "Create" at bounding box center [812, 57] width 56 height 21
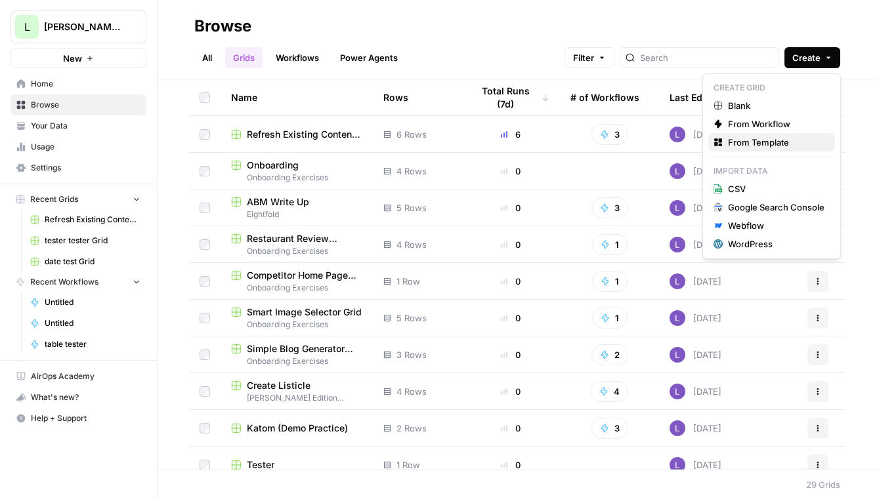
click at [757, 144] on span "From Template" at bounding box center [776, 142] width 96 height 13
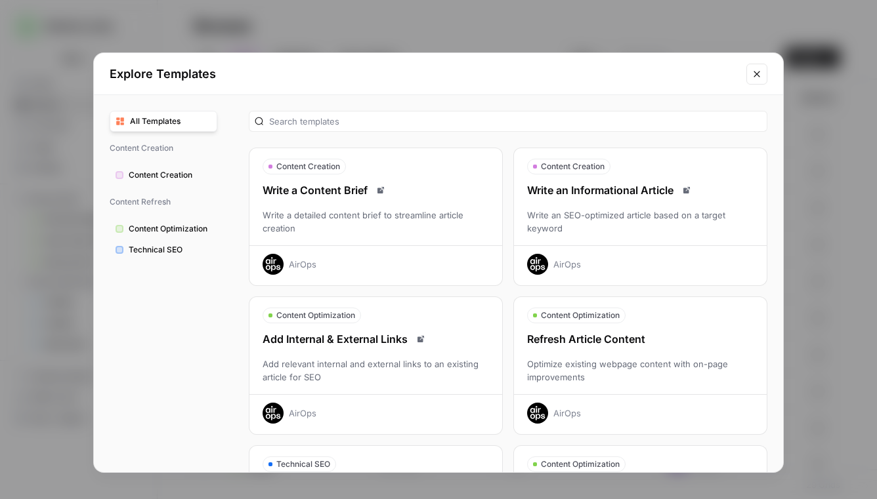
click at [689, 227] on div "Write an SEO-optimized article based on a target keyword" at bounding box center [640, 222] width 253 height 26
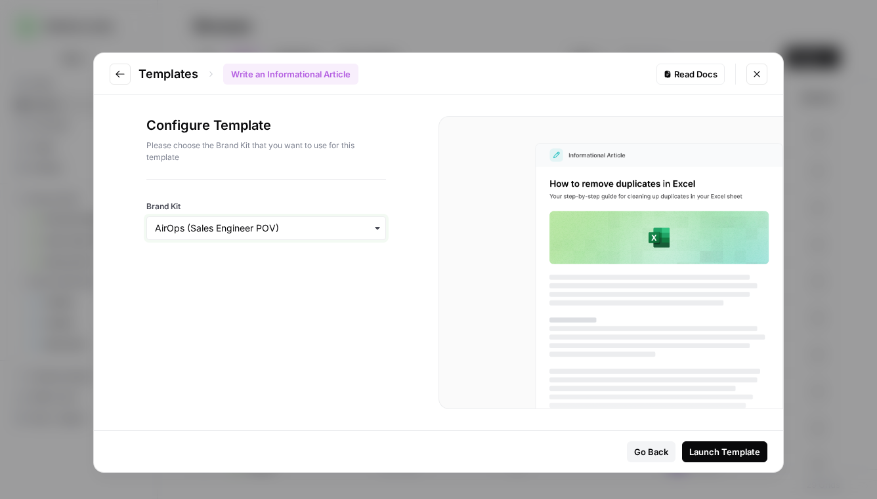
click at [299, 234] on input "Brand Kit" at bounding box center [266, 228] width 223 height 13
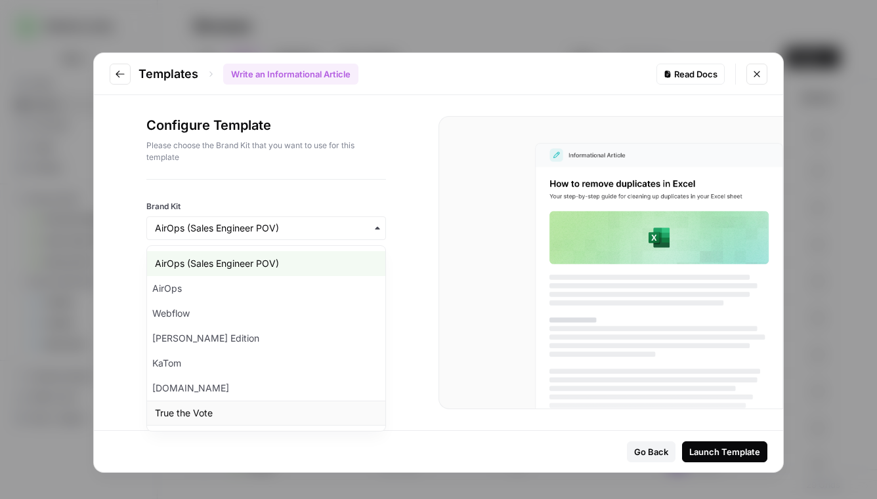
click at [224, 416] on div "True the Vote" at bounding box center [266, 413] width 238 height 25
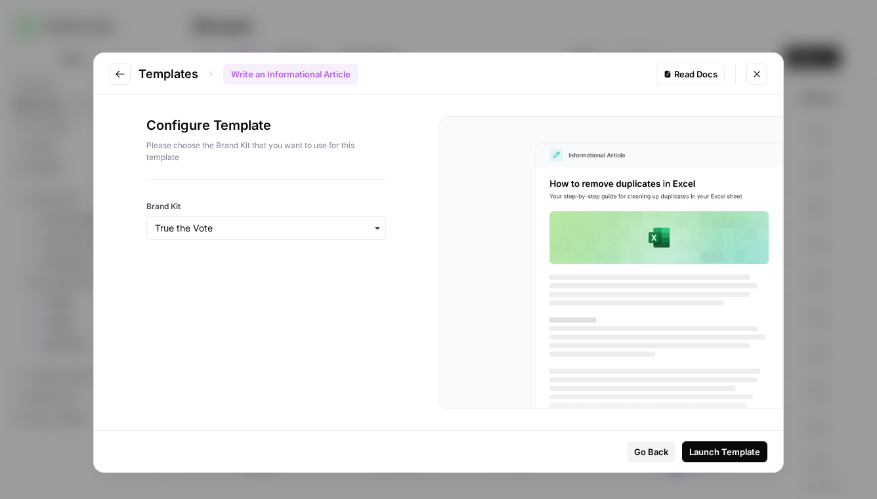
click at [763, 450] on button "Launch Template" at bounding box center [724, 452] width 85 height 21
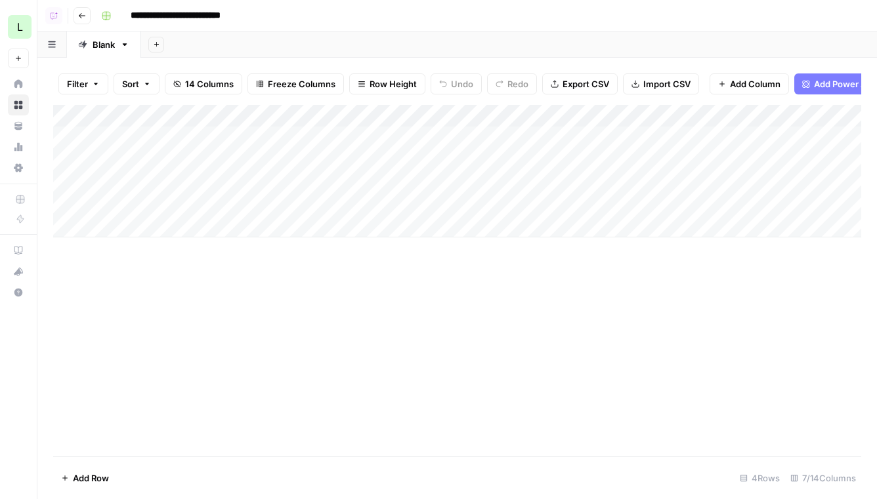
click at [162, 134] on div "Add Column" at bounding box center [457, 171] width 808 height 133
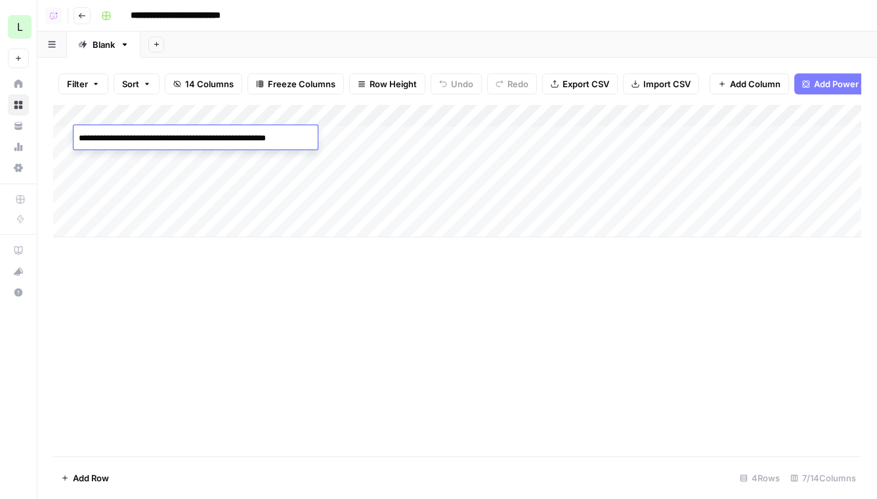
click at [431, 362] on div "Add Column" at bounding box center [457, 281] width 808 height 352
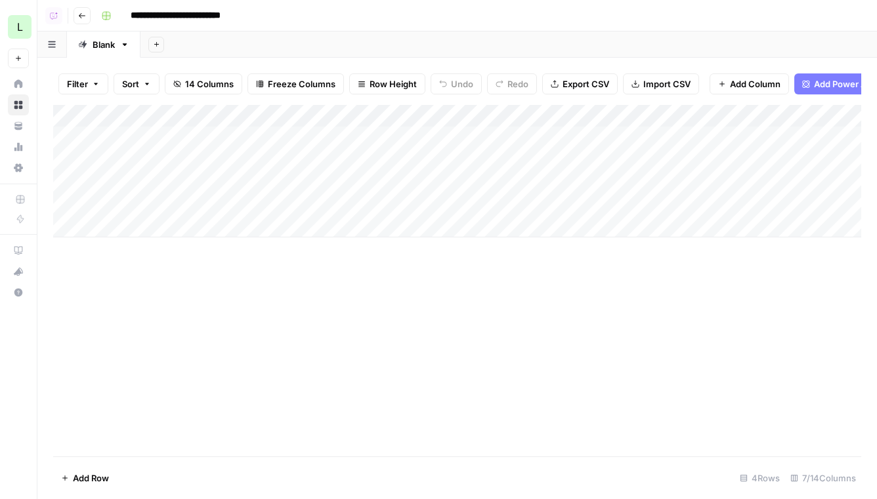
click at [345, 140] on div "Add Column" at bounding box center [457, 171] width 808 height 133
click at [662, 117] on div "Add Column" at bounding box center [457, 171] width 808 height 133
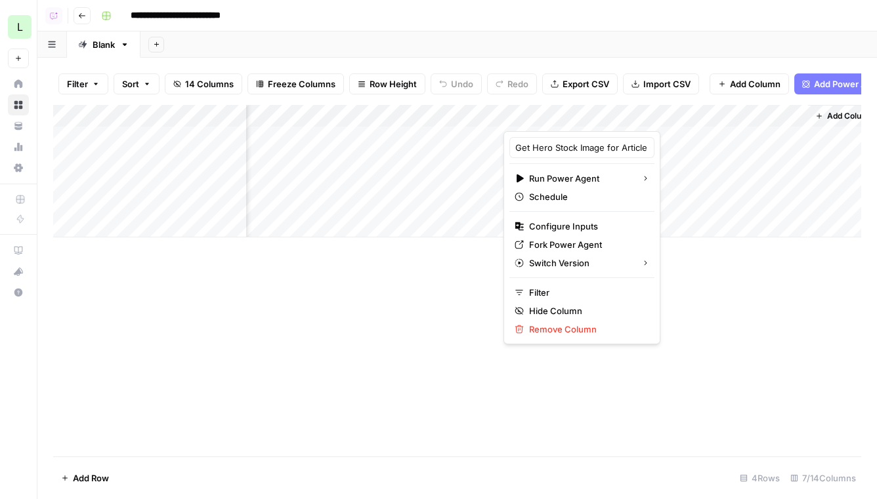
click at [799, 39] on div "Add Sheet" at bounding box center [508, 45] width 736 height 26
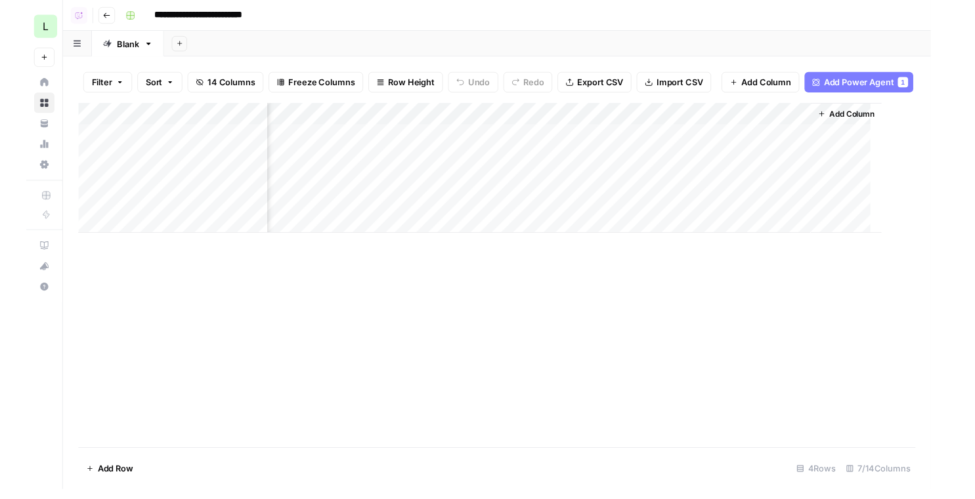
scroll to position [0, 284]
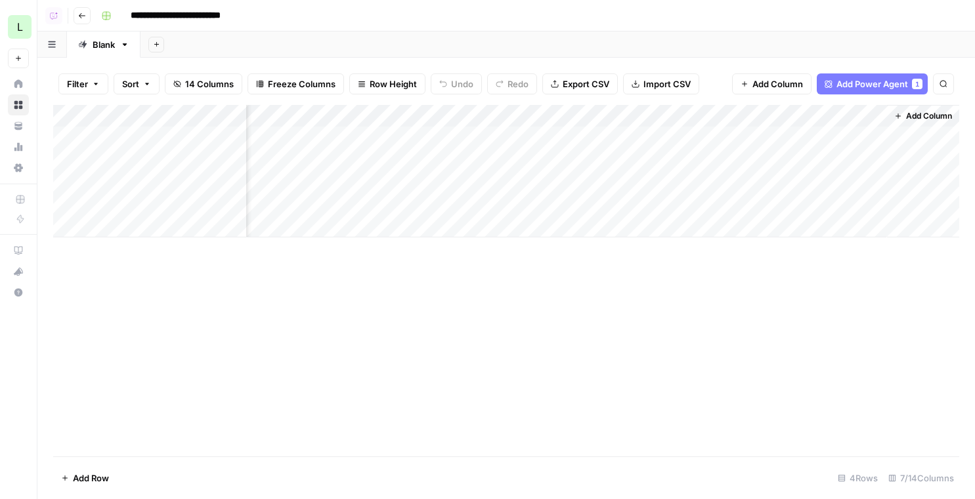
click at [862, 83] on span "Add Power Agent" at bounding box center [872, 83] width 72 height 13
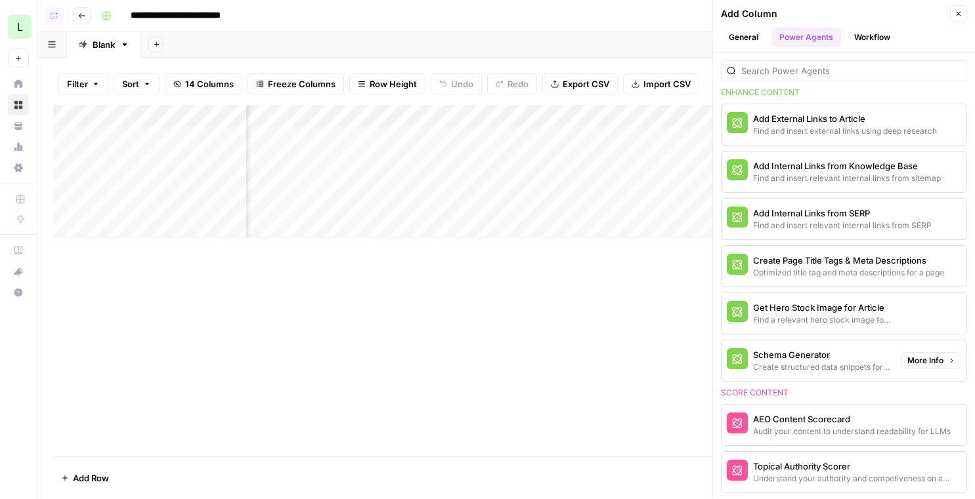
scroll to position [421, 0]
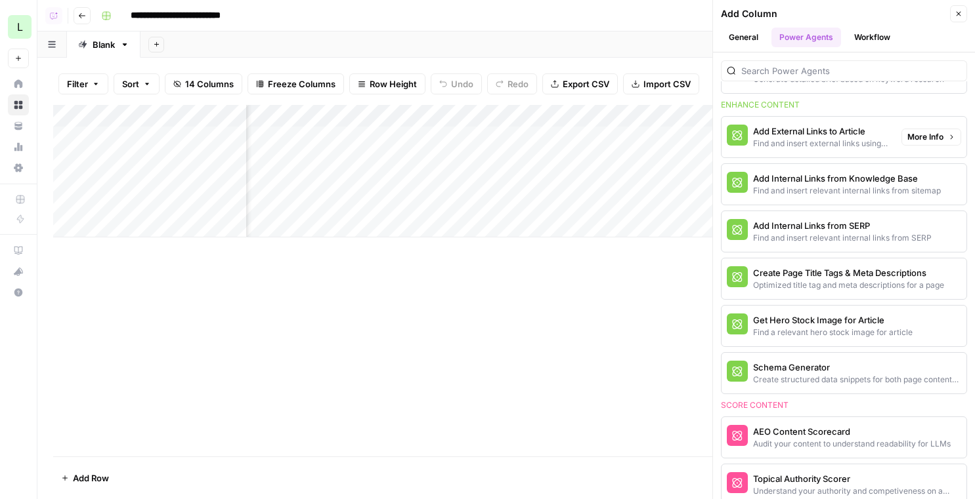
click at [799, 143] on div "Find and insert external links using deep research" at bounding box center [822, 144] width 138 height 12
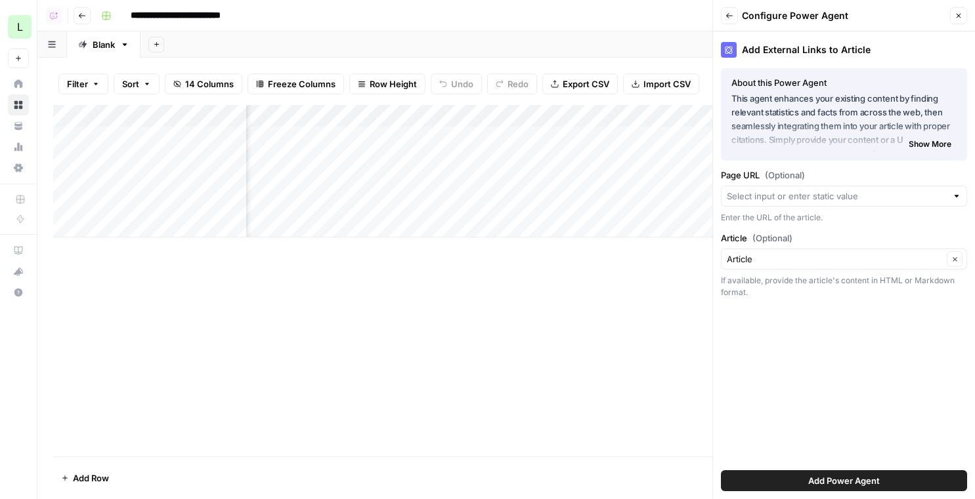
drag, startPoint x: 722, startPoint y: 172, endPoint x: 817, endPoint y: 171, distance: 94.5
click at [817, 171] on label "Page URL (Optional)" at bounding box center [844, 175] width 246 height 13
drag, startPoint x: 721, startPoint y: 238, endPoint x: 820, endPoint y: 238, distance: 99.1
click at [820, 238] on label "Article (Optional)" at bounding box center [844, 238] width 246 height 13
click at [876, 20] on button "Close" at bounding box center [958, 15] width 17 height 17
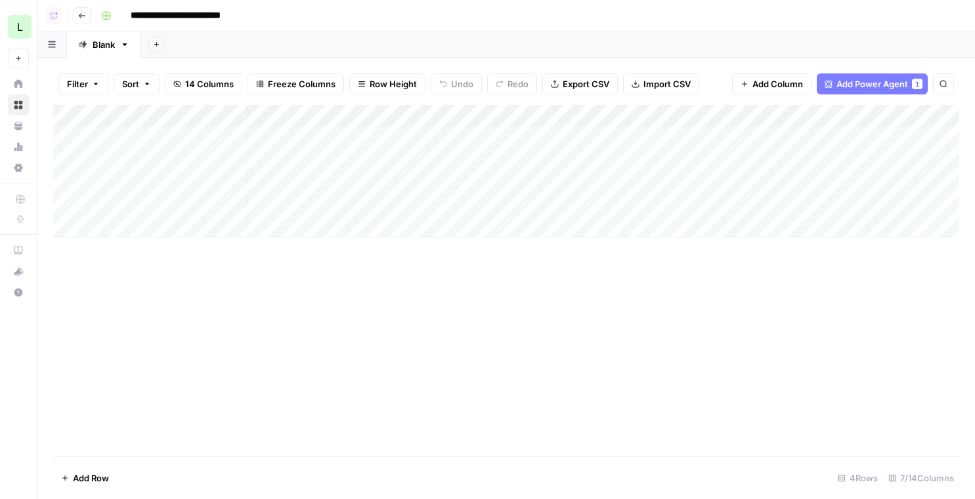
scroll to position [0, 0]
click at [347, 135] on div "Add Column" at bounding box center [506, 171] width 906 height 133
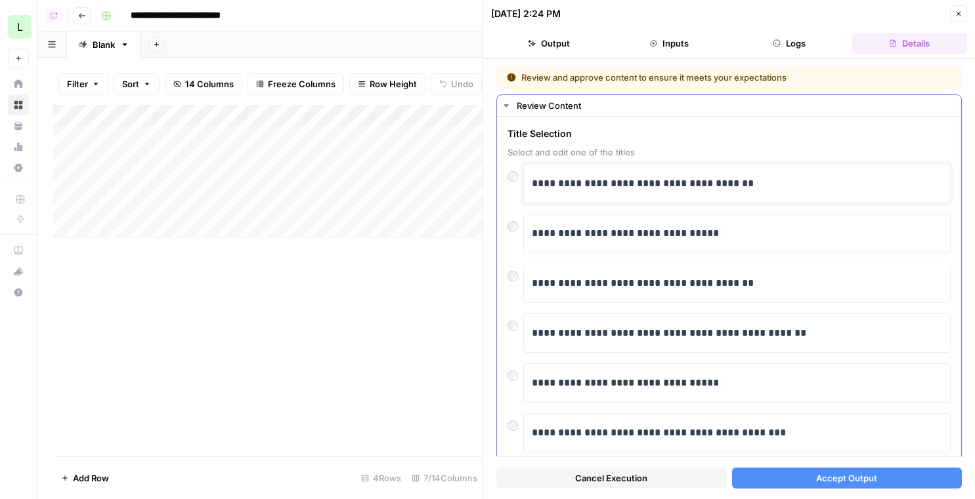
drag, startPoint x: 784, startPoint y: 192, endPoint x: 581, endPoint y: 187, distance: 202.9
click at [581, 187] on p "**********" at bounding box center [737, 183] width 410 height 17
click at [799, 220] on div "**********" at bounding box center [737, 234] width 410 height 28
click at [876, 482] on button "Accept Output" at bounding box center [847, 478] width 230 height 21
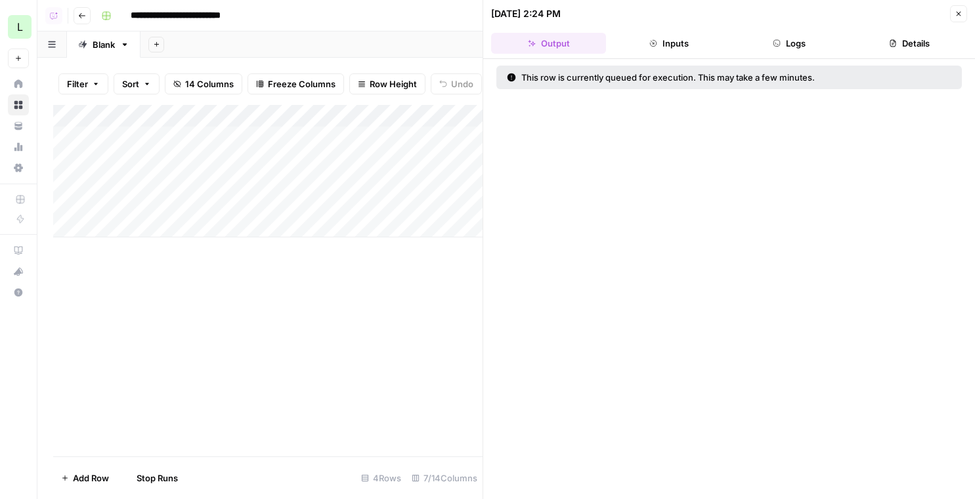
click at [876, 9] on button "Close" at bounding box center [958, 13] width 17 height 17
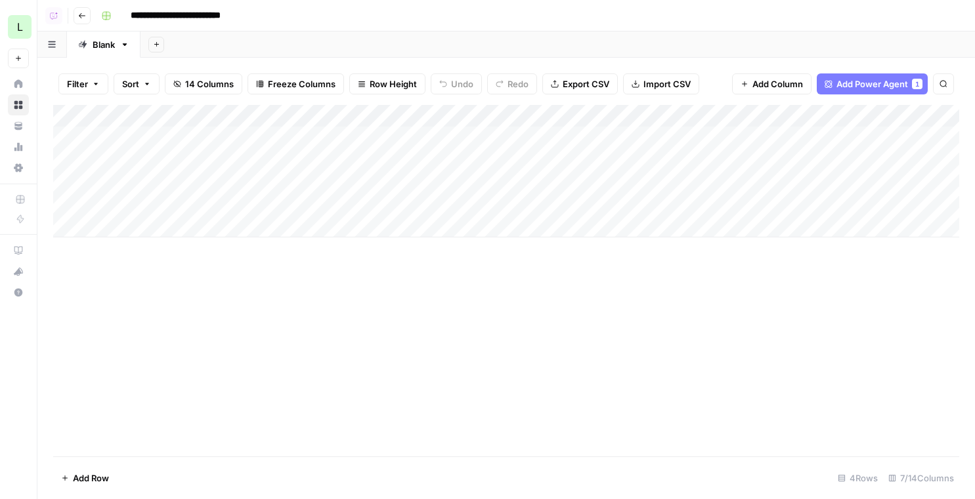
click at [792, 79] on span "Add Column" at bounding box center [777, 83] width 51 height 13
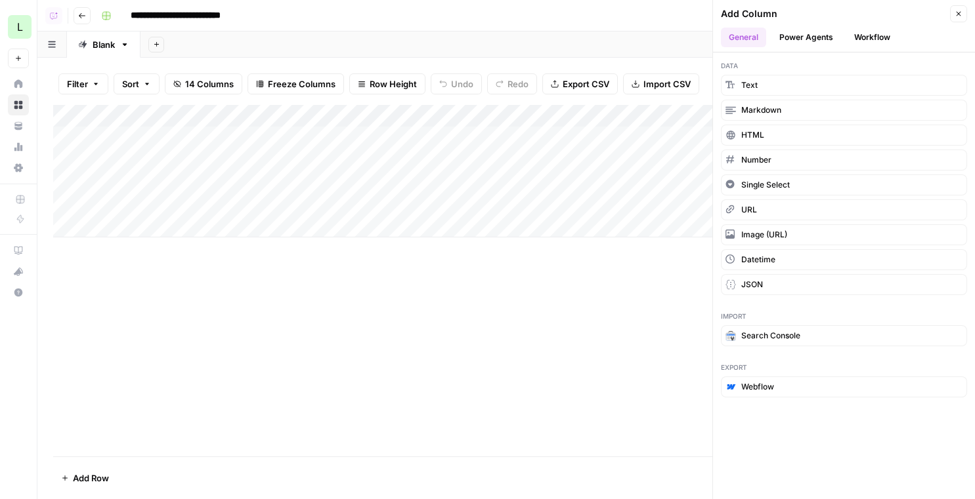
click at [876, 37] on button "Workflow" at bounding box center [872, 38] width 52 height 20
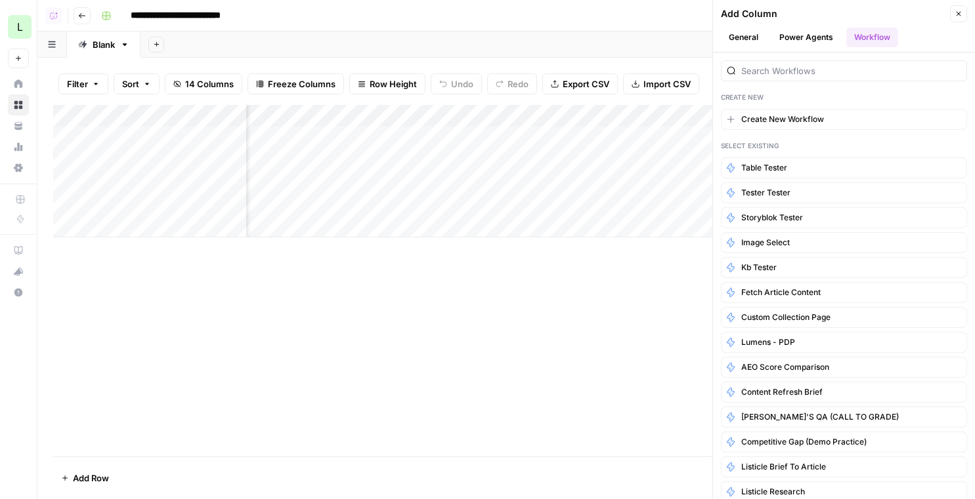
scroll to position [0, 473]
click at [830, 73] on input "search" at bounding box center [851, 70] width 220 height 13
click at [773, 117] on span "Create New Workflow" at bounding box center [782, 120] width 83 height 12
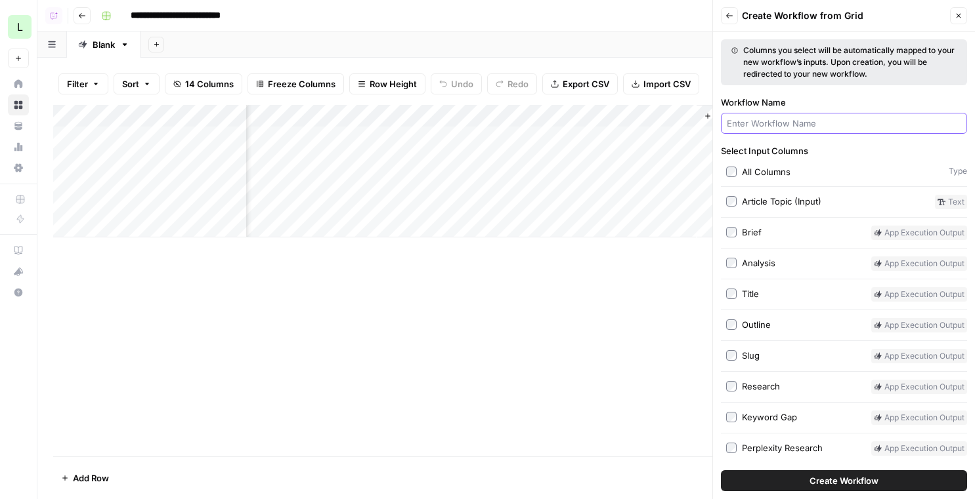
click at [795, 117] on input "Workflow Name" at bounding box center [844, 123] width 234 height 13
type input "graphoic"
click at [721, 471] on button "Create Workflow" at bounding box center [844, 481] width 246 height 21
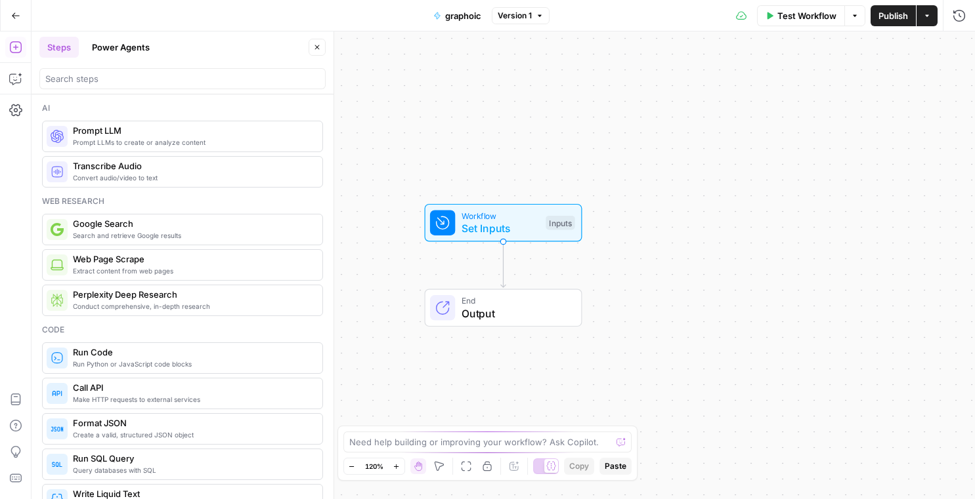
click at [171, 95] on div "Ai Prompt LLMs to create or analyze content Prompt LLM Convert audio/video to t…" at bounding box center [183, 297] width 302 height 405
click at [175, 84] on input "search" at bounding box center [182, 78] width 274 height 13
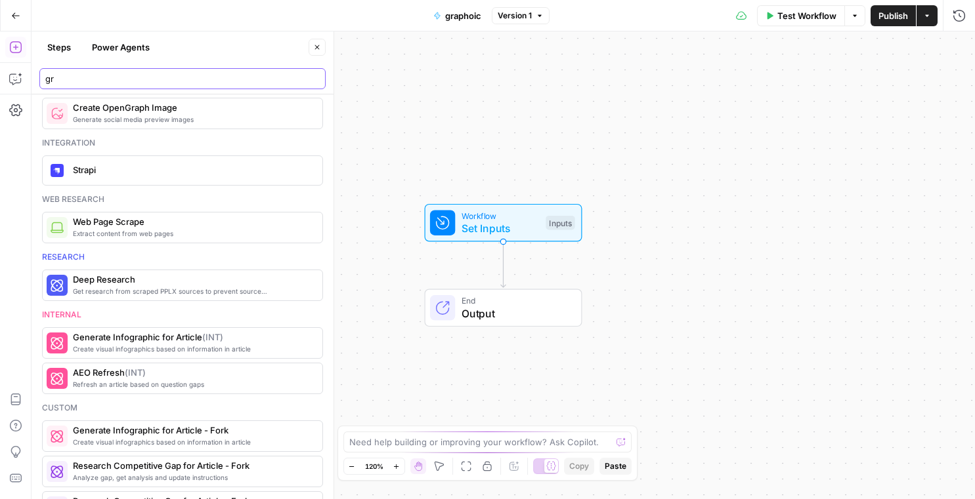
type input "g"
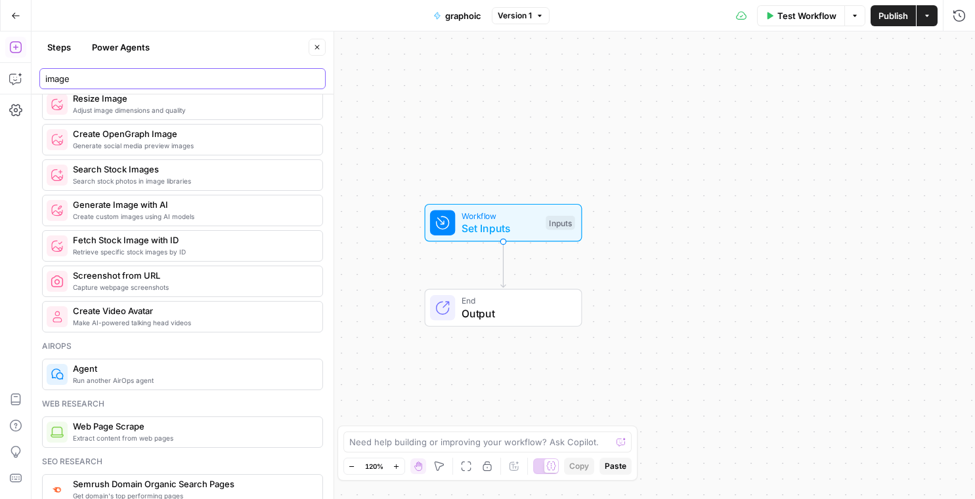
scroll to position [35, 0]
type input "image"
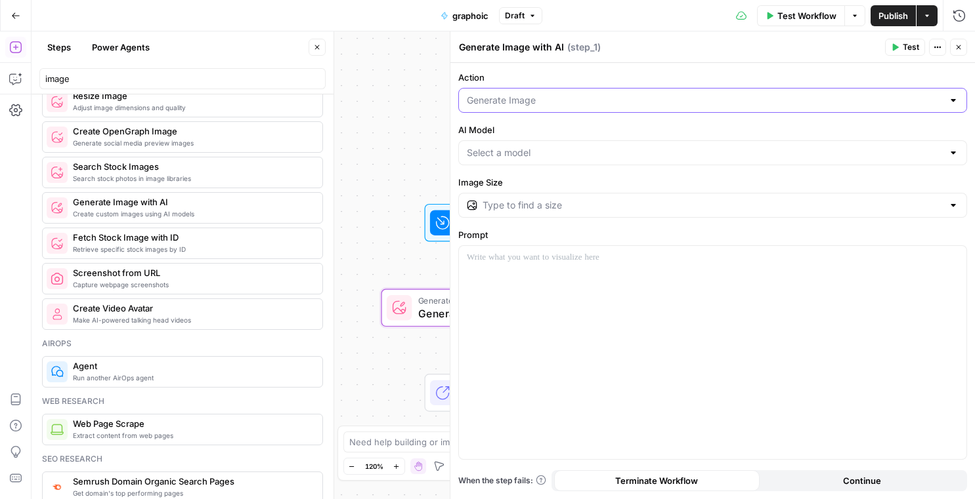
click at [529, 98] on input "Action" at bounding box center [705, 100] width 476 height 13
type input "Generate Image"
click at [708, 354] on div at bounding box center [712, 352] width 507 height 213
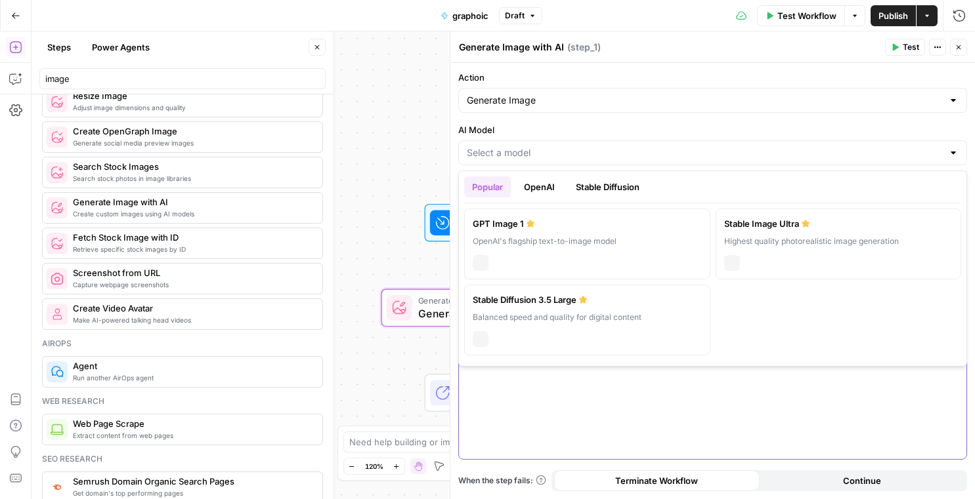
click at [538, 155] on input "AI Model" at bounding box center [705, 152] width 476 height 13
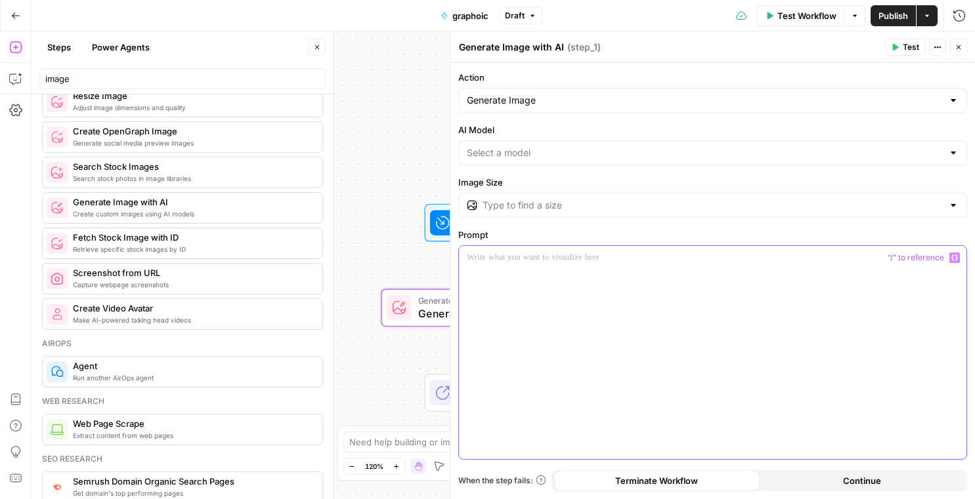
click at [642, 387] on div at bounding box center [712, 352] width 507 height 213
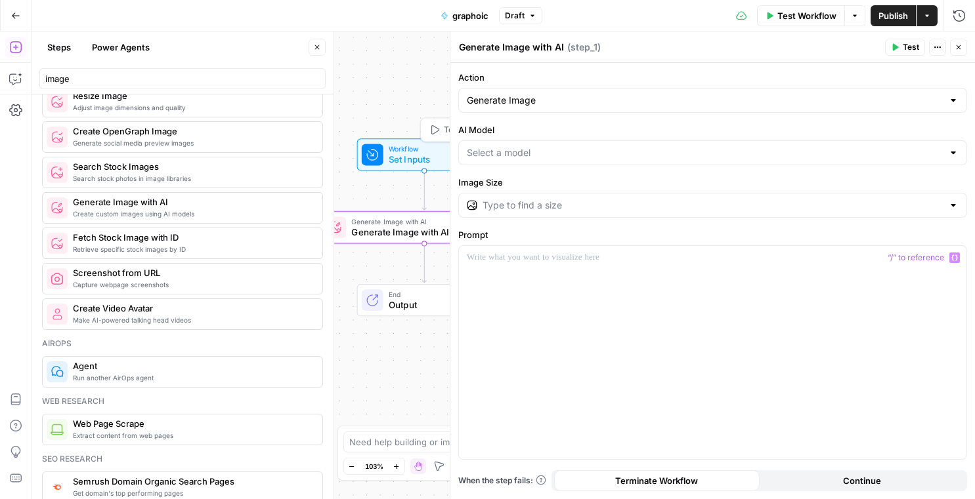
click at [417, 159] on span "Set Inputs" at bounding box center [422, 160] width 67 height 14
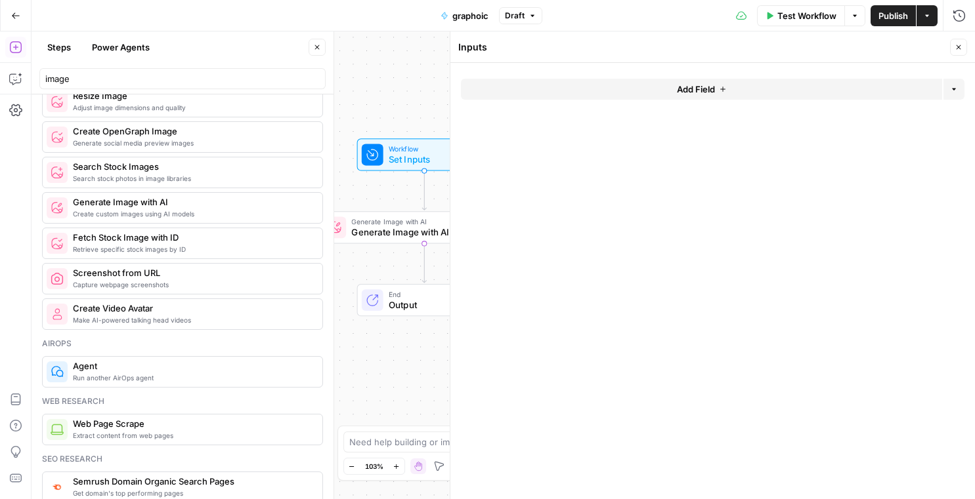
click at [677, 83] on span "Add Field" at bounding box center [696, 89] width 38 height 13
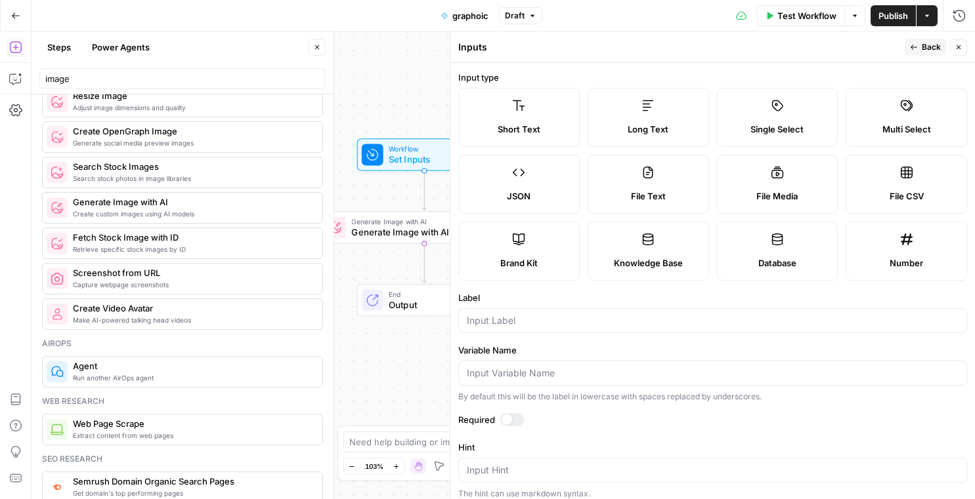
click at [654, 104] on label "Long Text" at bounding box center [647, 117] width 121 height 59
click at [604, 318] on input "Label" at bounding box center [713, 320] width 492 height 13
type input "article"
click at [876, 45] on span "Back" at bounding box center [931, 47] width 19 height 12
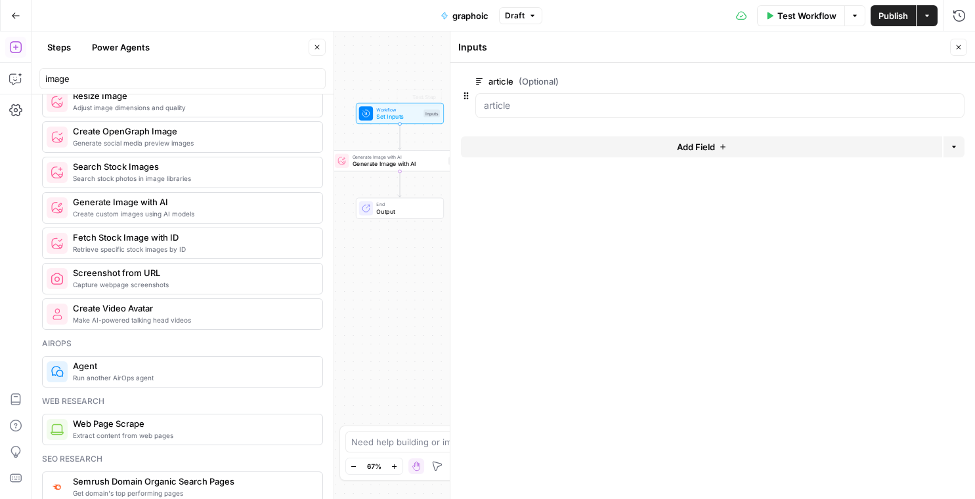
click at [381, 161] on span "Generate Image with AI" at bounding box center [398, 163] width 93 height 9
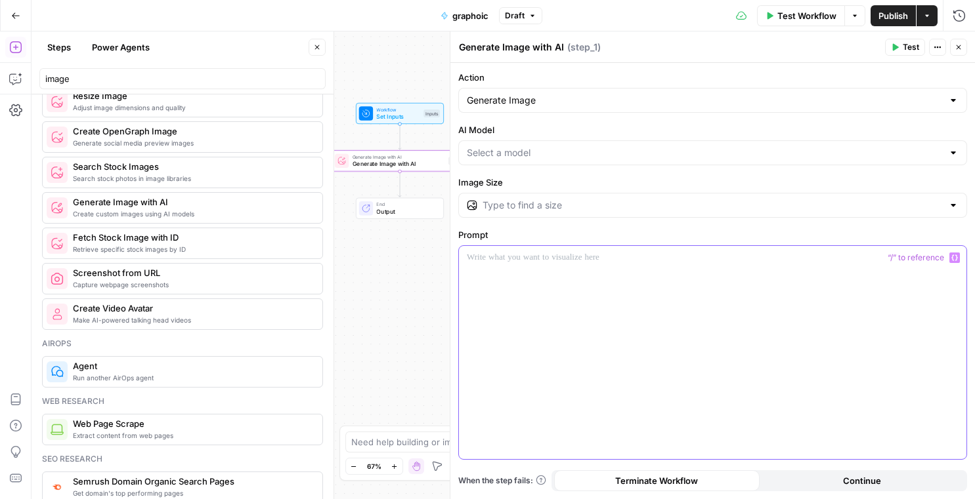
click at [648, 296] on div at bounding box center [712, 352] width 507 height 213
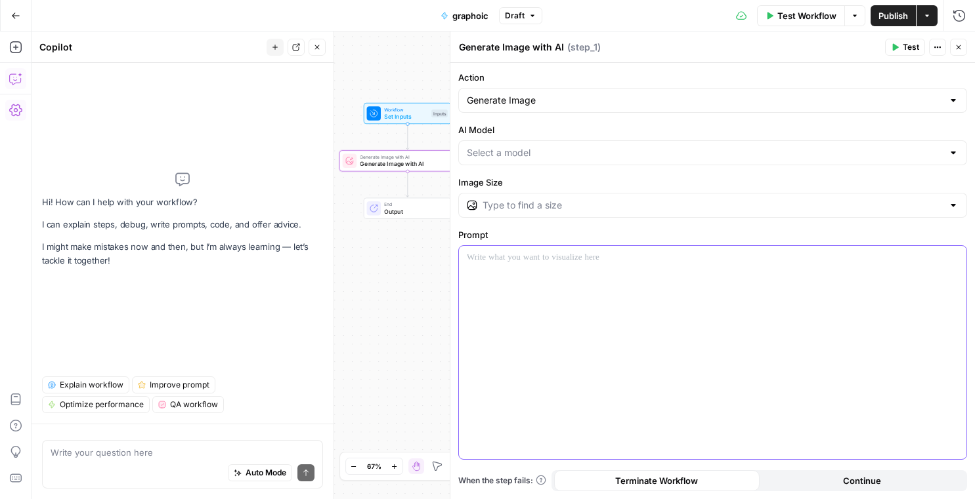
click at [741, 365] on div at bounding box center [712, 352] width 507 height 213
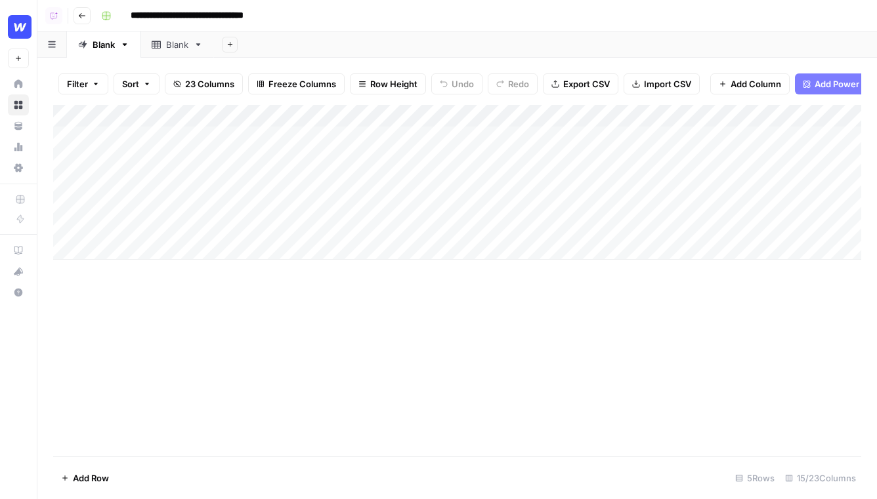
click at [671, 112] on div "Add Column" at bounding box center [457, 182] width 808 height 155
click at [608, 224] on span "Hide Column" at bounding box center [644, 226] width 115 height 13
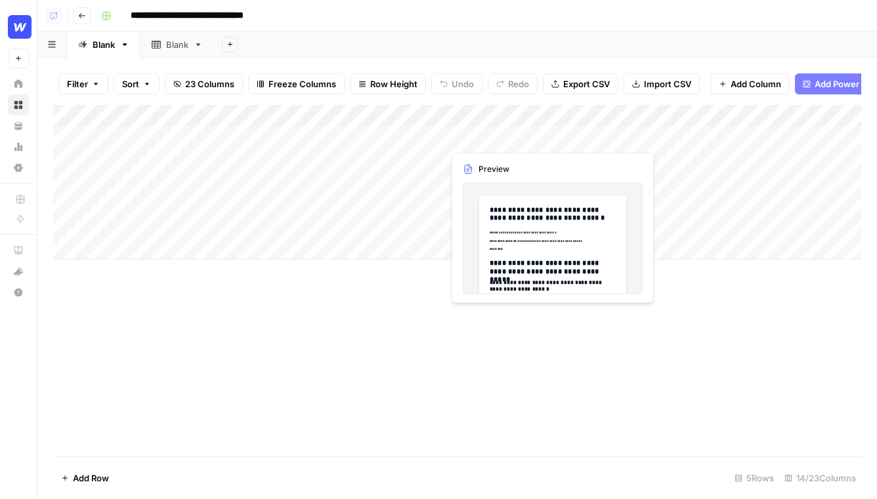
click at [463, 137] on div "Add Column" at bounding box center [457, 182] width 808 height 155
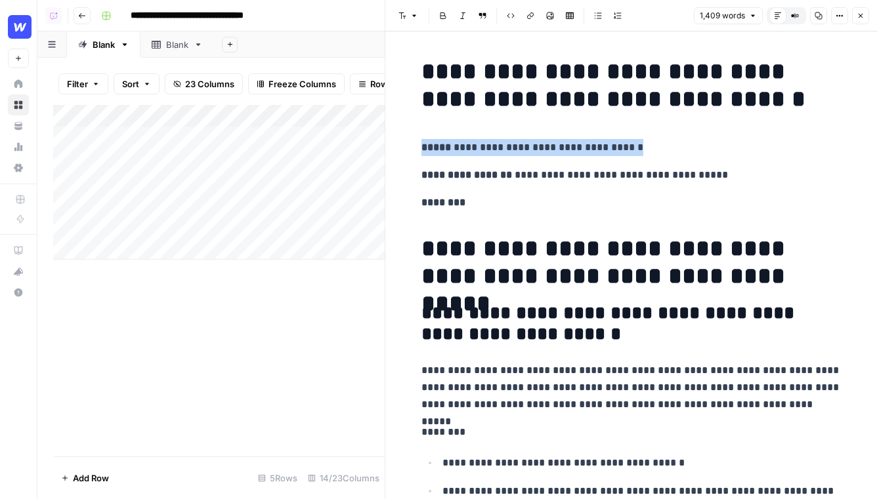
drag, startPoint x: 671, startPoint y: 150, endPoint x: 387, endPoint y: 148, distance: 284.2
click at [387, 148] on div "**********" at bounding box center [631, 249] width 492 height 499
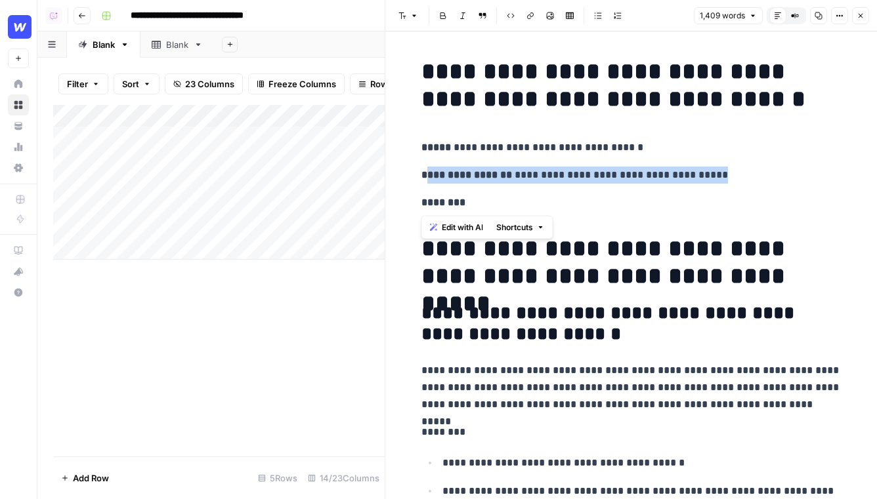
drag, startPoint x: 803, startPoint y: 186, endPoint x: 425, endPoint y: 178, distance: 378.2
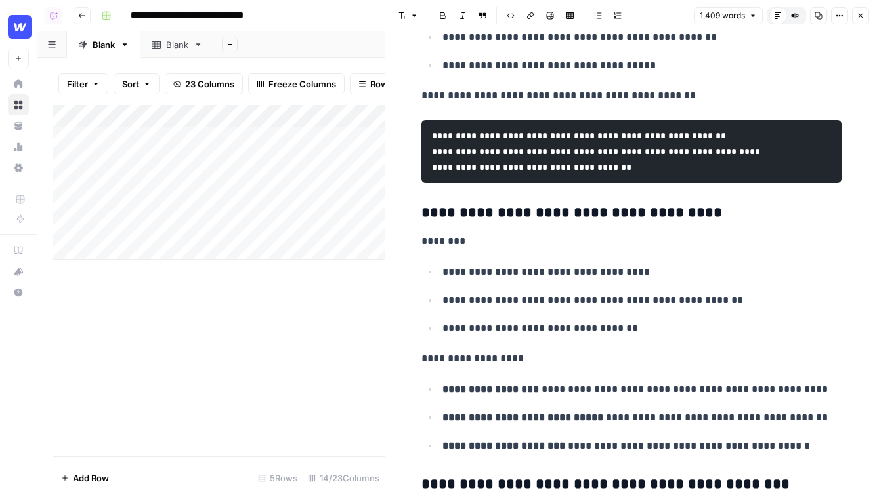
scroll to position [2791, 0]
